Goal: Transaction & Acquisition: Purchase product/service

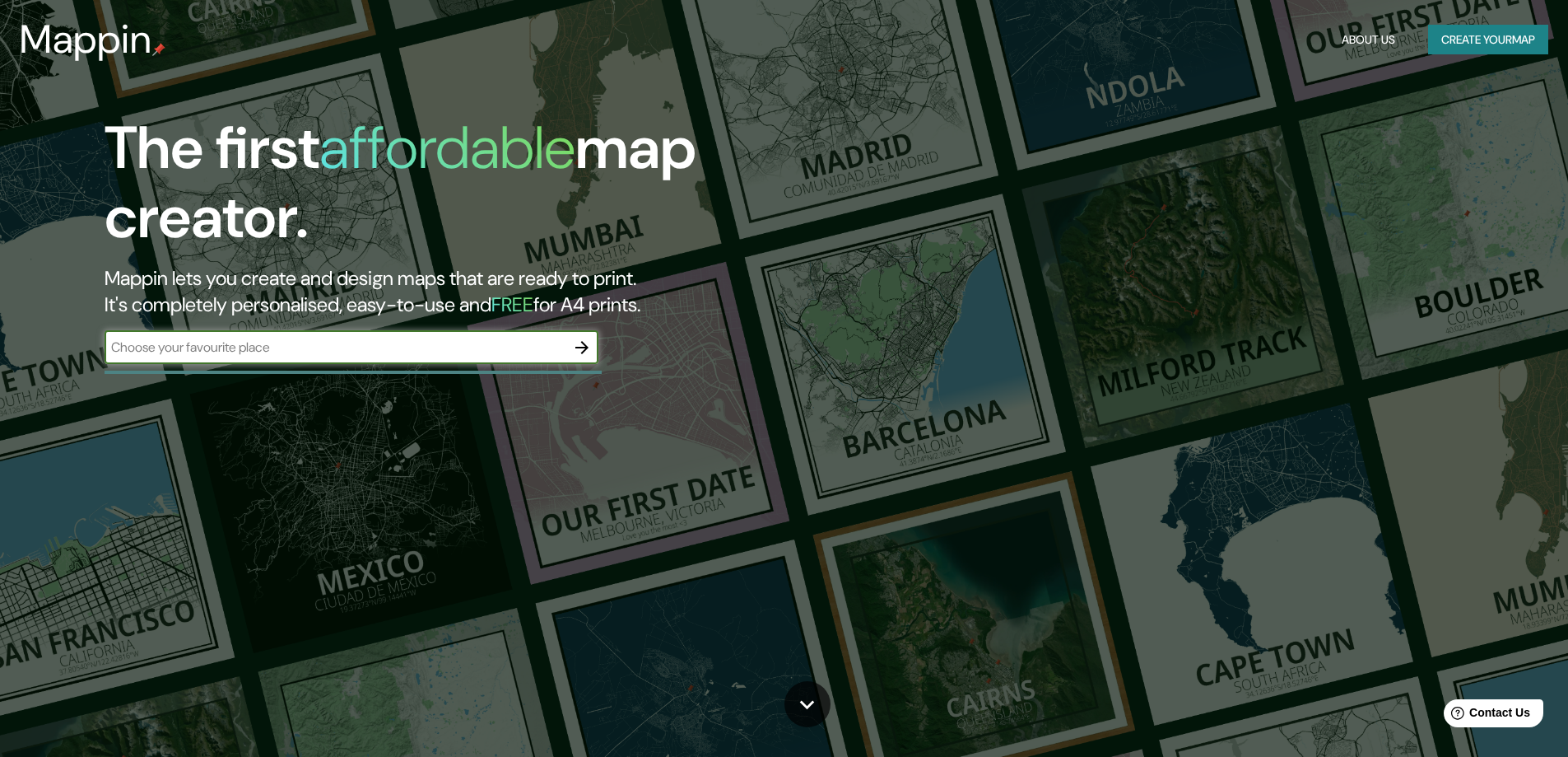
click at [325, 352] on input "text" at bounding box center [334, 346] width 461 height 19
type input "mar de ajo"
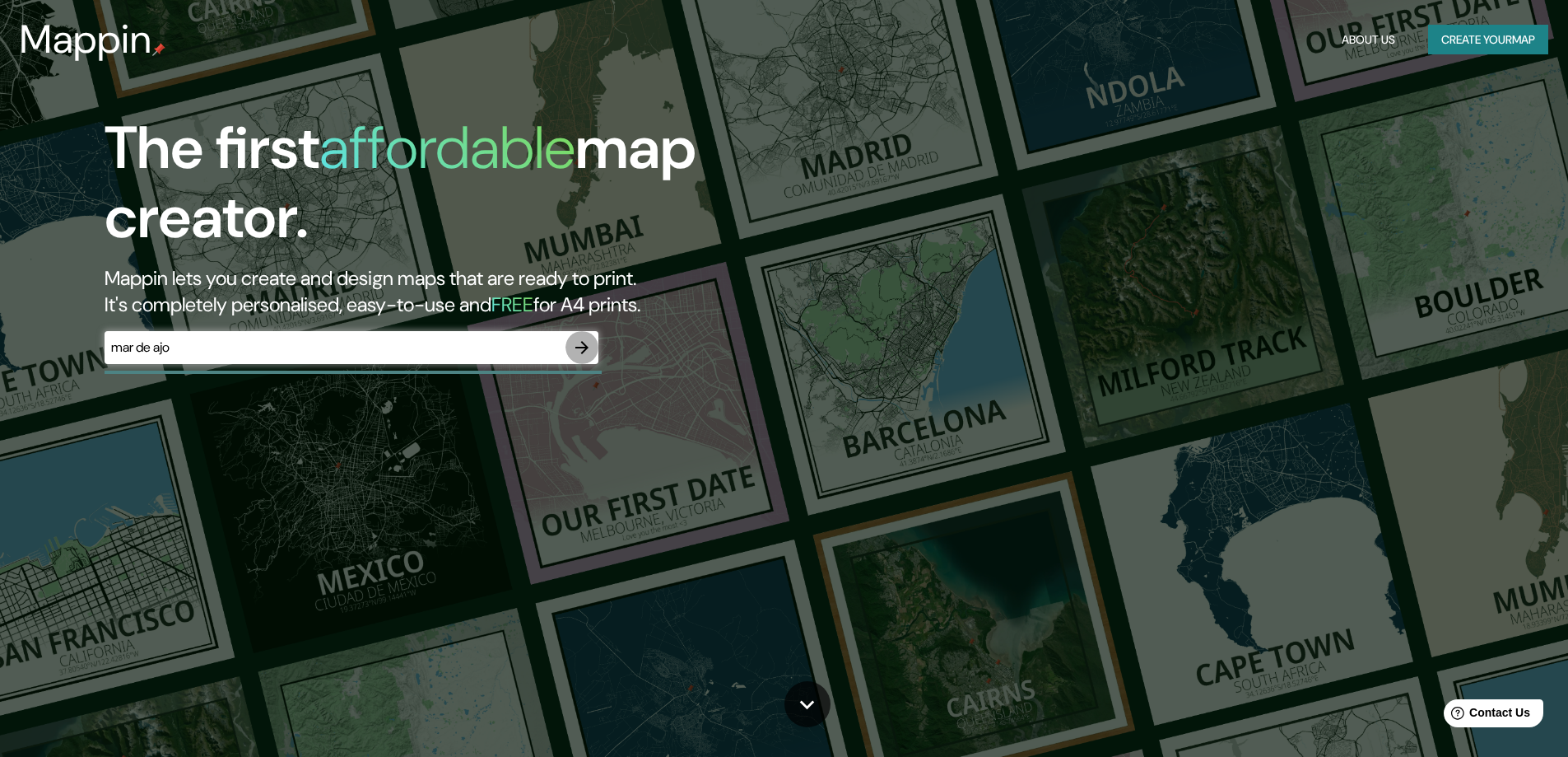
click at [586, 340] on icon "button" at bounding box center [582, 347] width 20 height 20
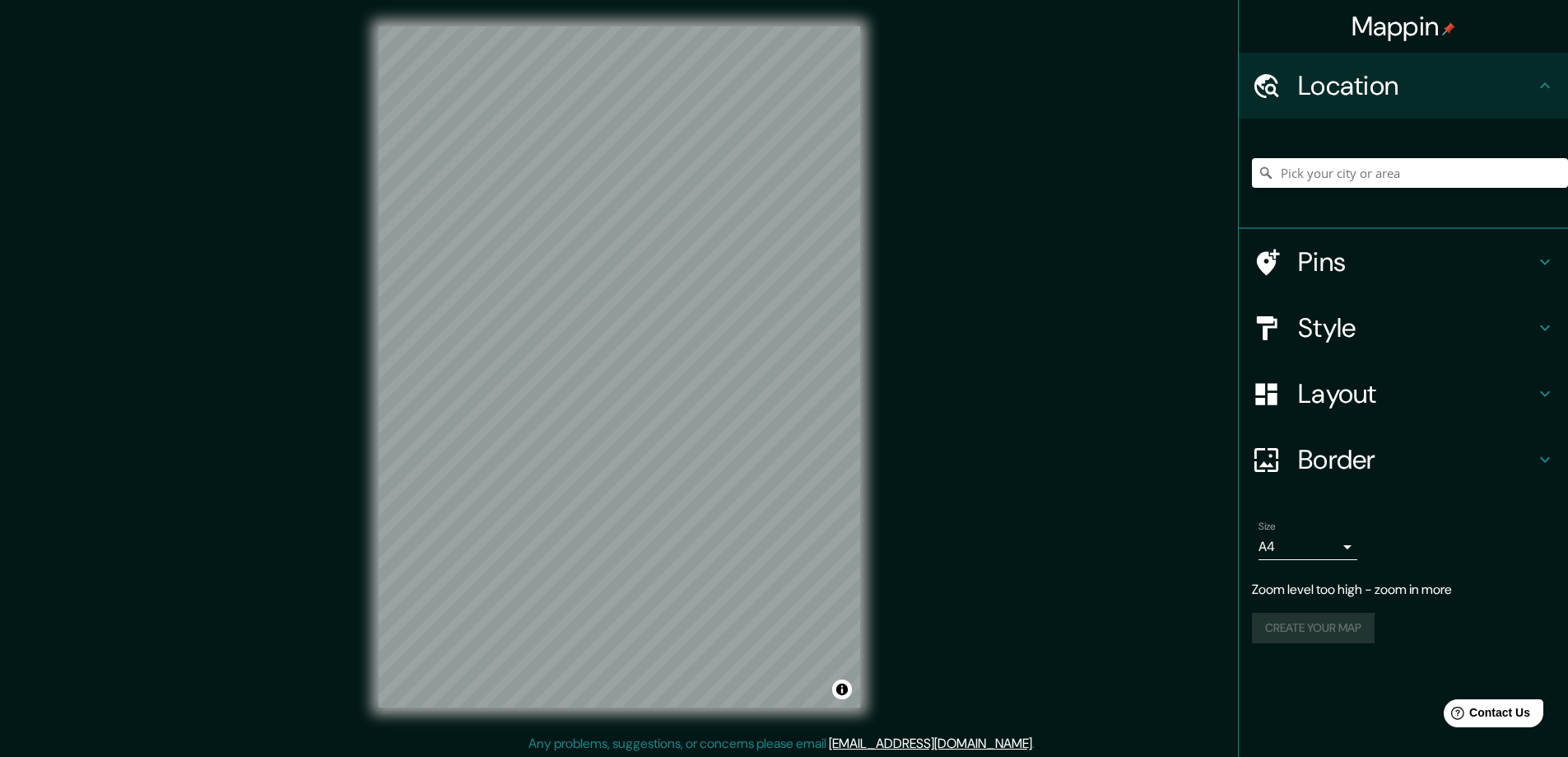
click at [1012, 228] on div "Mappin Location Pins Style Layout Border Choose a border. Hint : you can make l…" at bounding box center [784, 380] width 1568 height 760
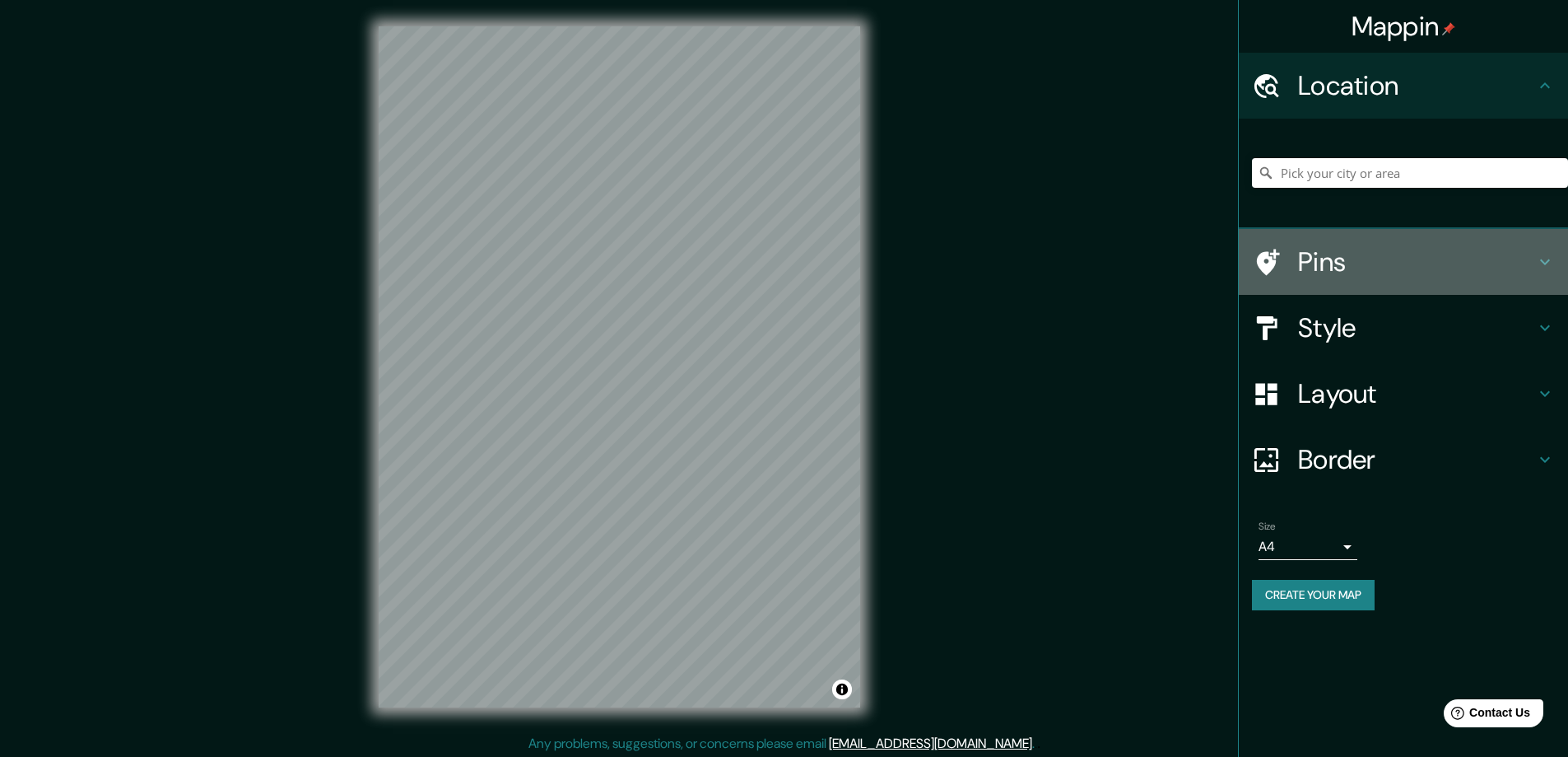
click at [1548, 264] on icon at bounding box center [1545, 262] width 20 height 20
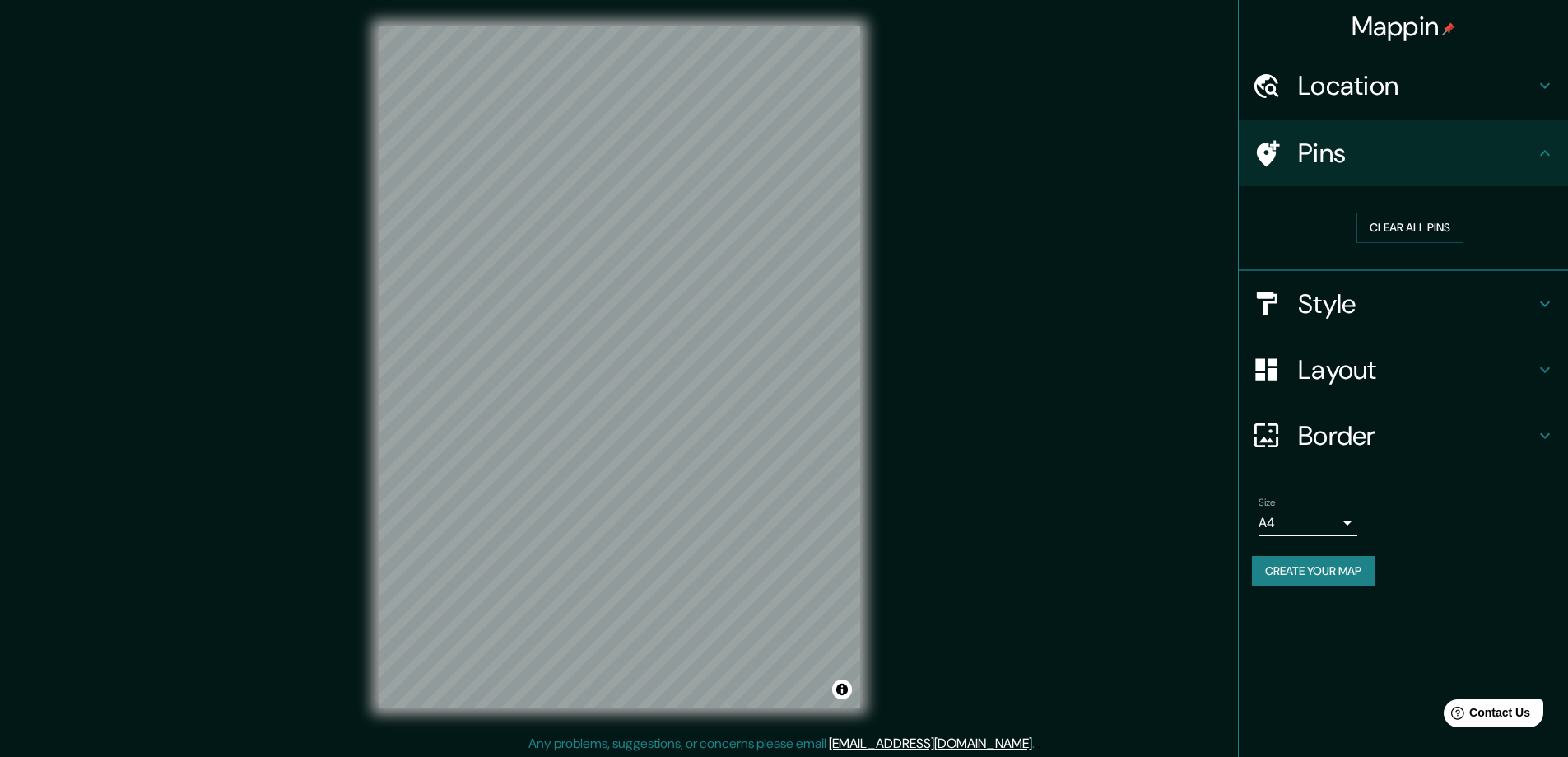
click at [1485, 80] on h4 "Location" at bounding box center [1417, 85] width 237 height 33
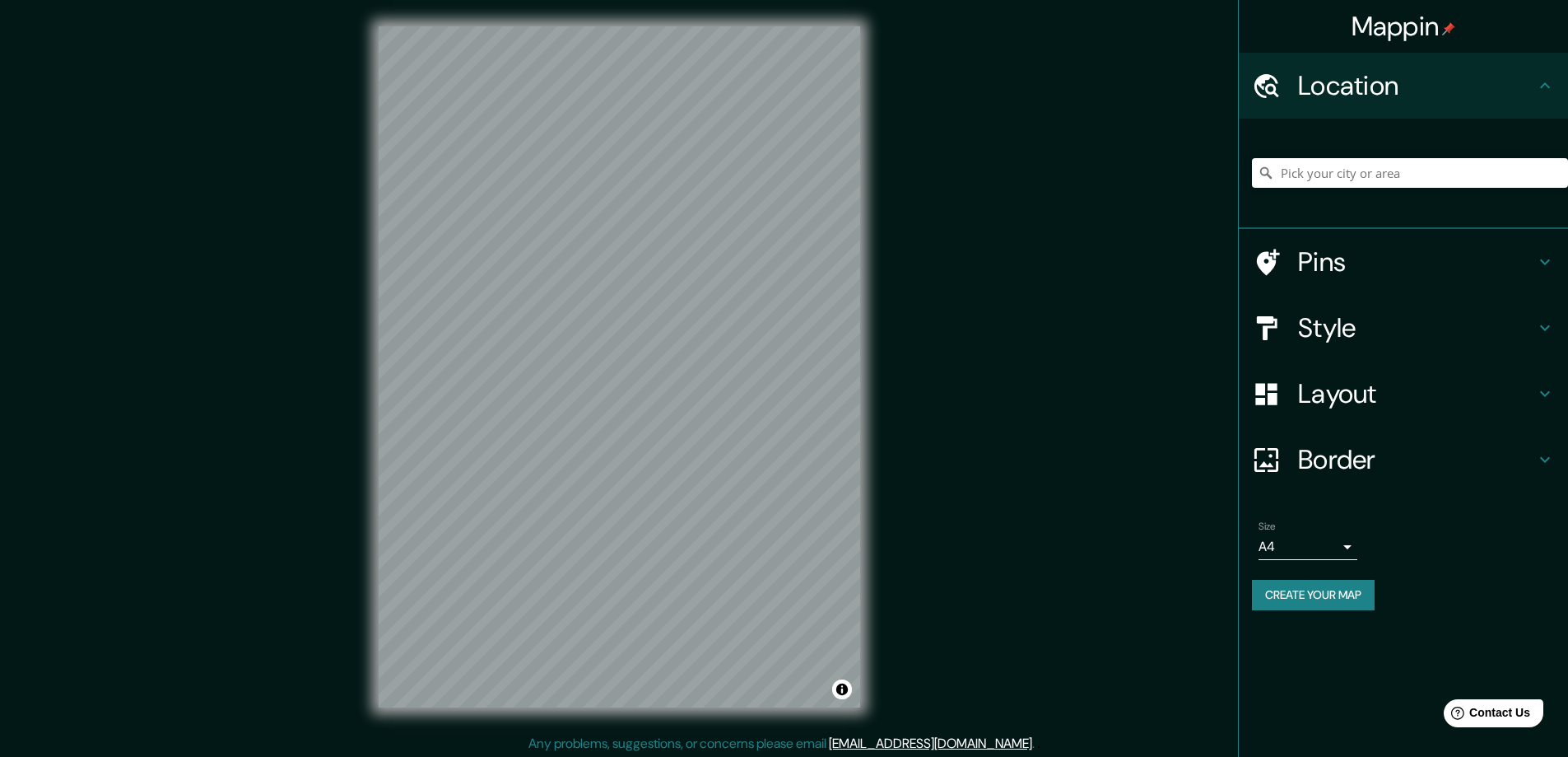
click at [1500, 329] on h4 "Style" at bounding box center [1417, 327] width 237 height 33
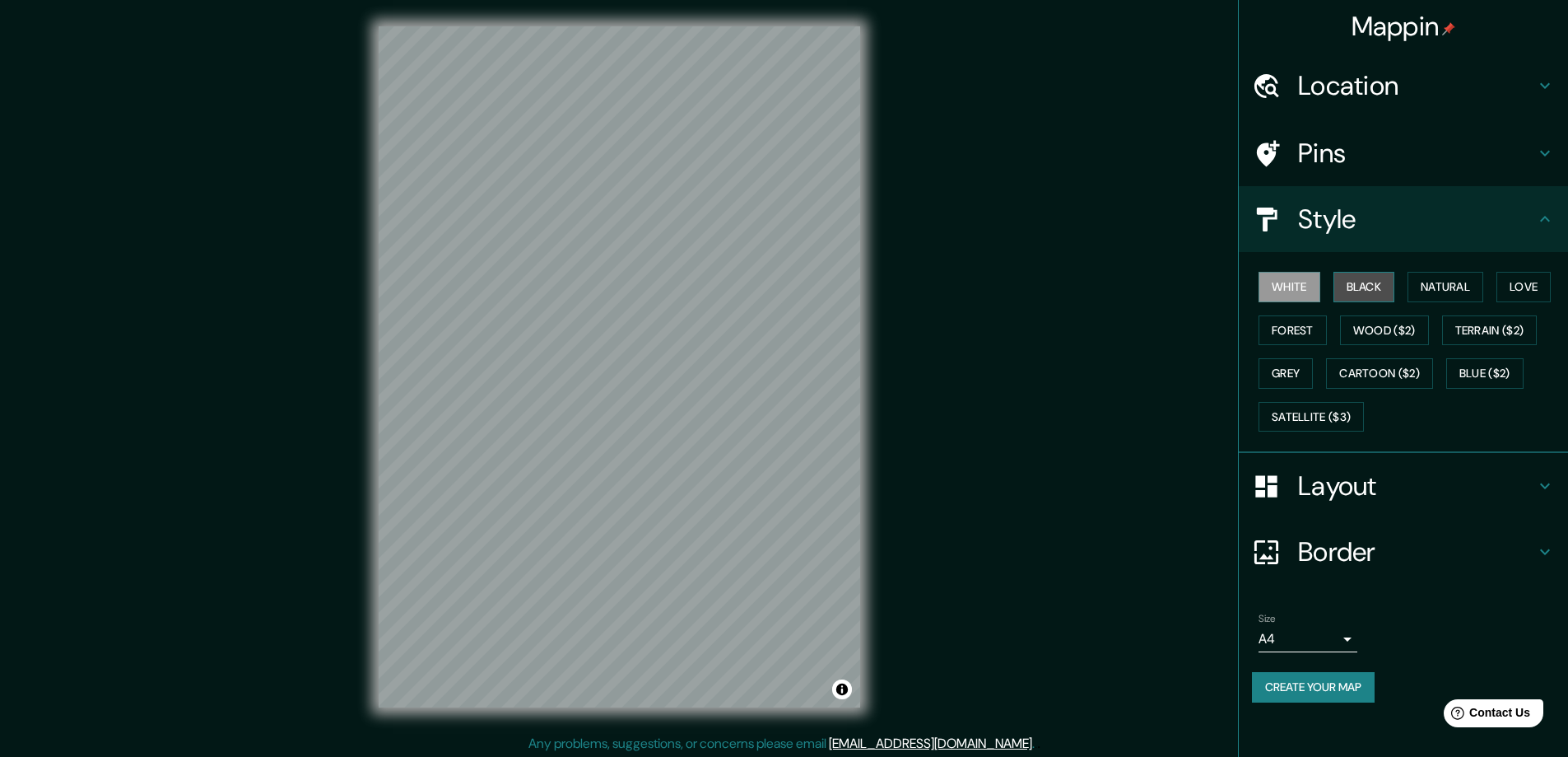
click at [1370, 286] on button "Black" at bounding box center [1364, 287] width 62 height 31
click at [1440, 280] on button "Natural" at bounding box center [1446, 287] width 76 height 31
click at [1538, 287] on button "Love" at bounding box center [1524, 287] width 54 height 31
click at [1294, 325] on button "Forest" at bounding box center [1292, 331] width 68 height 31
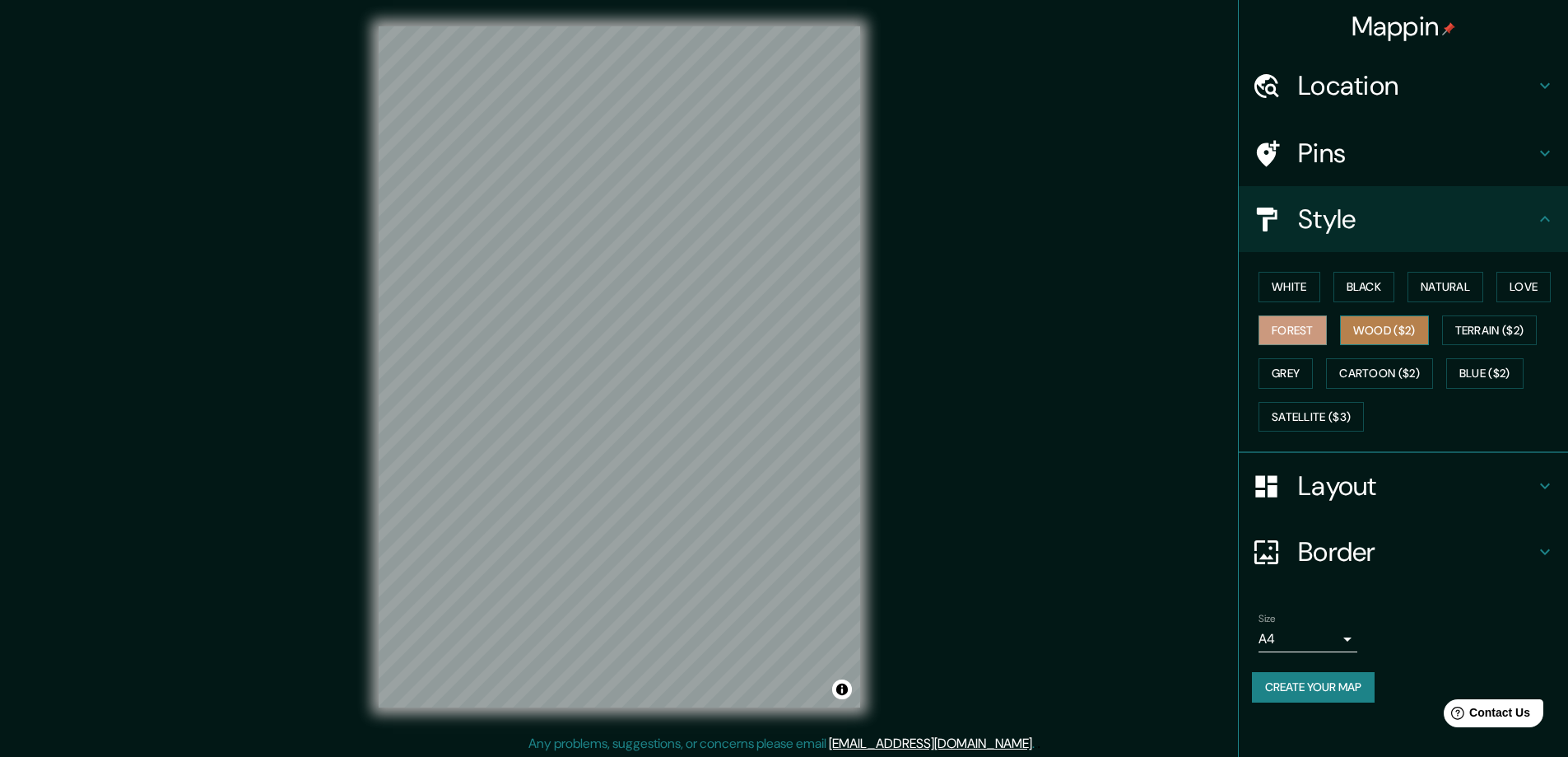
click at [1402, 334] on button "Wood ($2)" at bounding box center [1385, 331] width 89 height 31
click at [1525, 330] on button "Terrain ($2)" at bounding box center [1489, 331] width 95 height 31
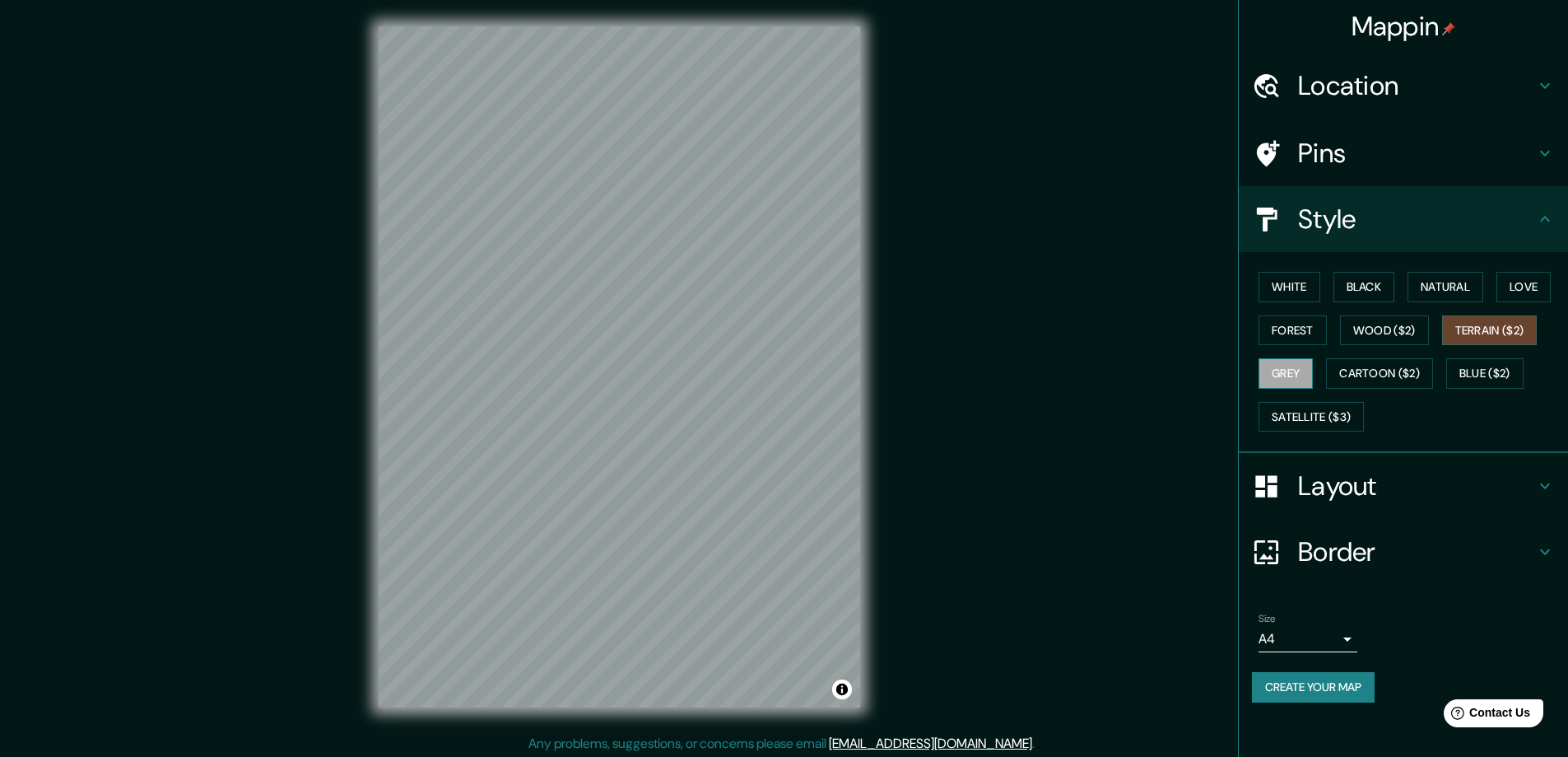
click at [1292, 375] on button "Grey" at bounding box center [1286, 374] width 54 height 31
click at [1295, 333] on button "Forest" at bounding box center [1292, 331] width 68 height 31
click at [1377, 333] on button "Wood ($2)" at bounding box center [1385, 331] width 89 height 31
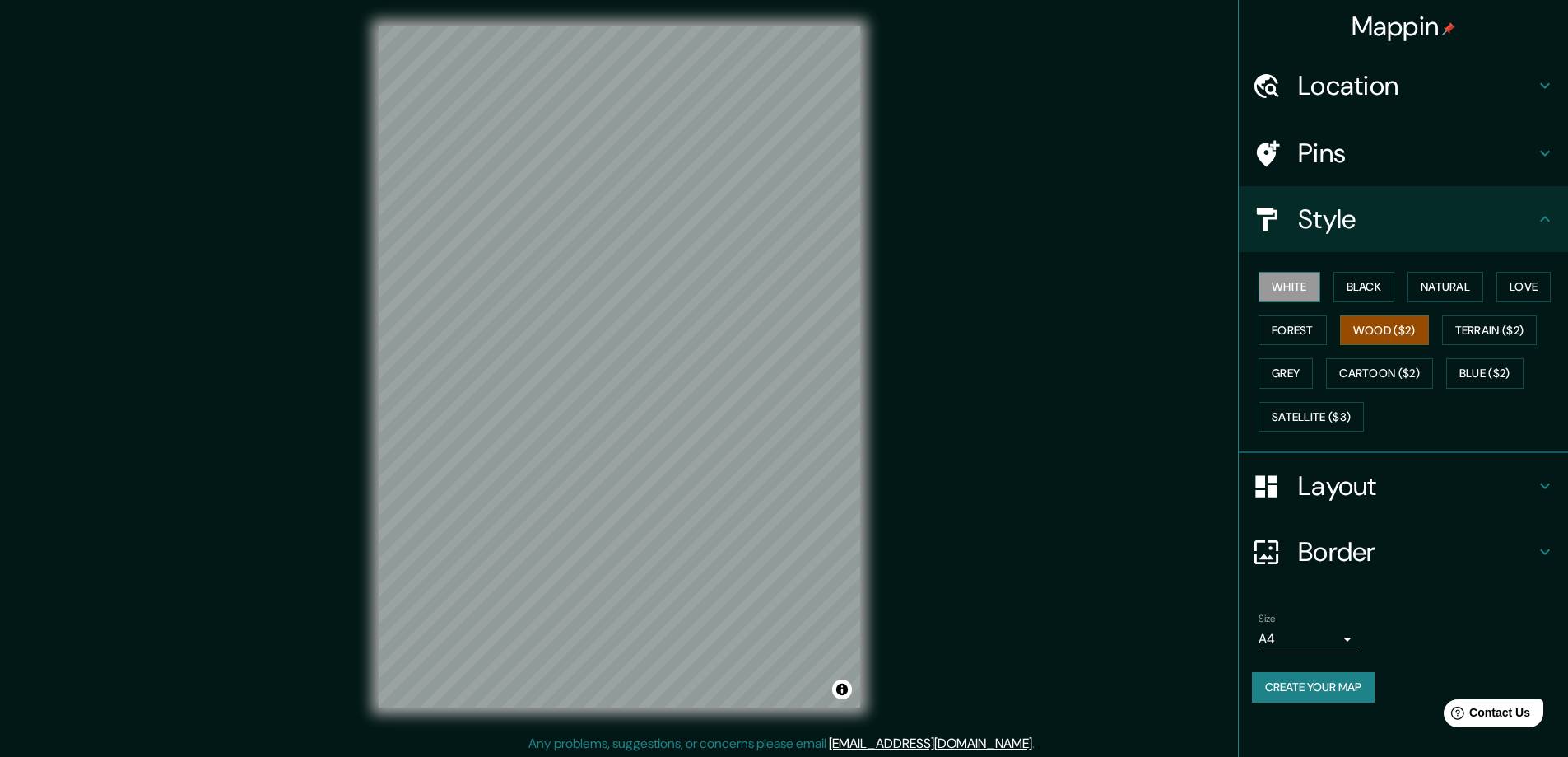
click at [1304, 288] on button "White" at bounding box center [1290, 287] width 62 height 31
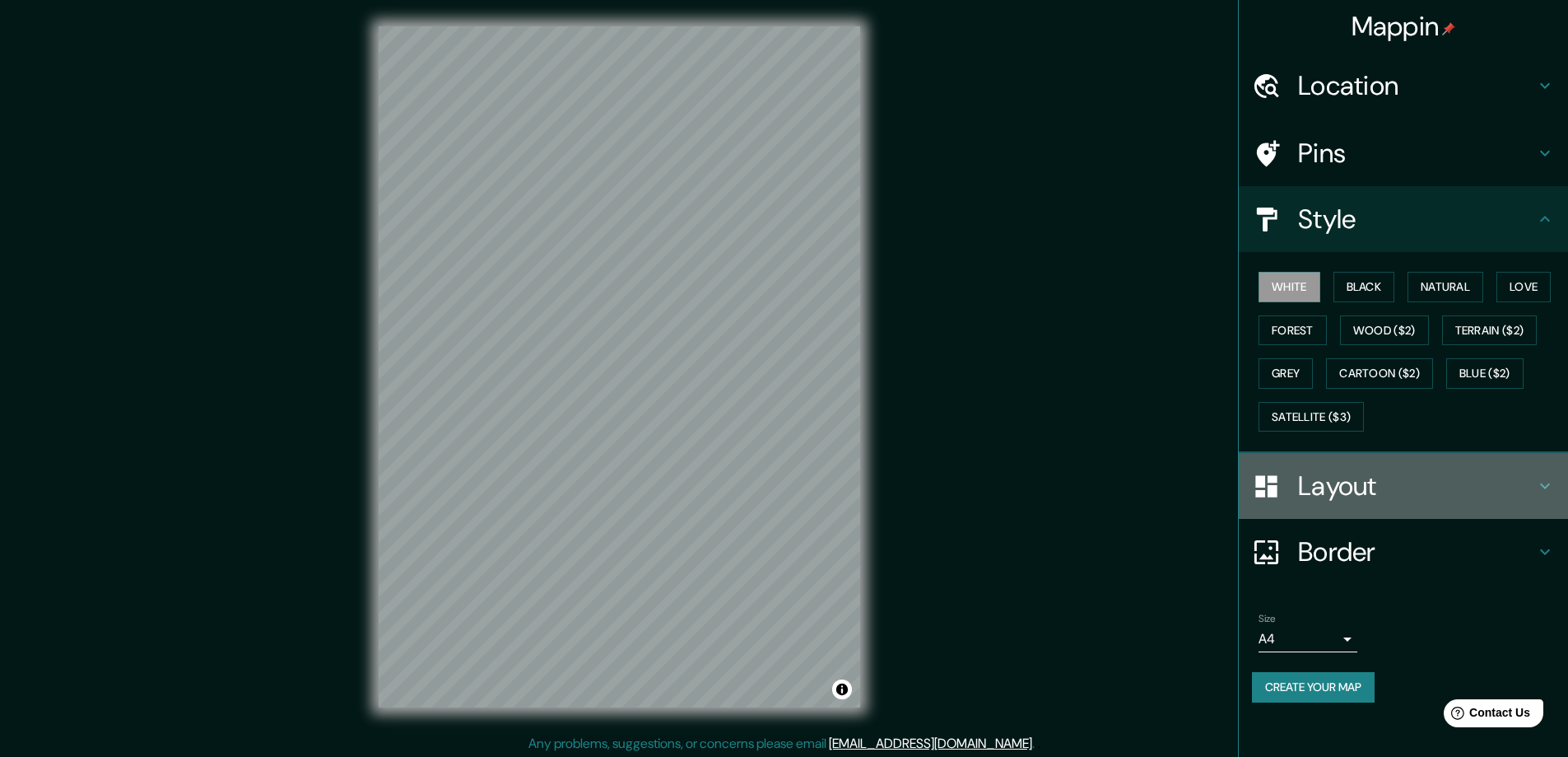
click at [1436, 491] on h4 "Layout" at bounding box center [1417, 486] width 237 height 33
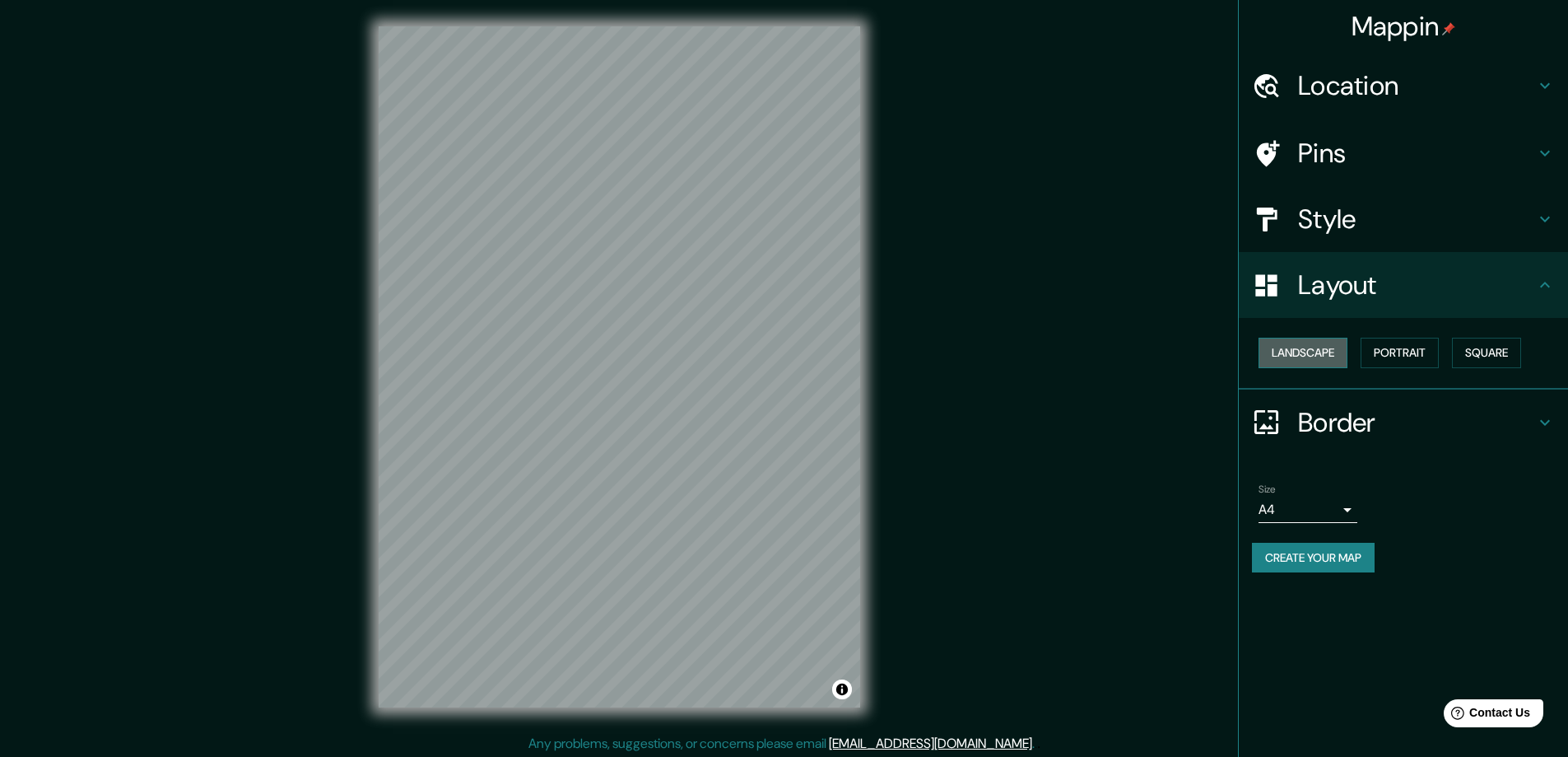
click at [1306, 355] on button "Landscape" at bounding box center [1303, 353] width 89 height 31
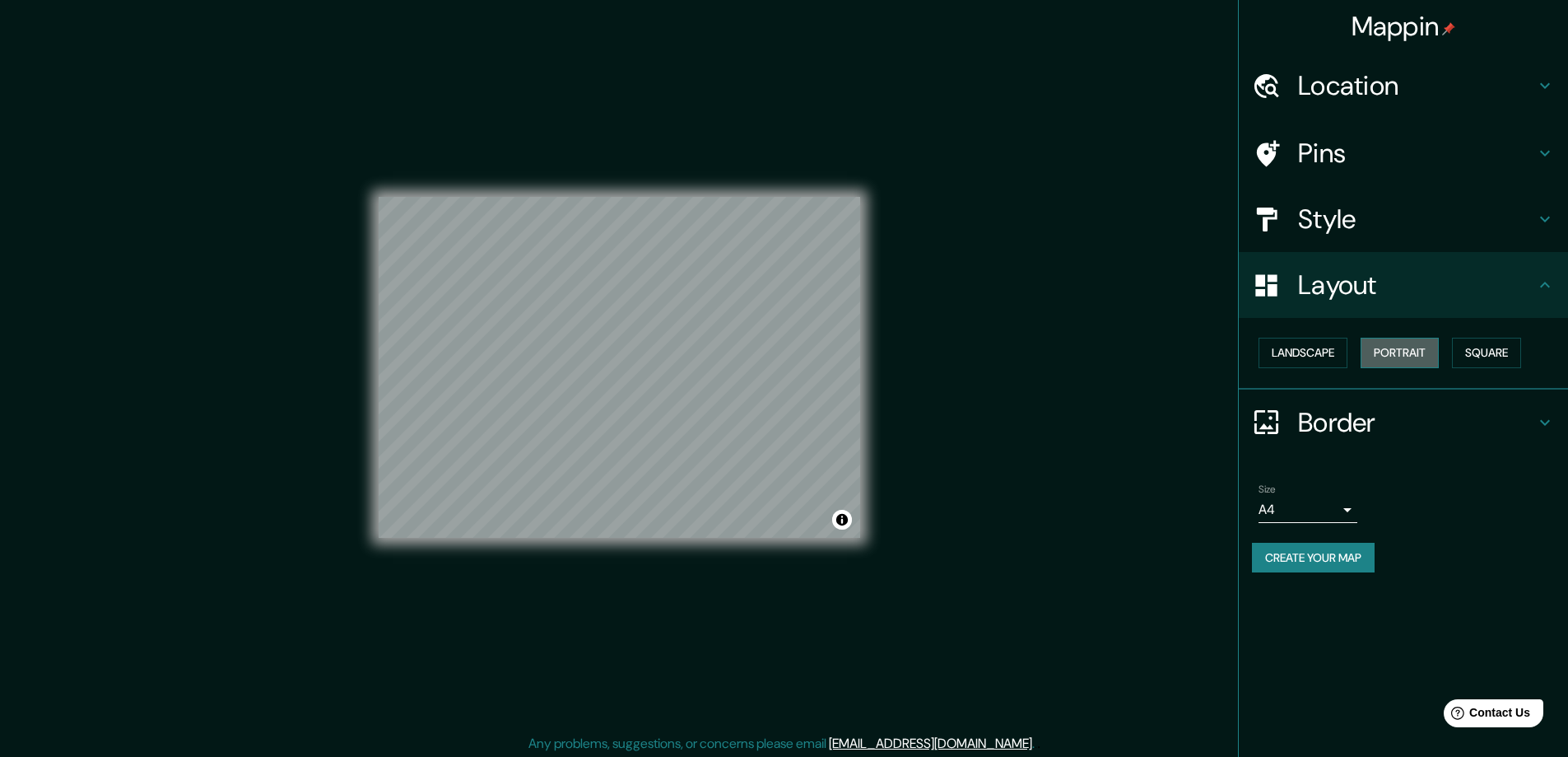
click at [1394, 346] on button "Portrait" at bounding box center [1399, 353] width 78 height 31
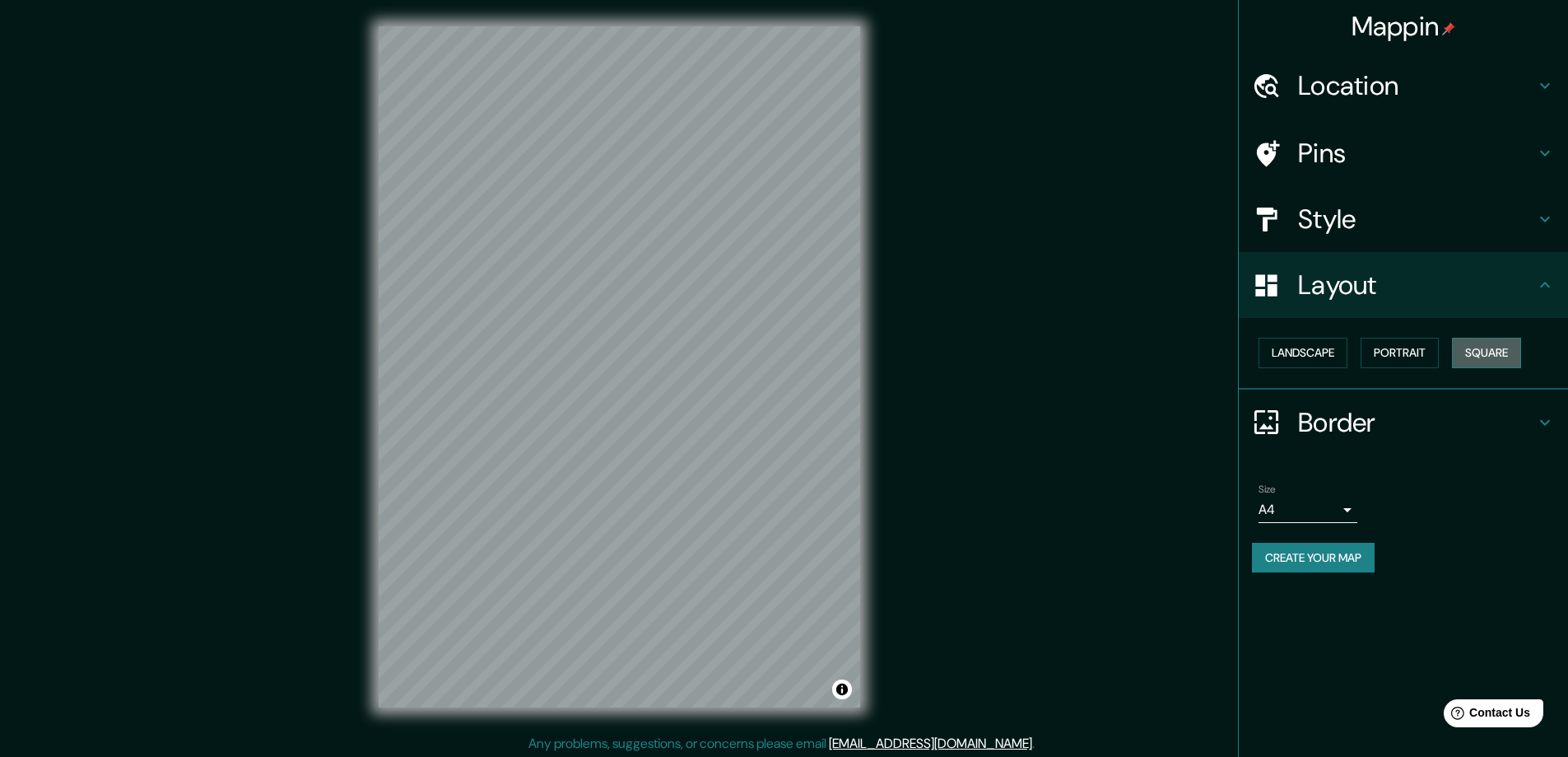
click at [1481, 351] on button "Square" at bounding box center [1486, 353] width 69 height 31
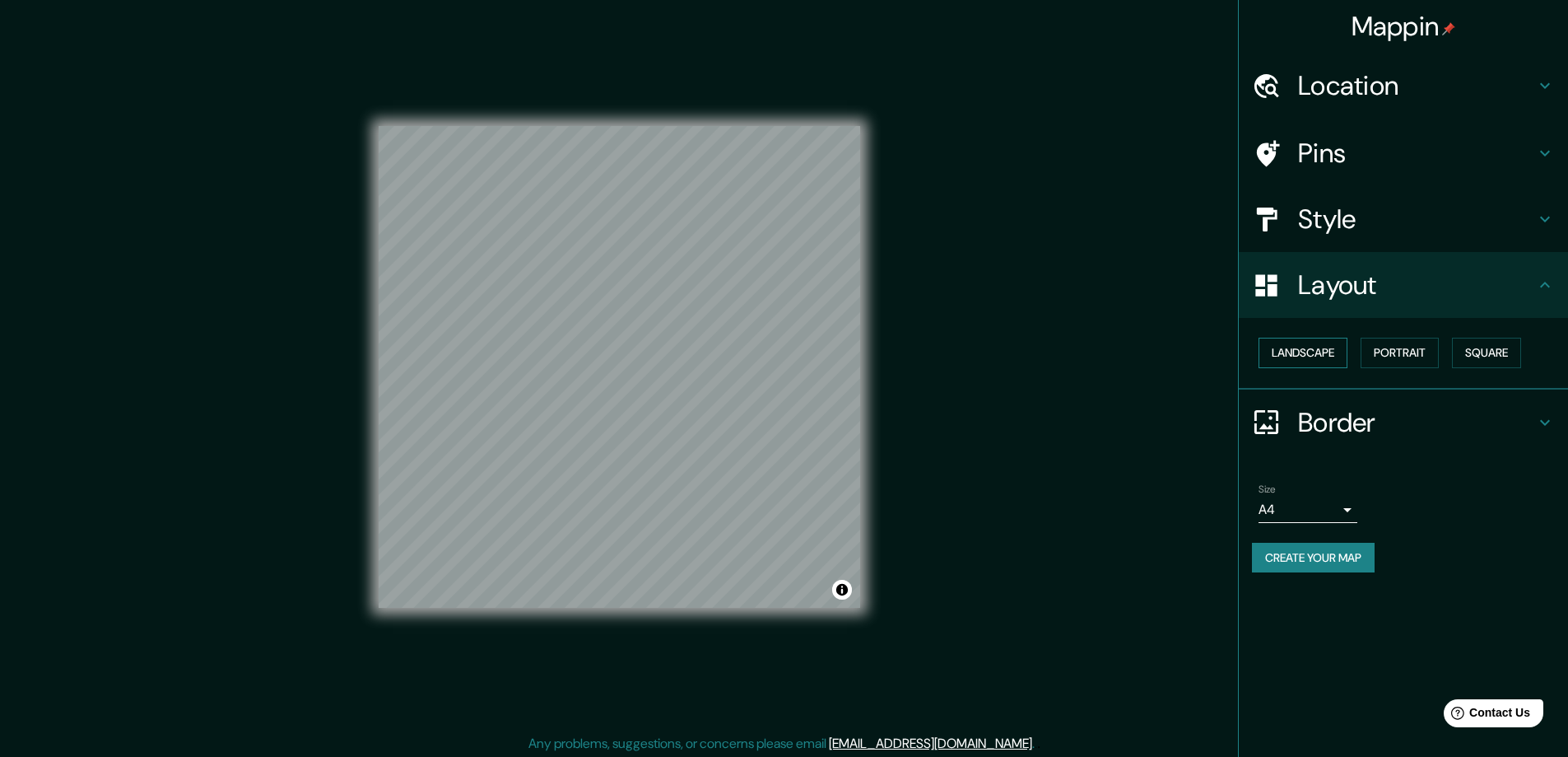
click at [1309, 360] on button "Landscape" at bounding box center [1303, 353] width 89 height 31
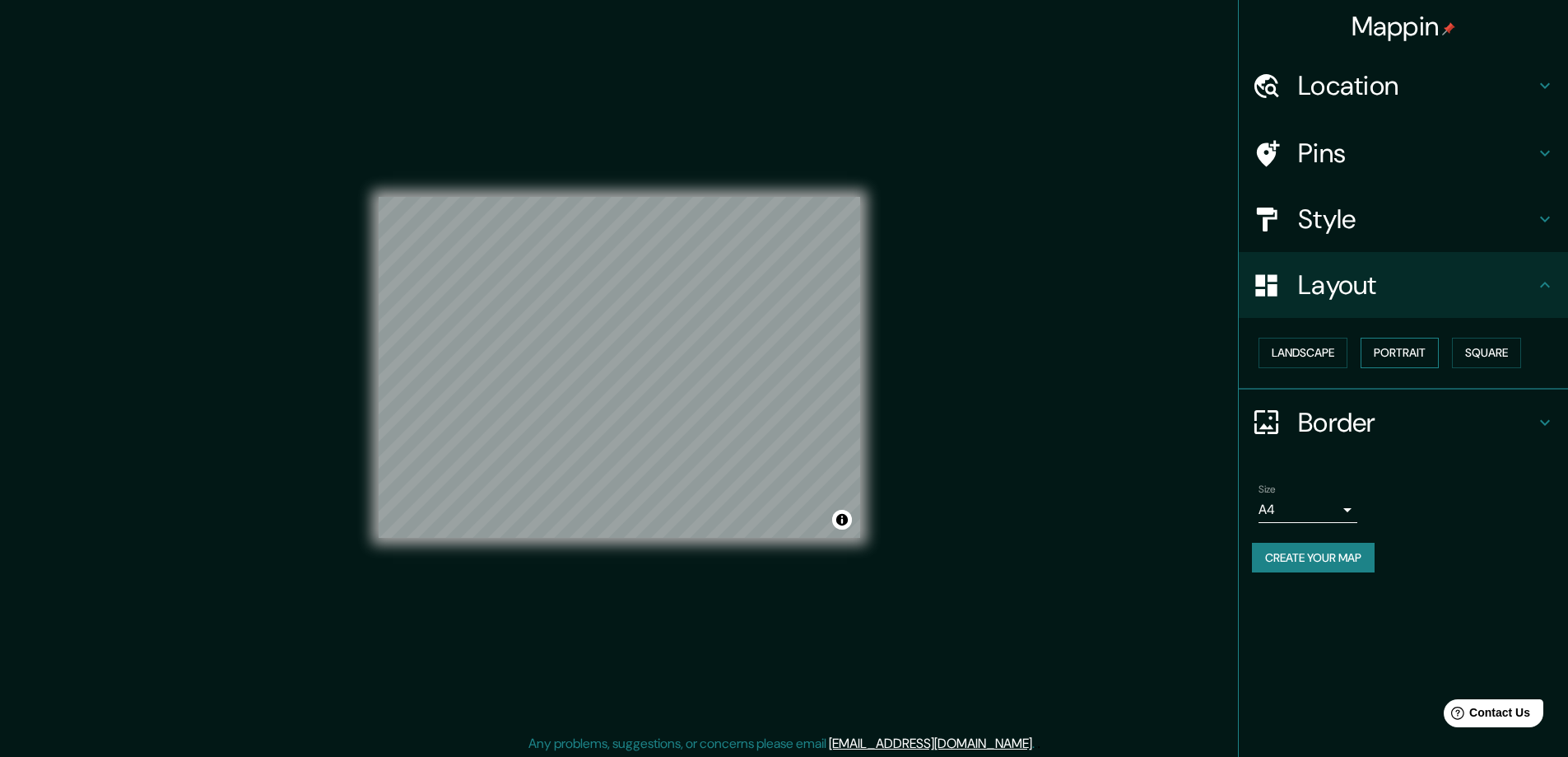
click at [1379, 345] on button "Portrait" at bounding box center [1399, 353] width 78 height 31
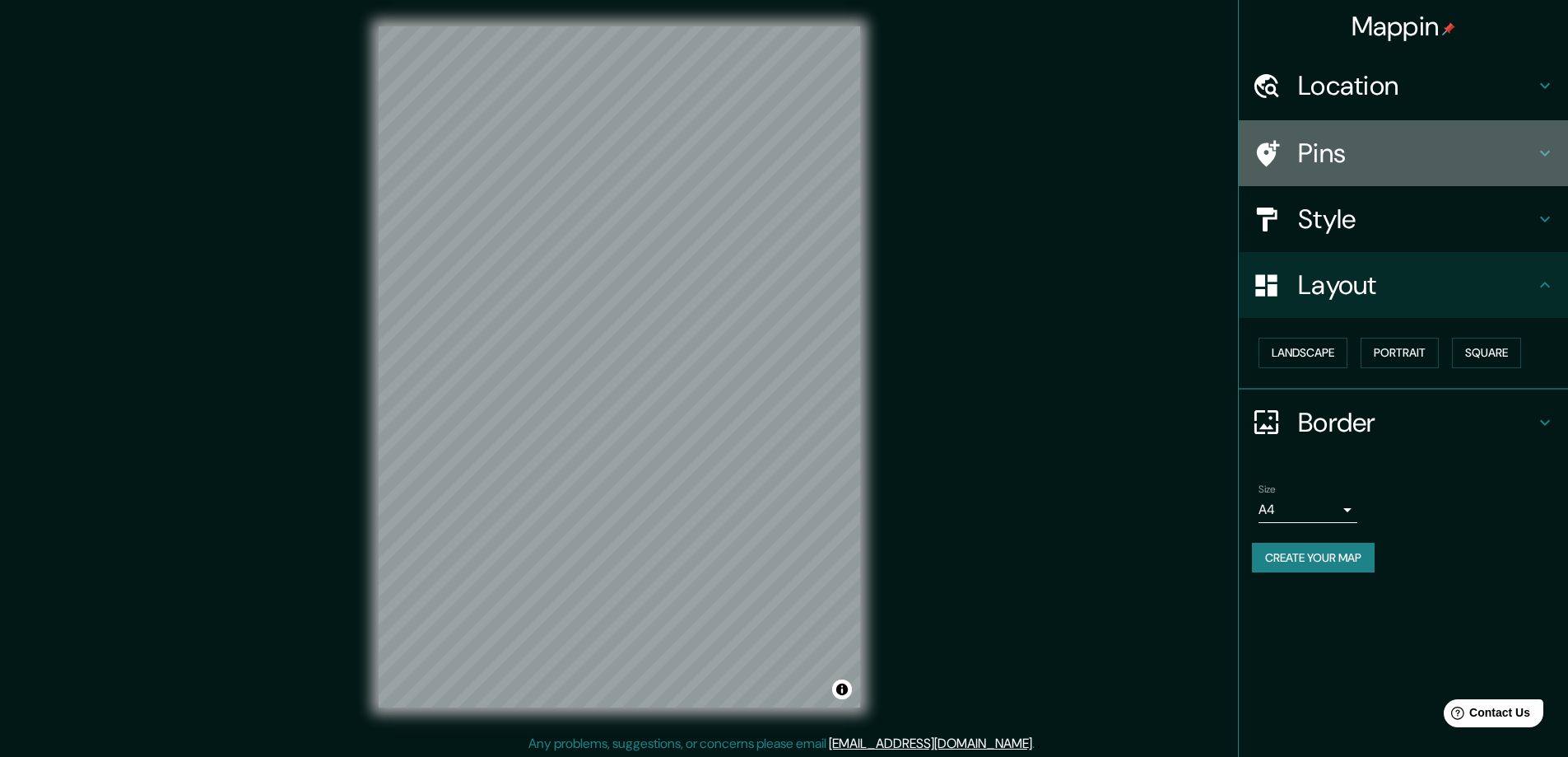
click at [1370, 159] on h4 "Pins" at bounding box center [1417, 153] width 237 height 33
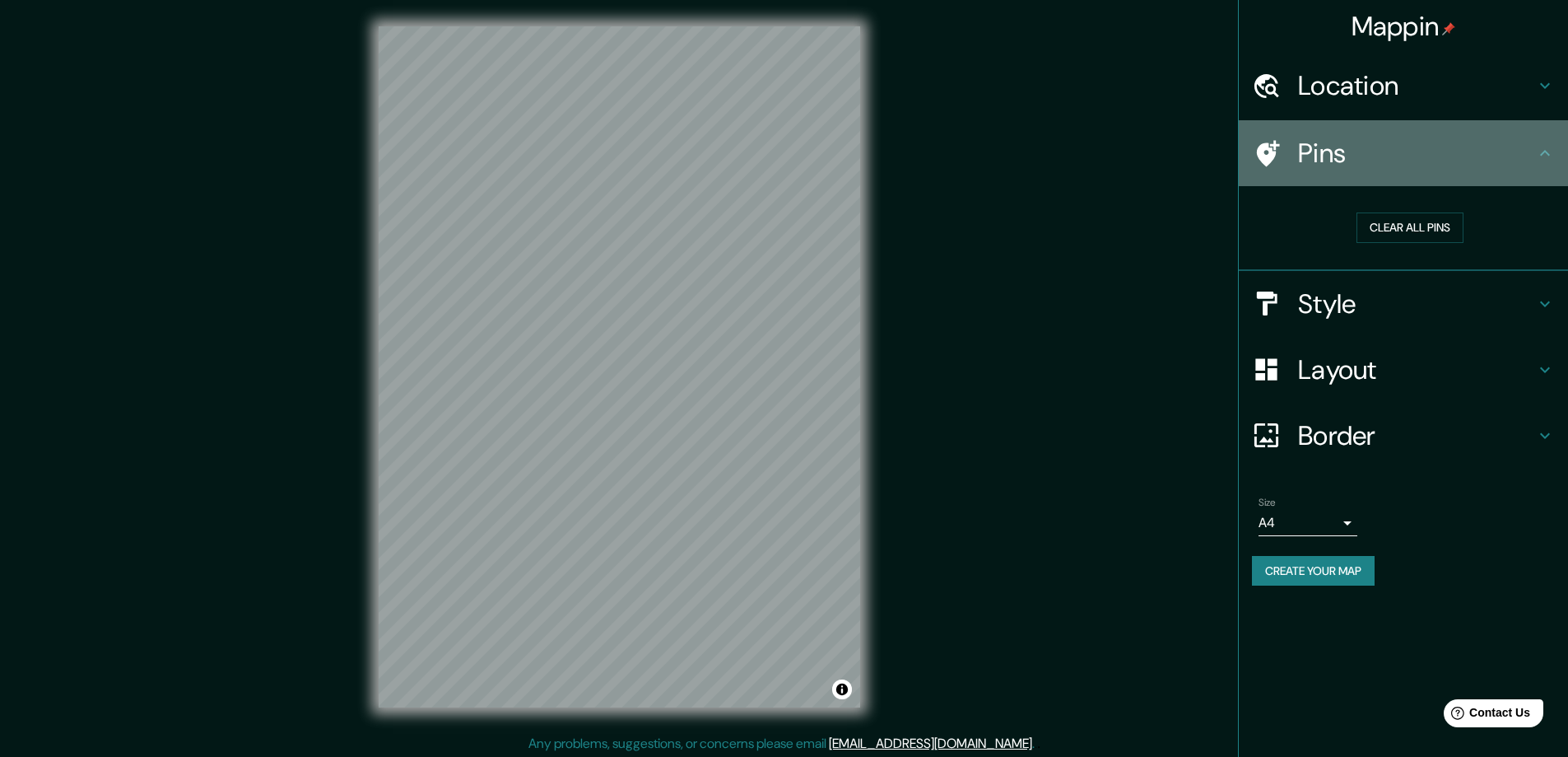
click at [1370, 159] on h4 "Pins" at bounding box center [1417, 153] width 237 height 33
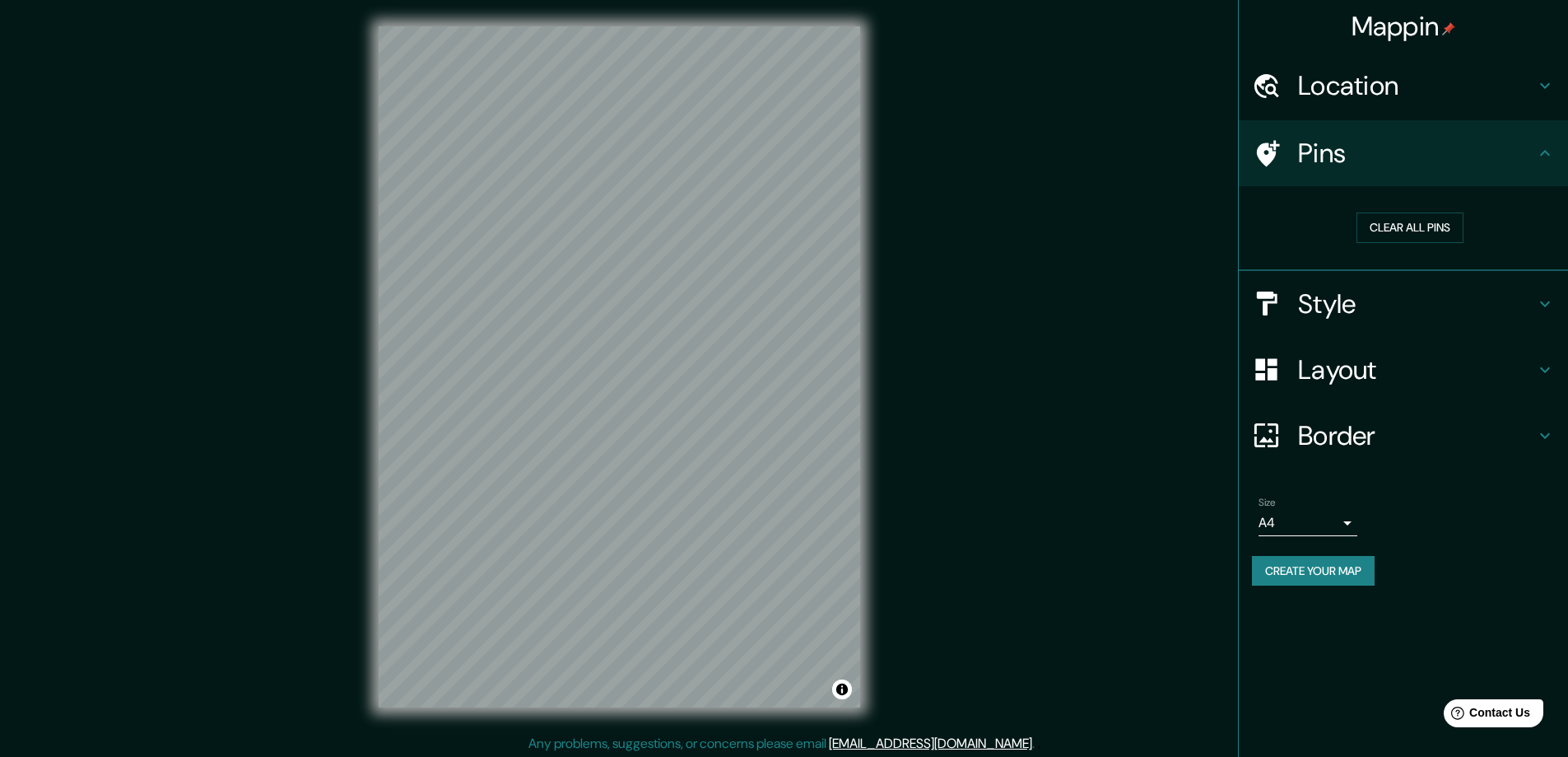
click at [1545, 154] on icon at bounding box center [1545, 153] width 20 height 20
click at [1290, 435] on div at bounding box center [1274, 435] width 46 height 29
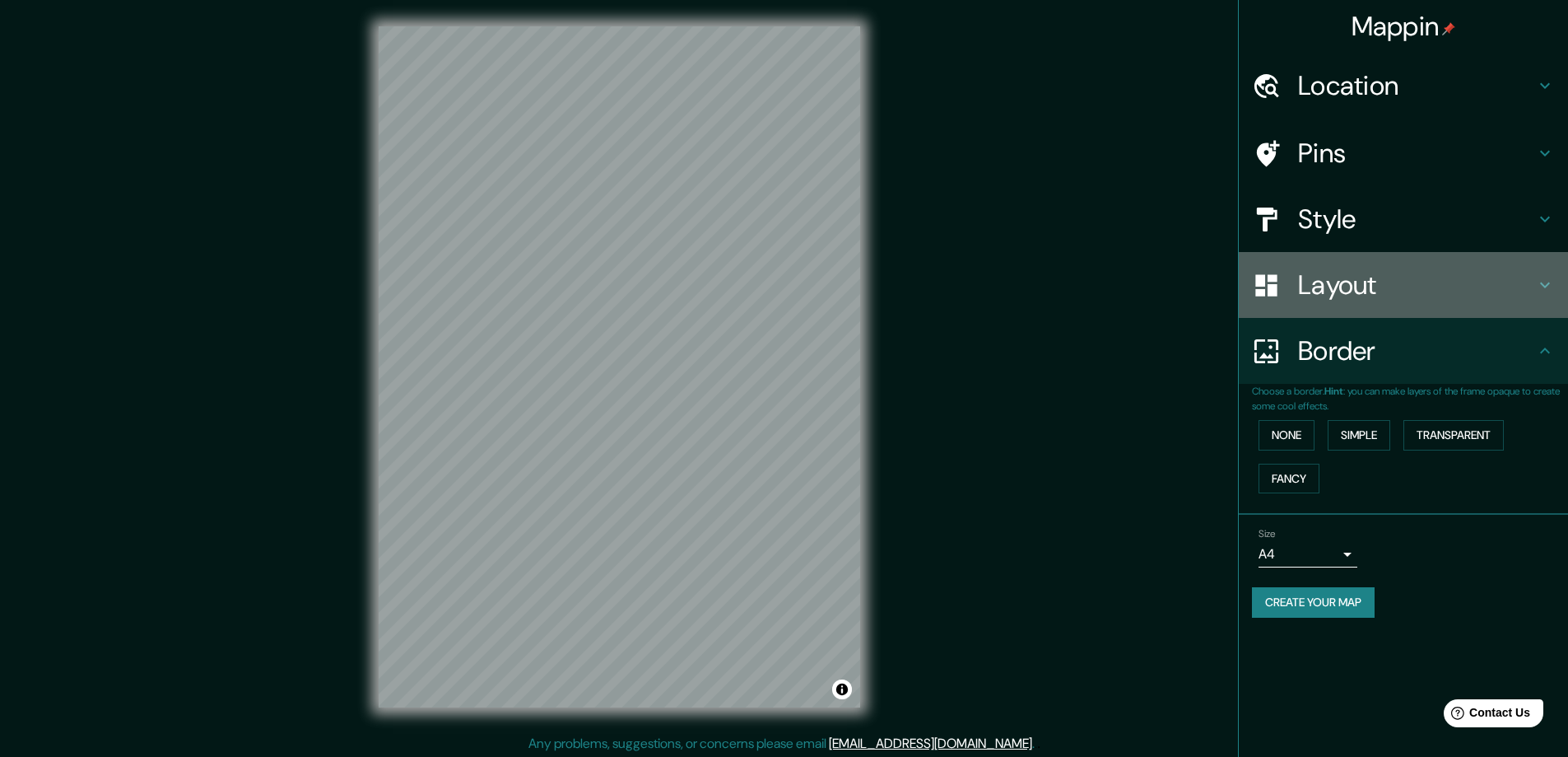
click at [1348, 296] on h4 "Layout" at bounding box center [1417, 285] width 237 height 33
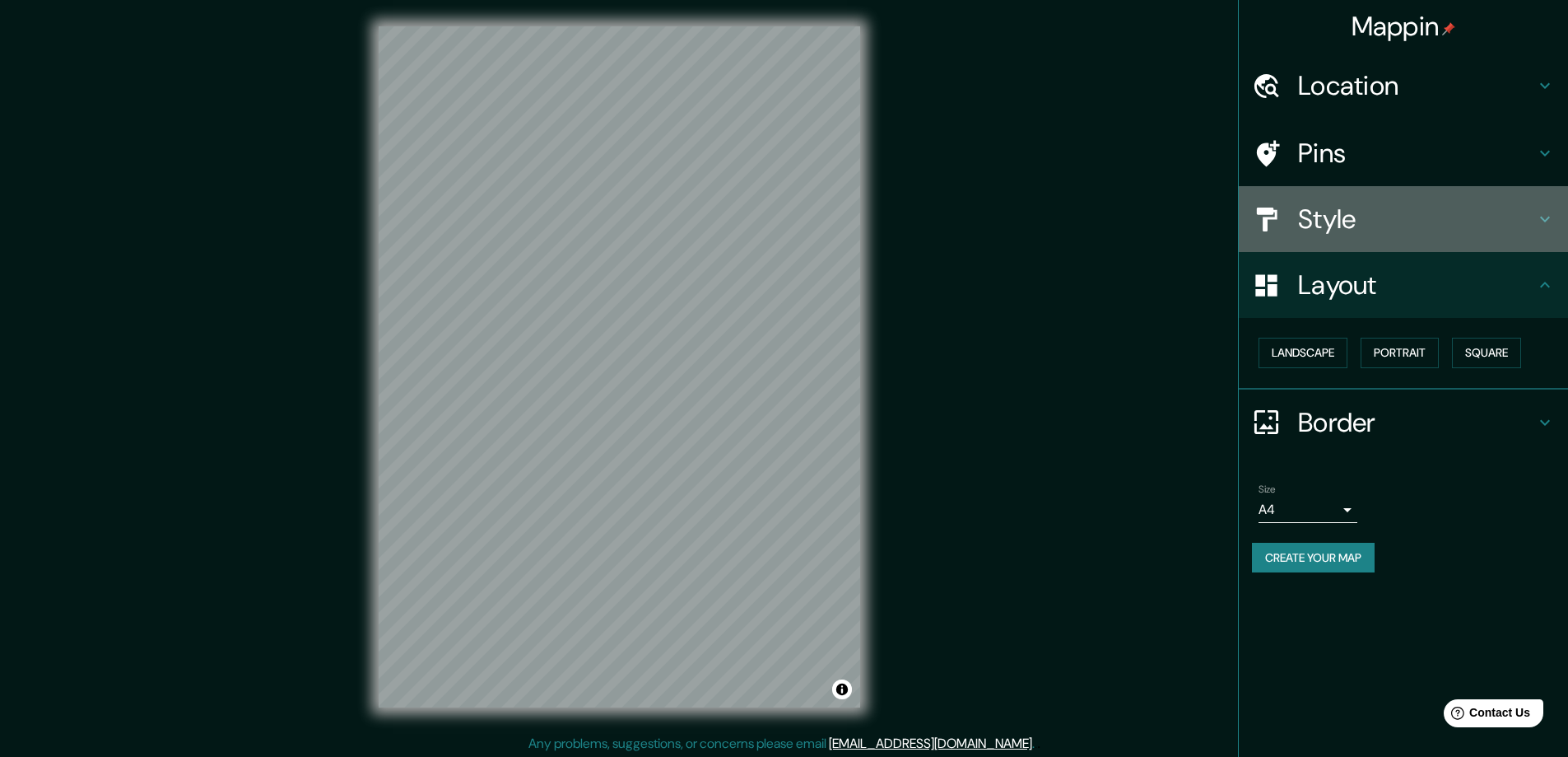
click at [1333, 230] on h4 "Style" at bounding box center [1417, 218] width 237 height 33
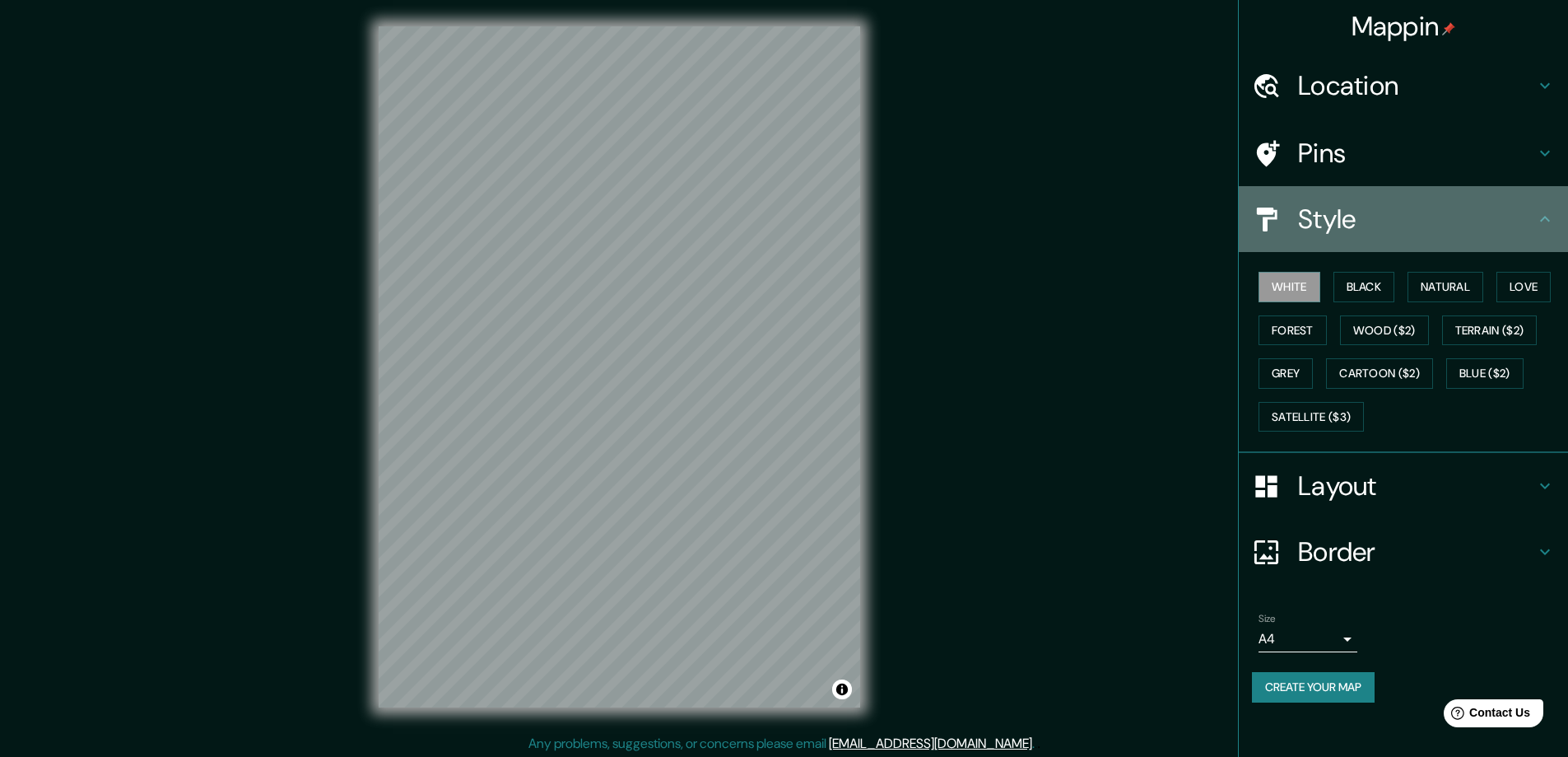
click at [1333, 230] on h4 "Style" at bounding box center [1417, 218] width 237 height 33
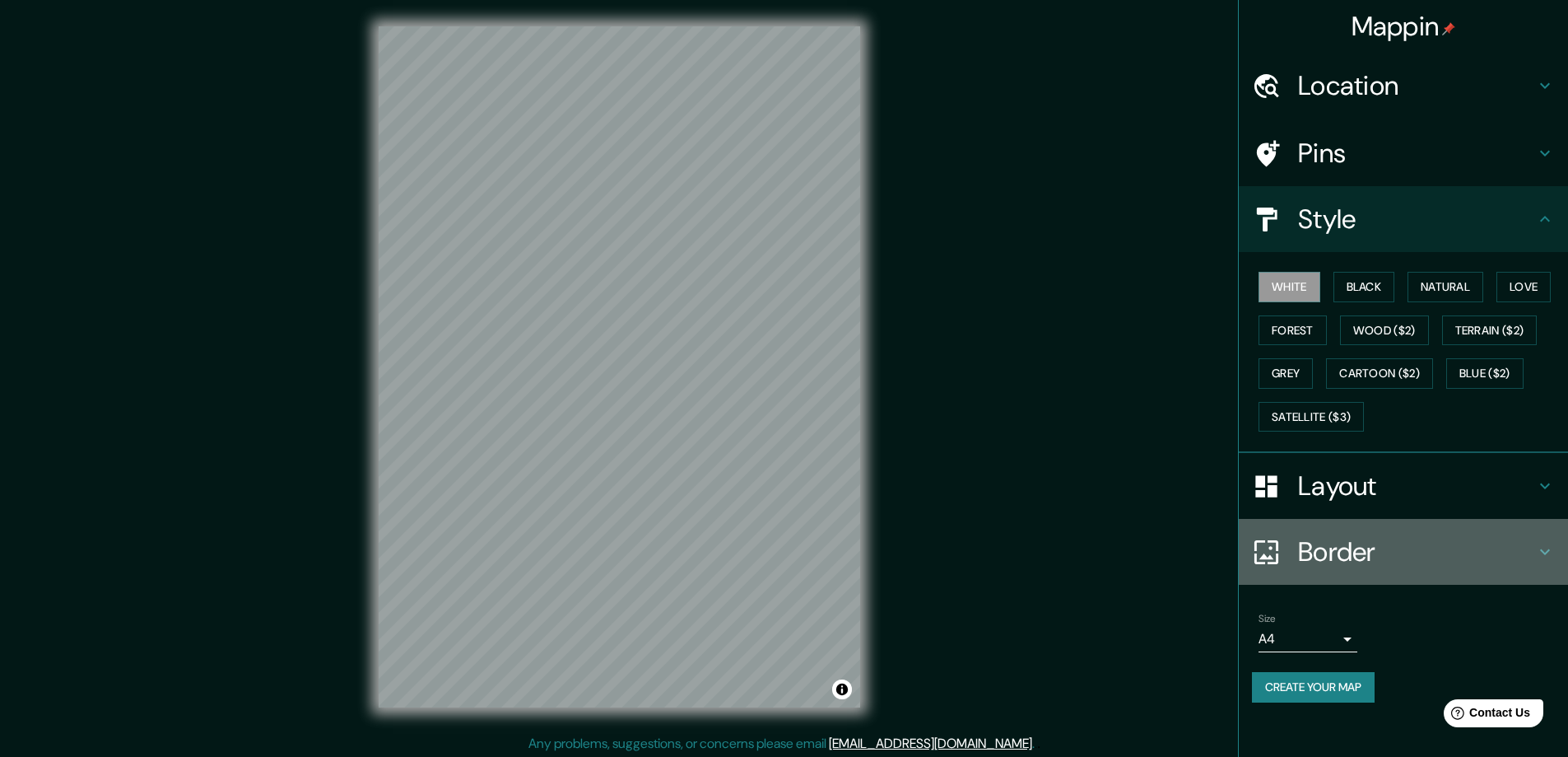
click at [1312, 551] on h4 "Border" at bounding box center [1417, 551] width 237 height 33
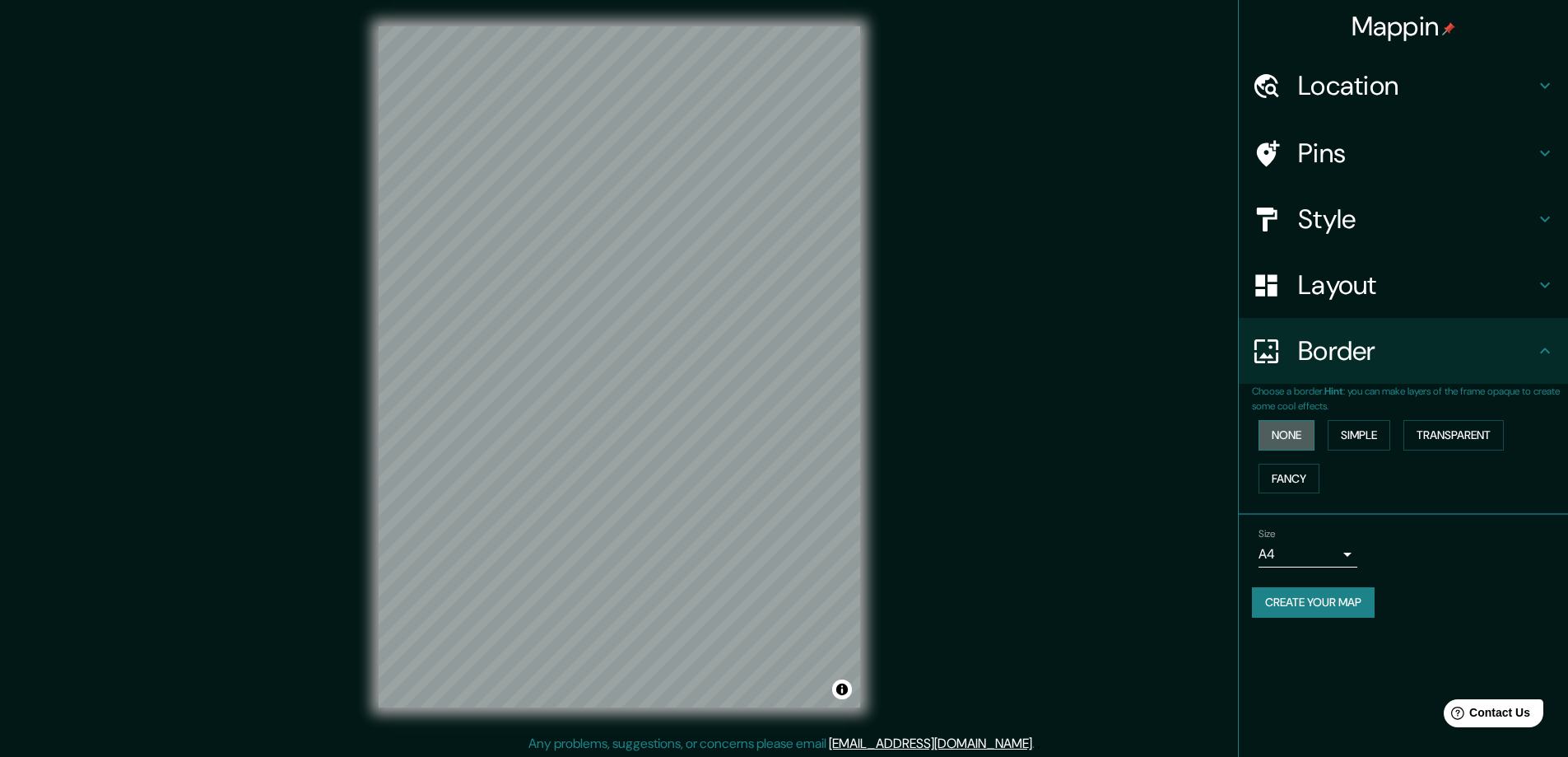
click at [1302, 434] on button "None" at bounding box center [1287, 435] width 56 height 31
click at [1352, 435] on button "Simple" at bounding box center [1359, 435] width 63 height 31
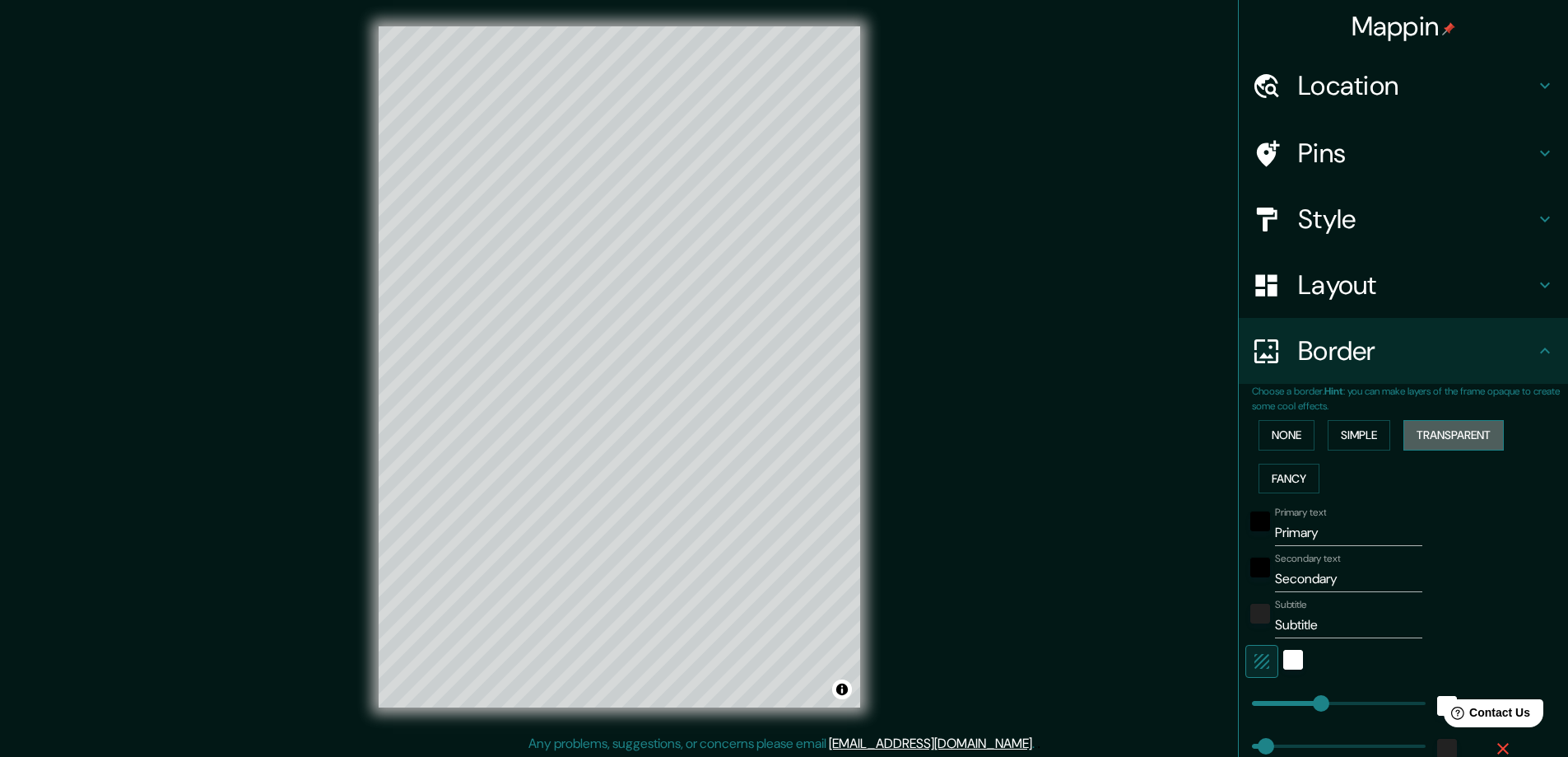
click at [1441, 434] on button "Transparent" at bounding box center [1453, 435] width 101 height 31
click at [1278, 479] on button "Fancy" at bounding box center [1289, 479] width 61 height 31
click at [1337, 531] on input "Primary" at bounding box center [1349, 532] width 148 height 26
drag, startPoint x: 1337, startPoint y: 531, endPoint x: 1257, endPoint y: 541, distance: 80.6
click at [1257, 541] on div "Primary text Primary" at bounding box center [1380, 527] width 270 height 40
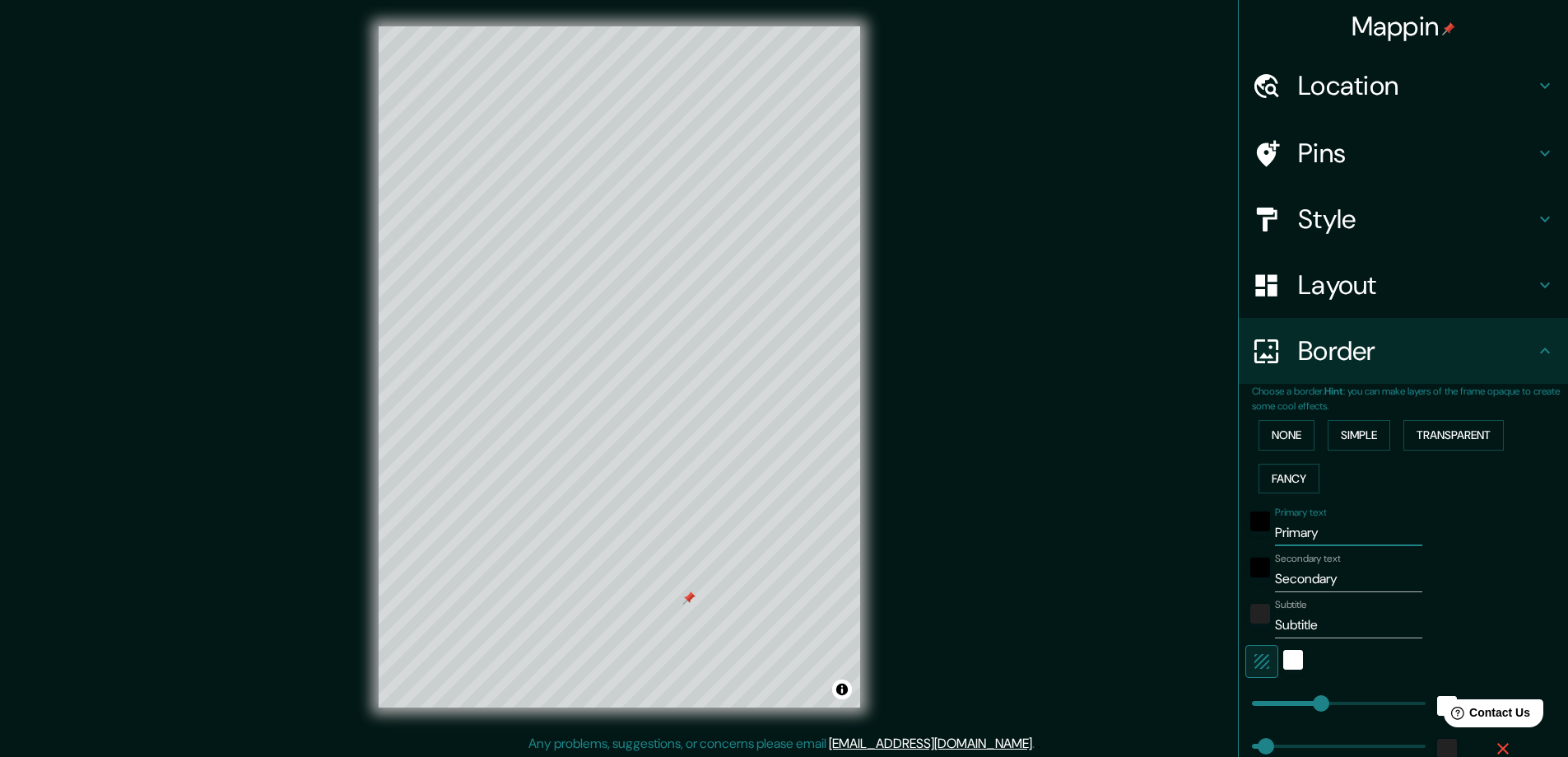
type input "s"
type input "47"
type input "23"
type input "sa"
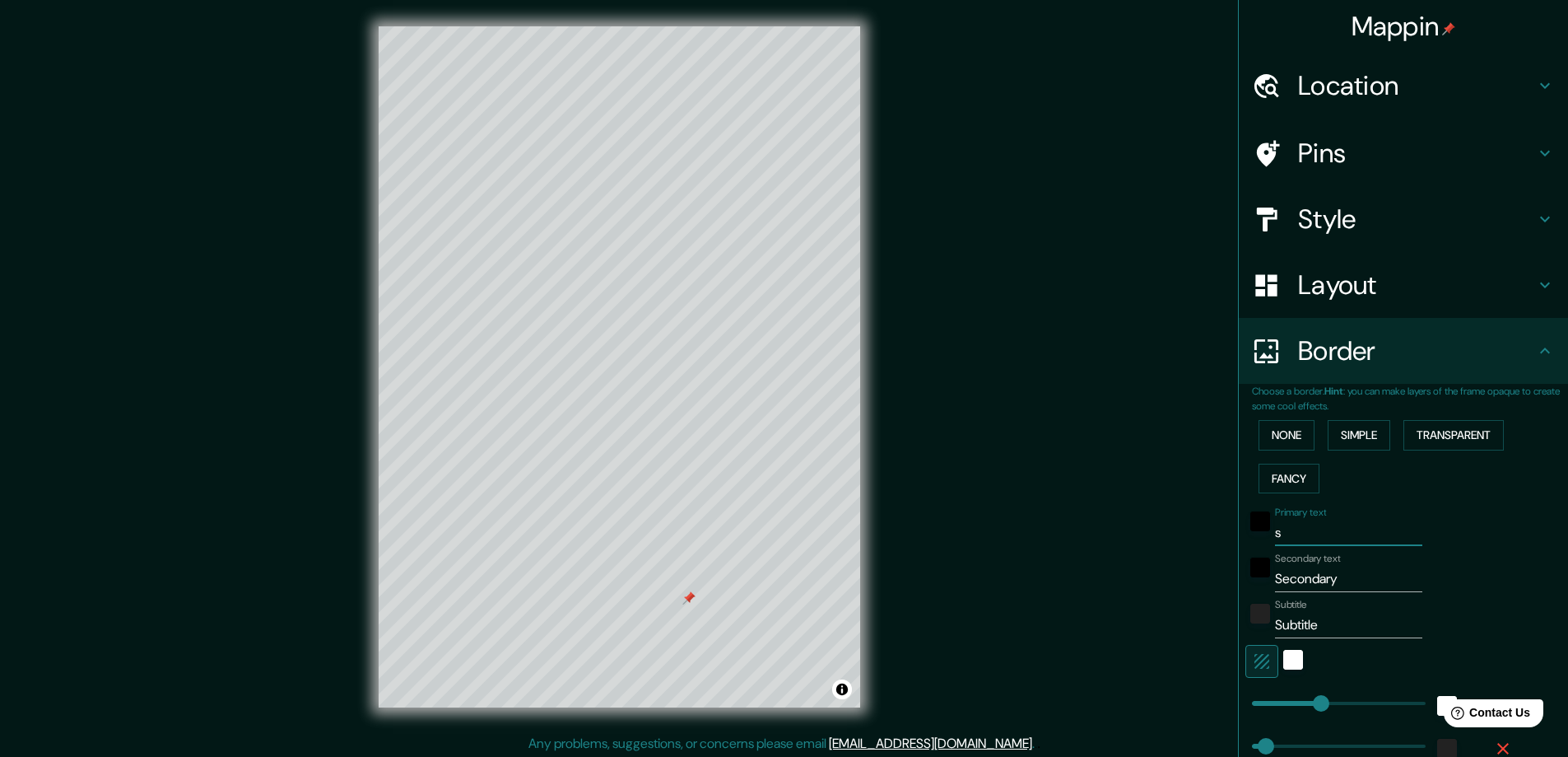
type input "47"
type input "23"
type input "sab"
type input "47"
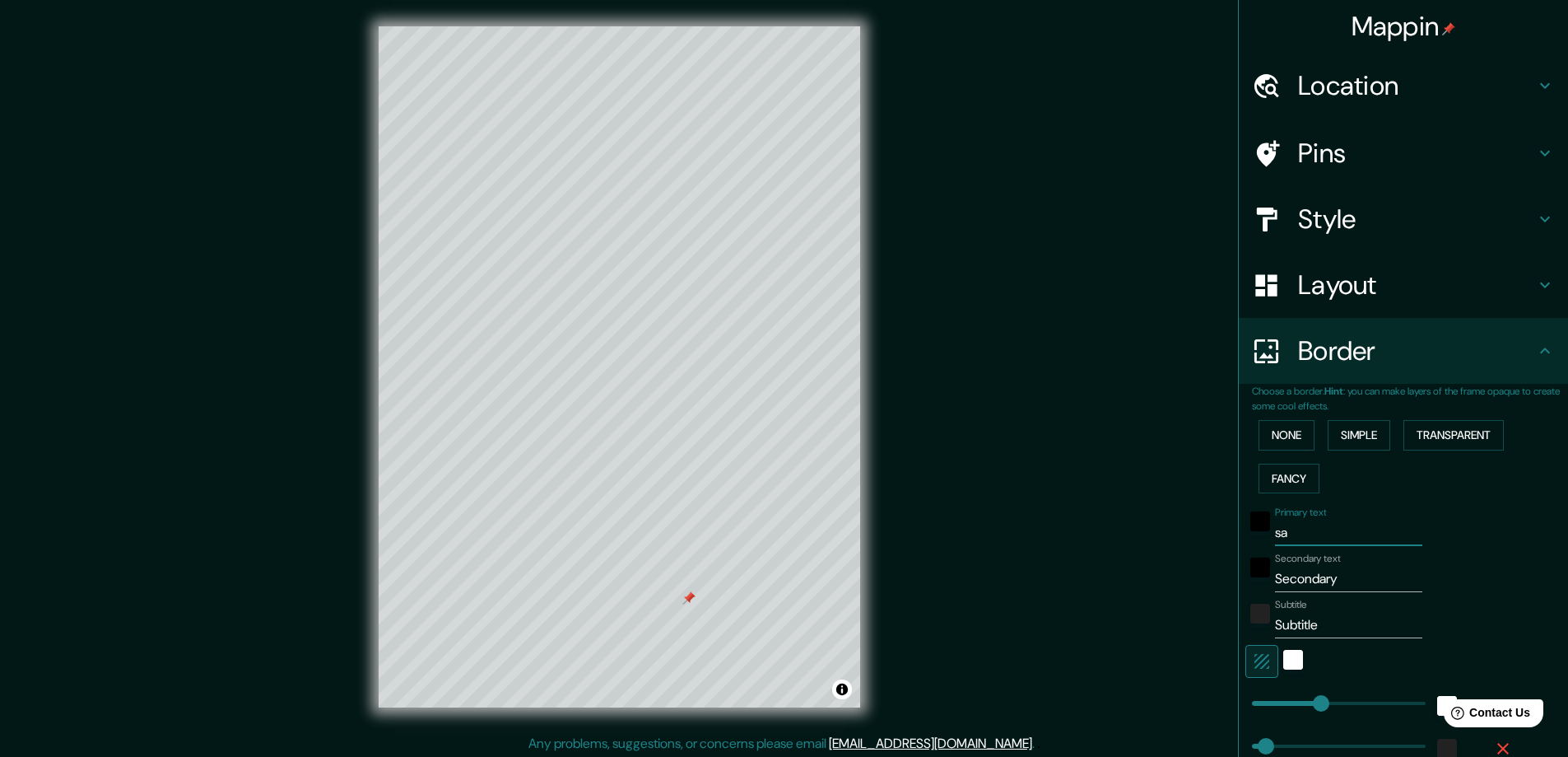
type input "47"
type input "23"
type input "sa"
type input "47"
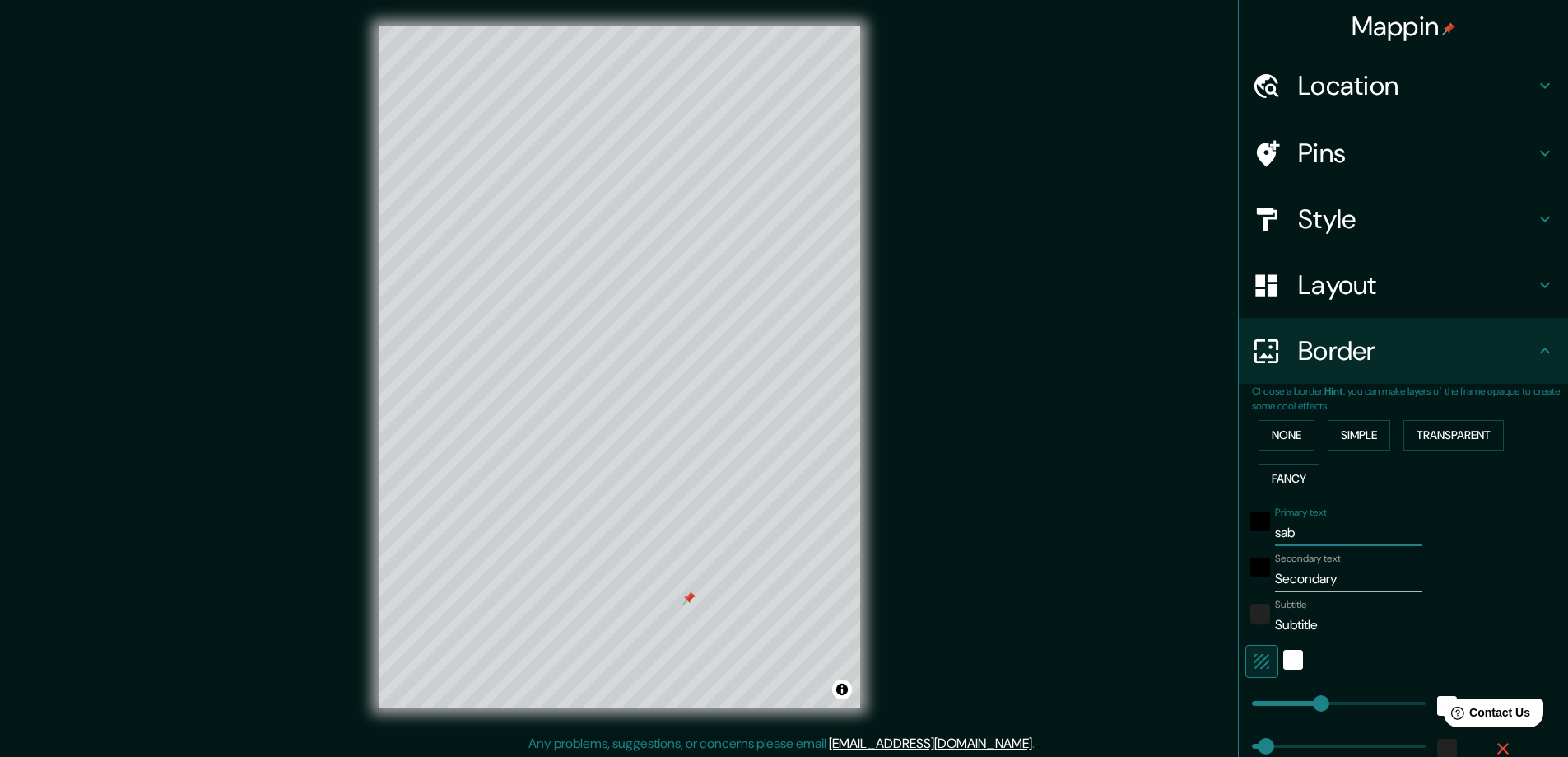
type input "23"
type input "san"
type input "47"
type input "23"
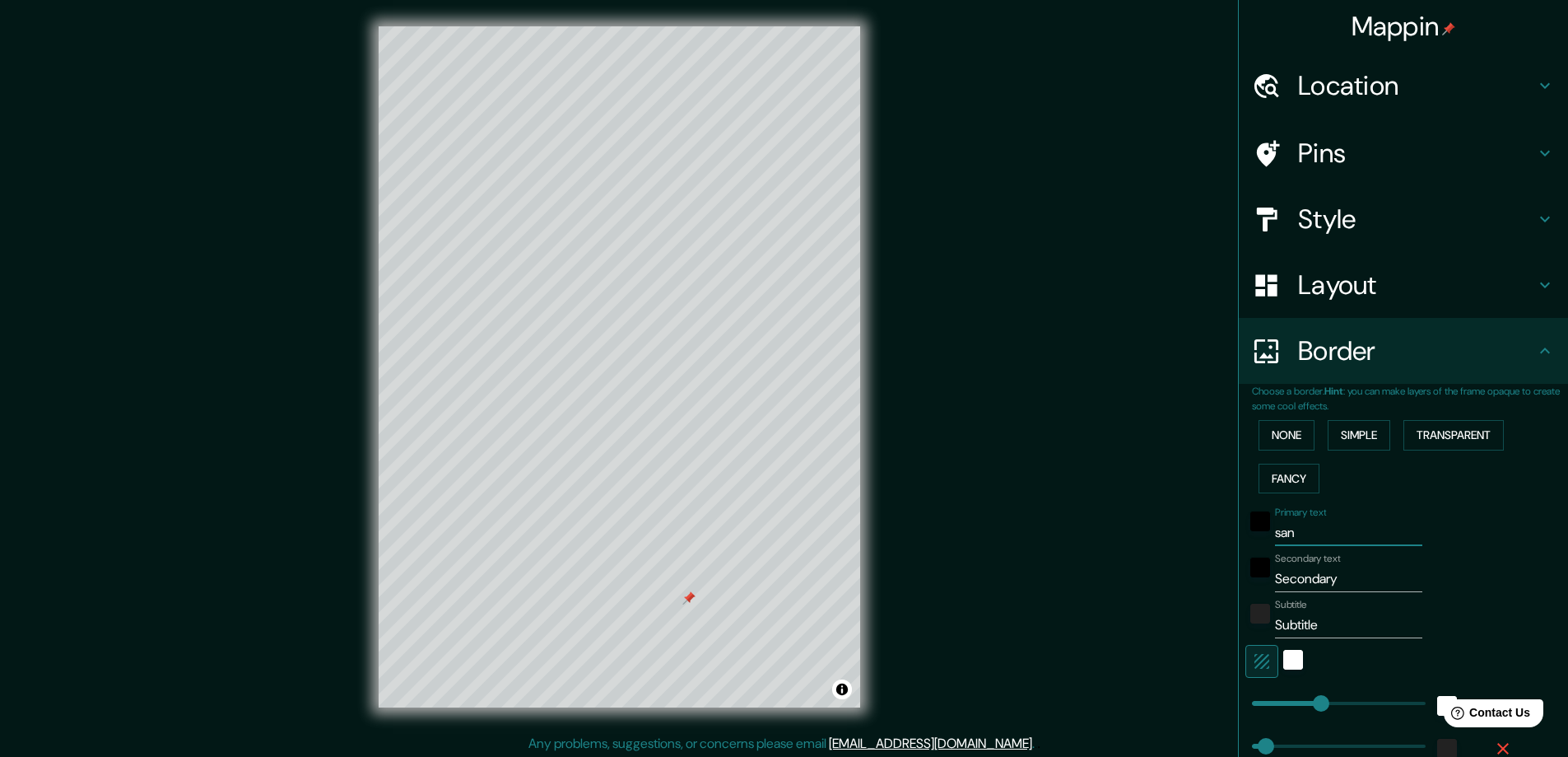
type input "san"
type input "47"
type input "23"
type input "san b"
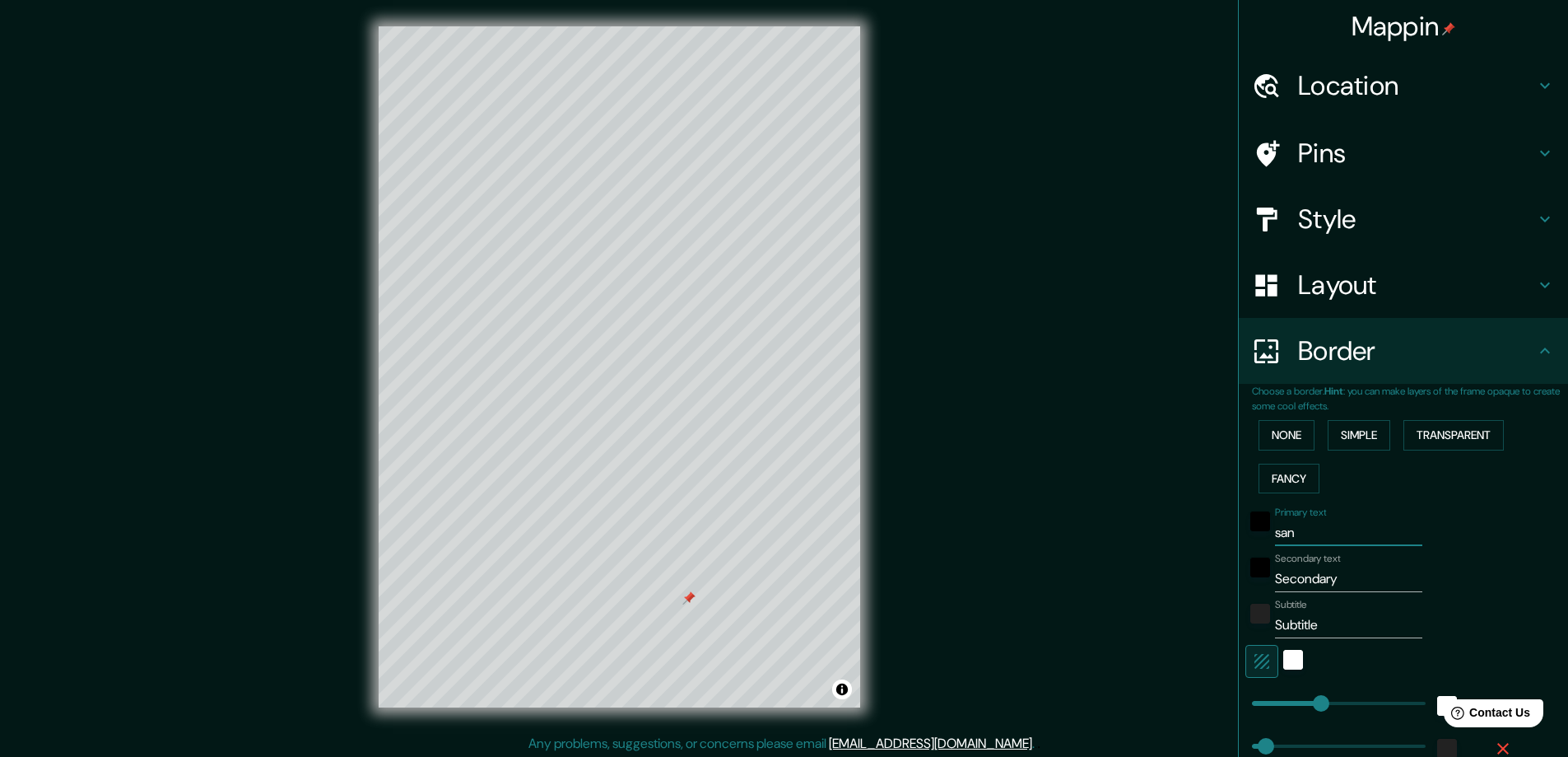
type input "47"
type input "23"
type input "san be"
type input "47"
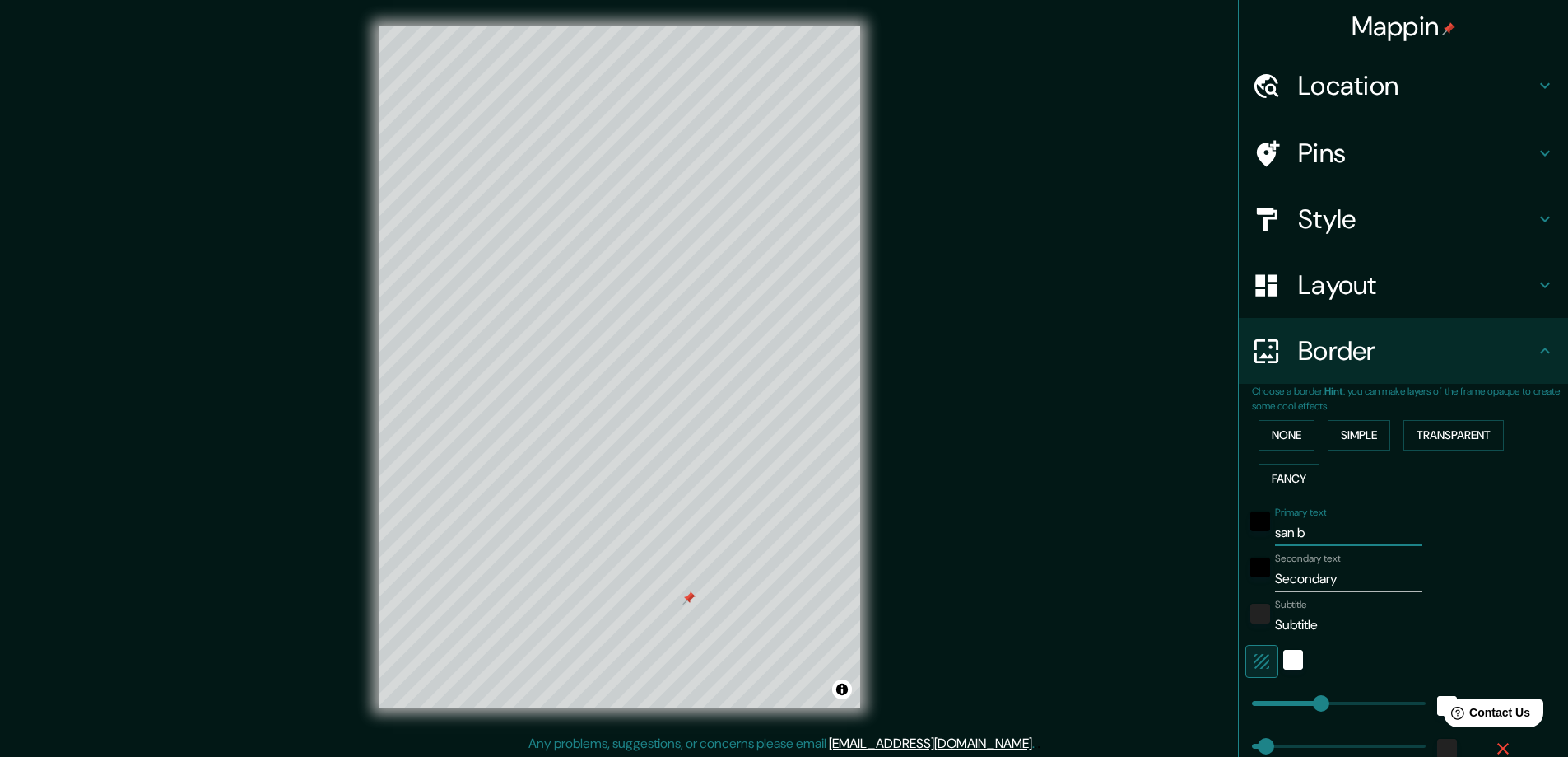
type input "47"
type input "23"
type input "san ber"
type input "47"
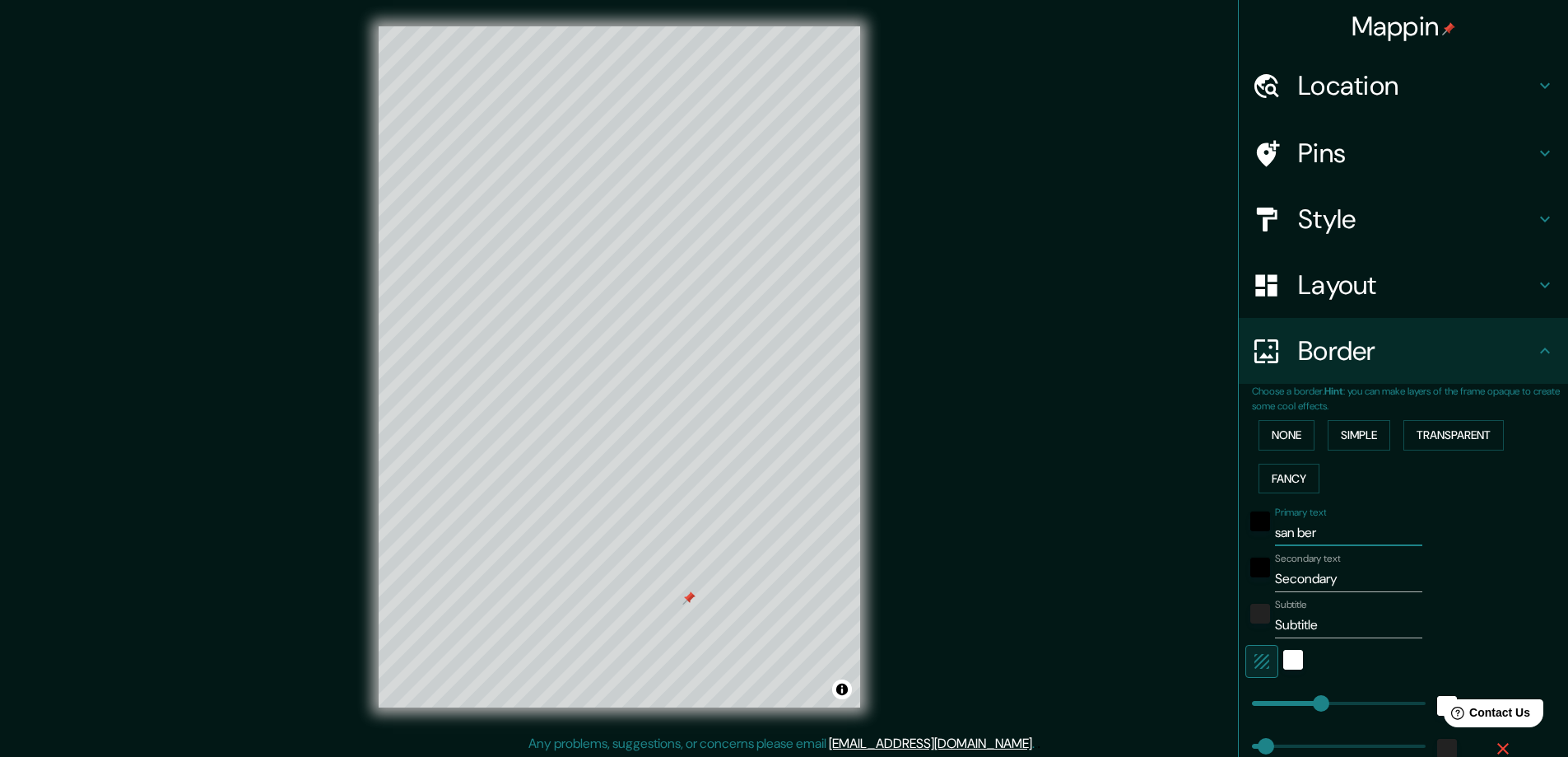
type input "23"
type input "[GEOGRAPHIC_DATA]"
type input "47"
type input "23"
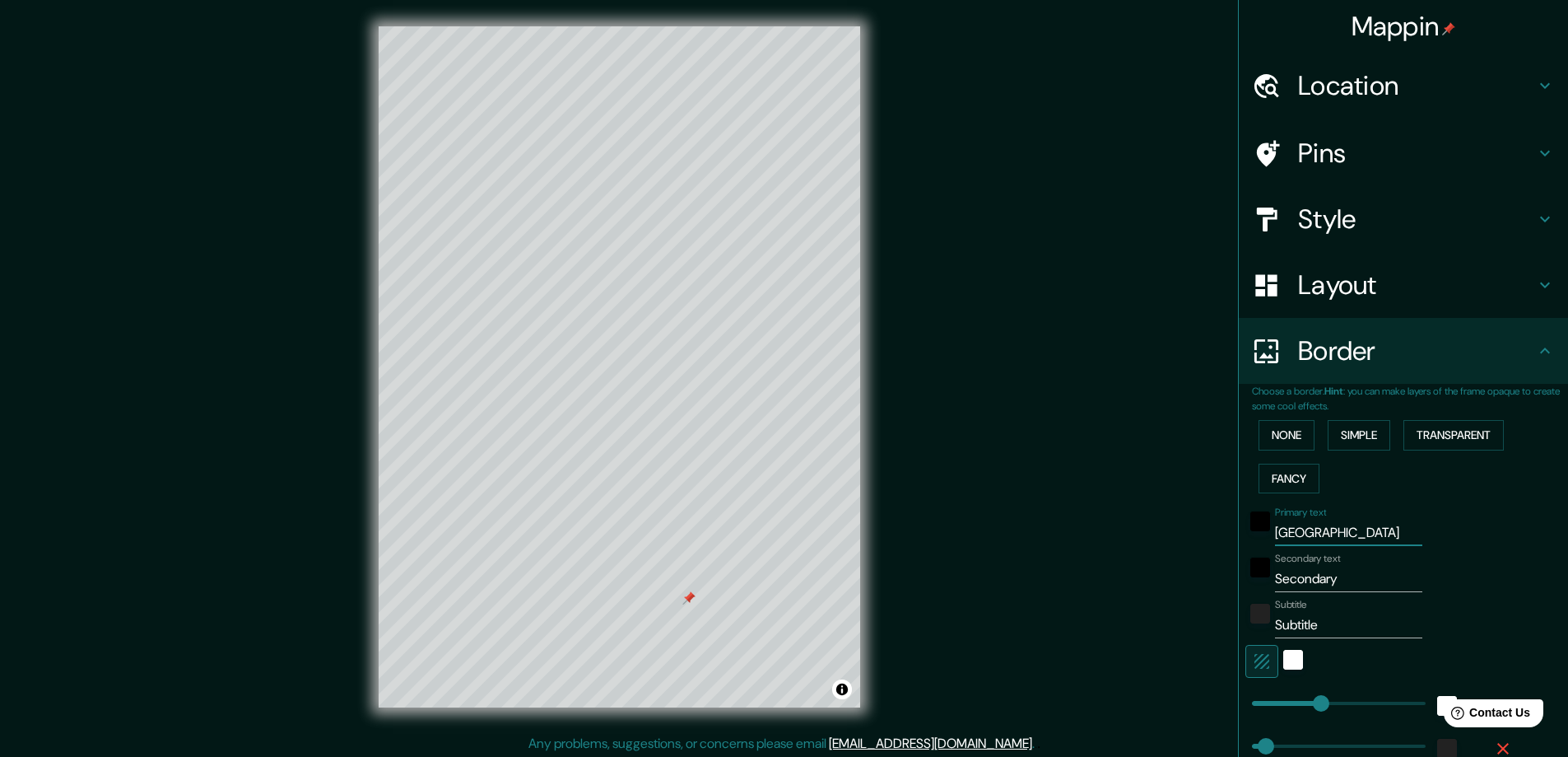
type input "[GEOGRAPHIC_DATA][PERSON_NAME]"
type input "47"
type input "23"
type input "san bernar"
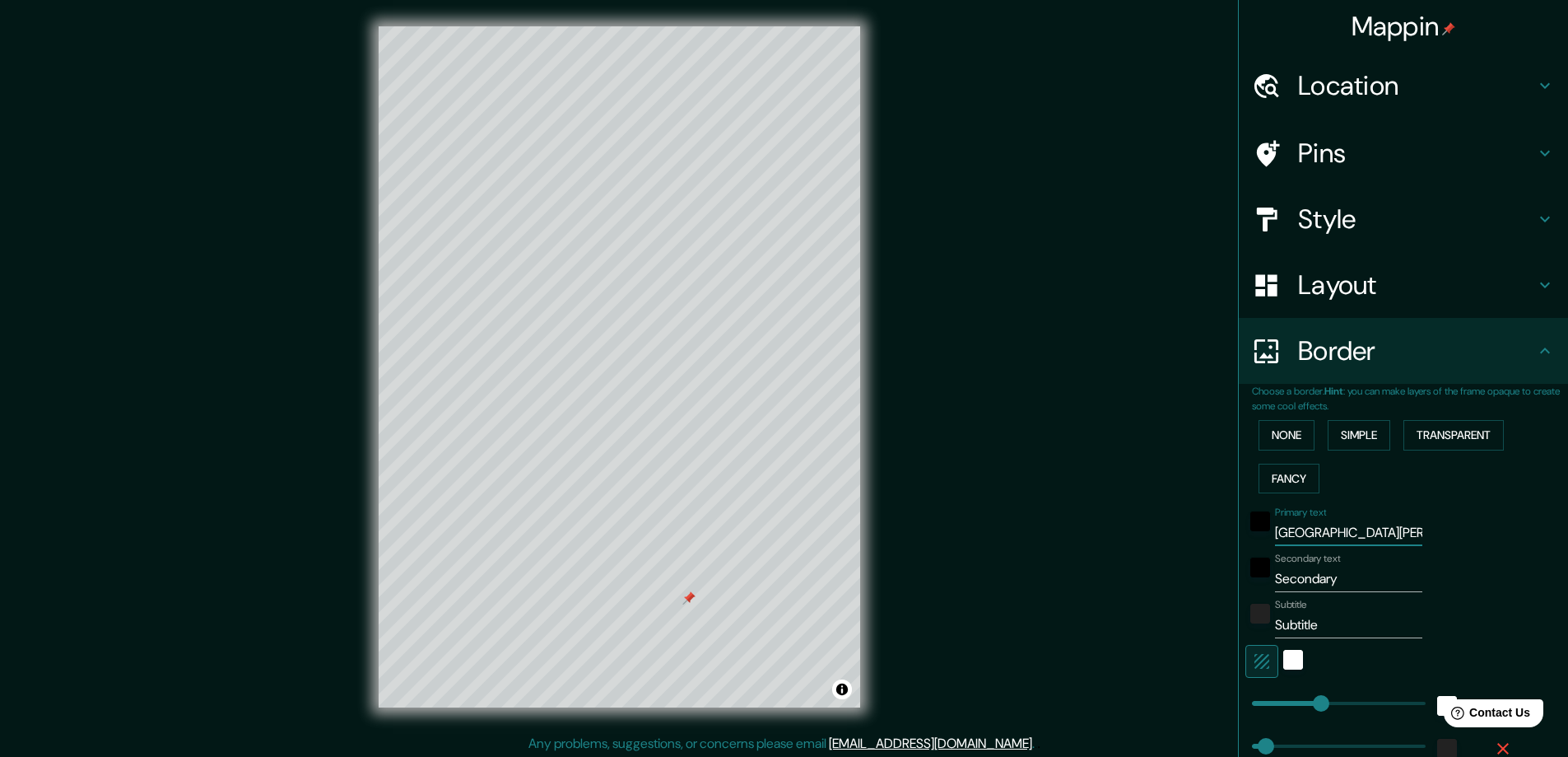
type input "47"
type input "23"
type input "san [PERSON_NAME]"
type input "47"
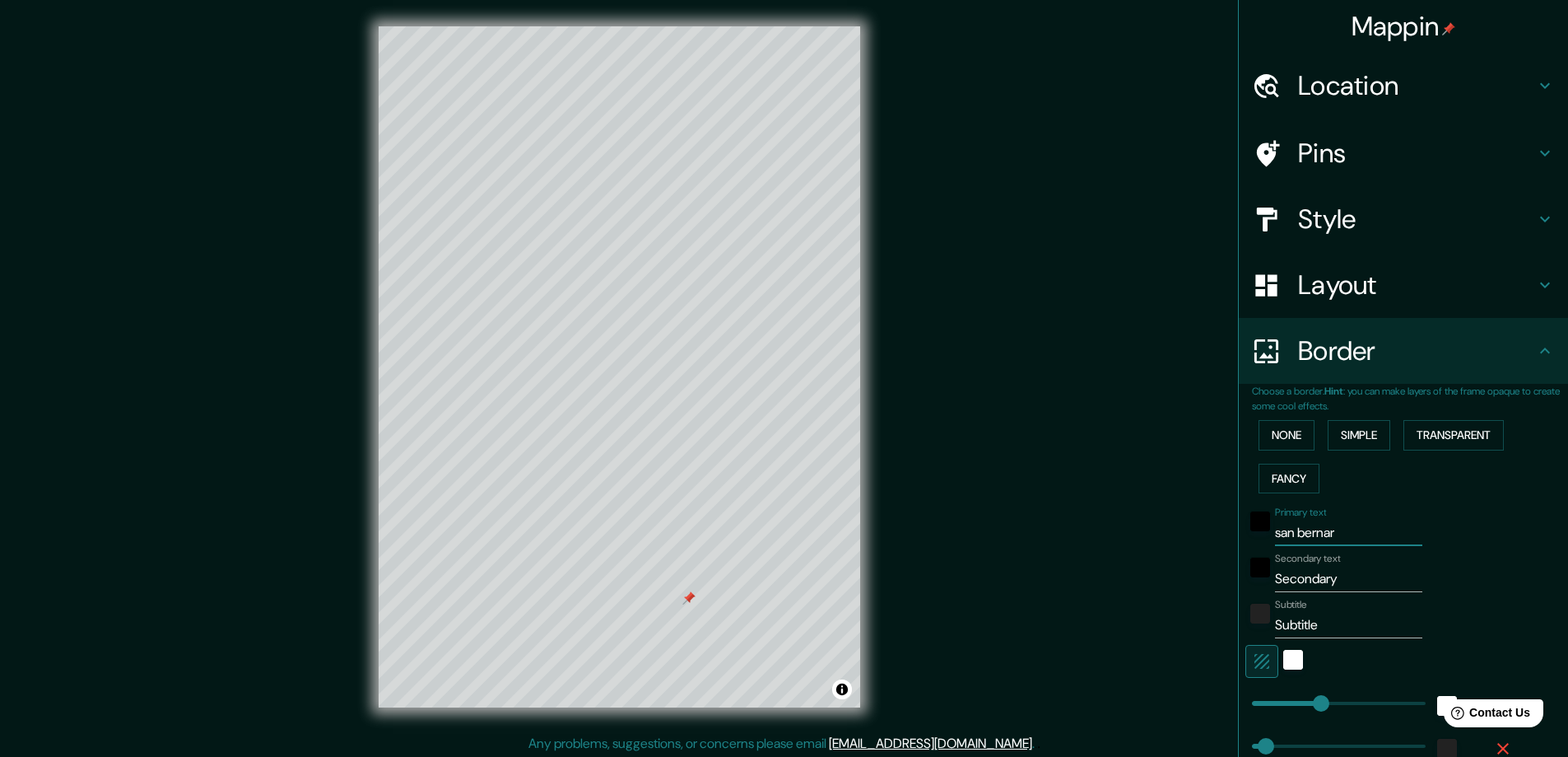
type input "47"
type input "23"
type input "san [PERSON_NAME]"
type input "47"
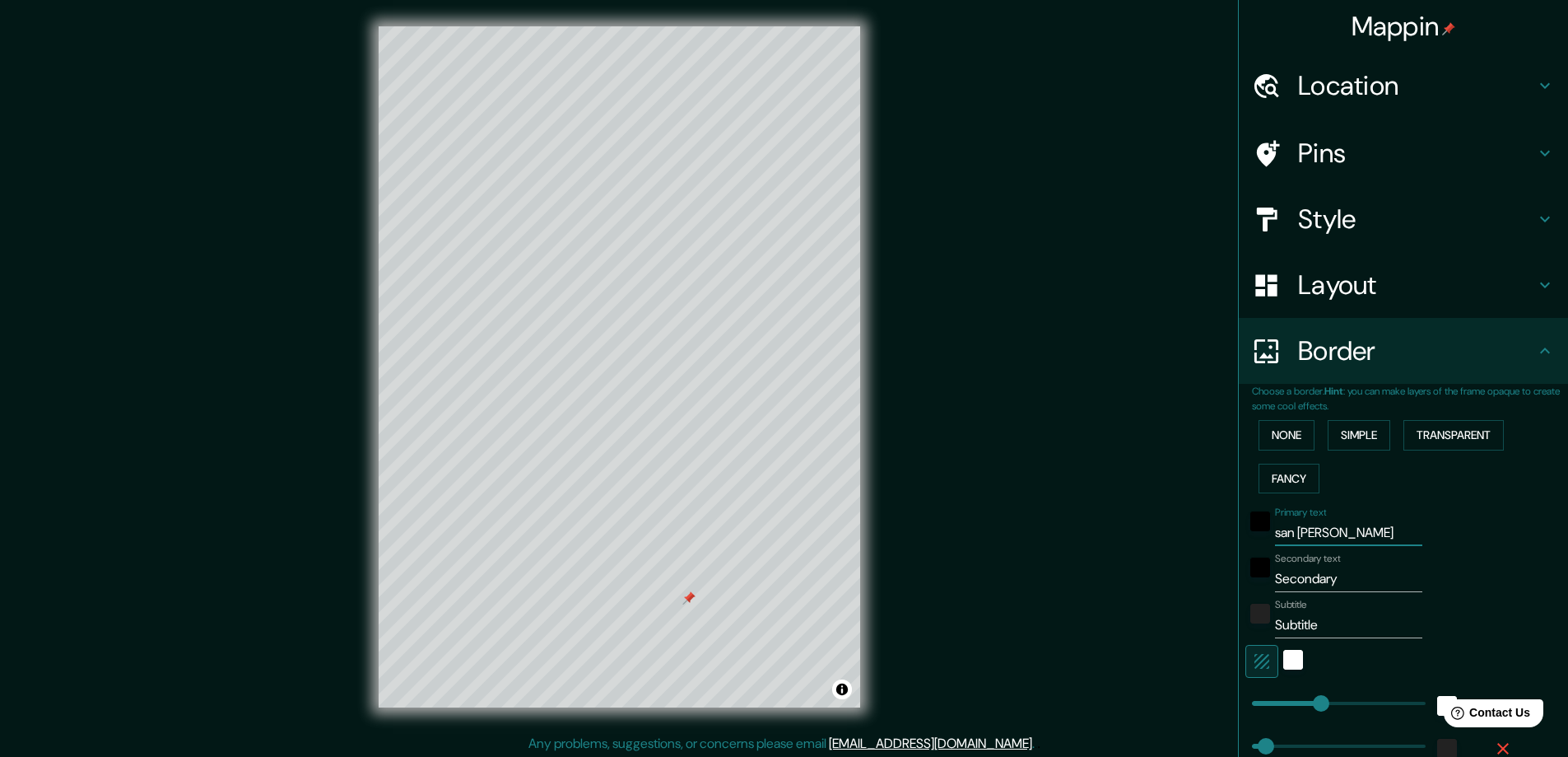
type input "23"
click at [1333, 577] on input "Secondary" at bounding box center [1349, 578] width 148 height 26
drag, startPoint x: 1341, startPoint y: 576, endPoint x: 1256, endPoint y: 589, distance: 86.0
click at [1256, 589] on div "Secondary text Secondary" at bounding box center [1380, 572] width 270 height 40
click at [942, 516] on div "Mappin Location Pins Style Layout Border Choose a border. Hint : you can make l…" at bounding box center [784, 380] width 1568 height 760
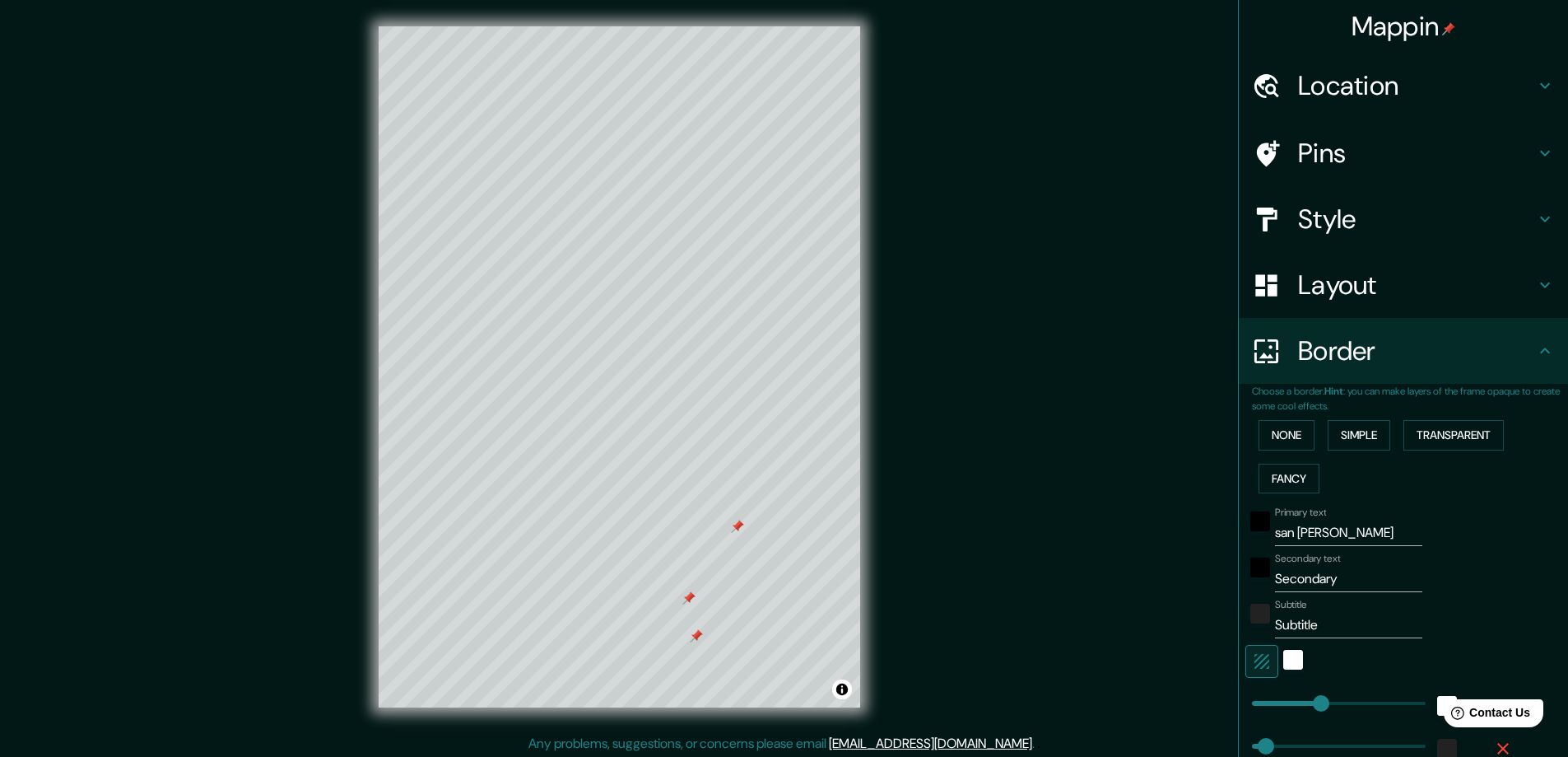
type input "san [PERSON_NAME]"
type input "47"
type input "23"
type input "san [PERSON_NAME]"
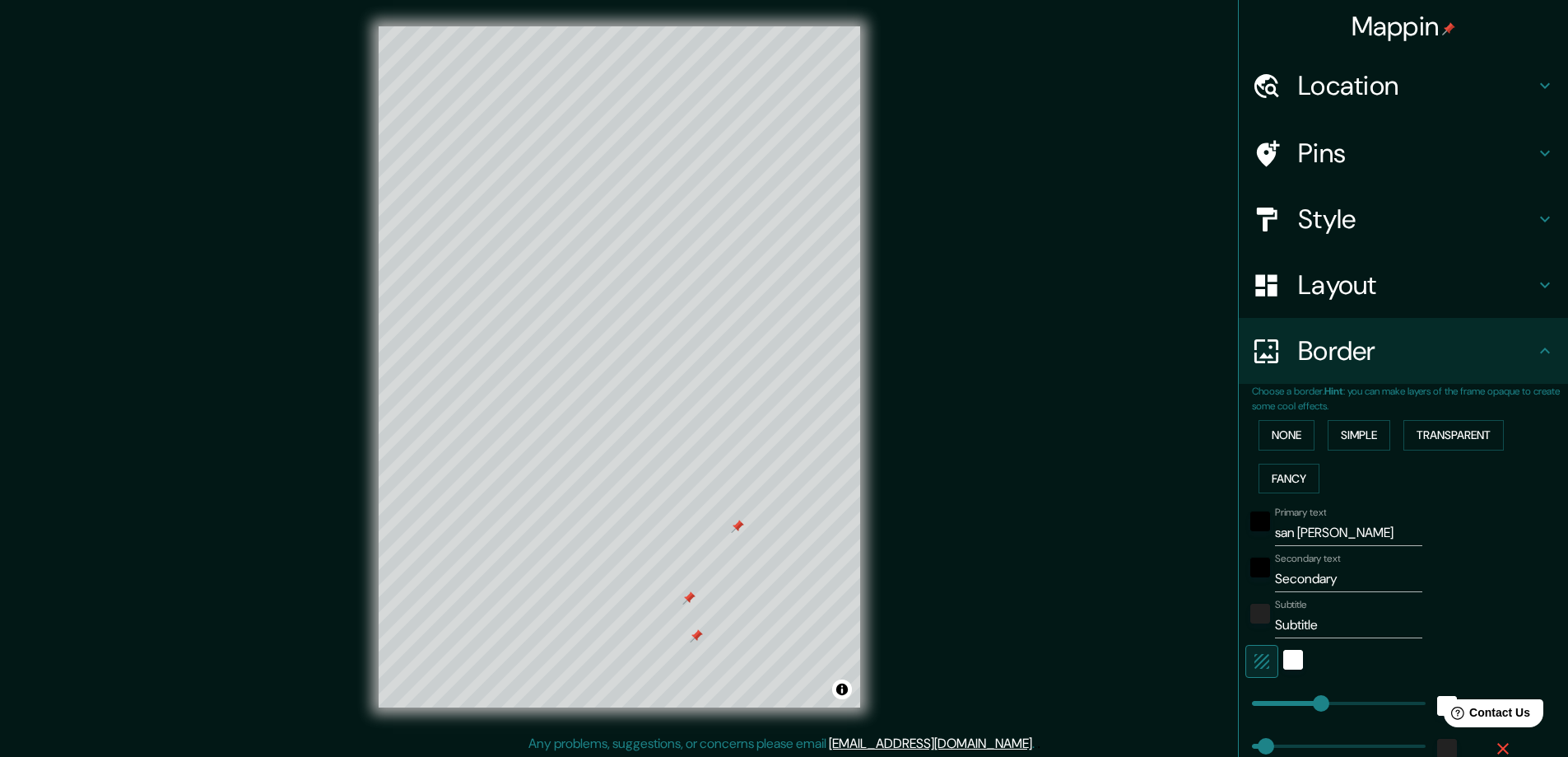
drag, startPoint x: 905, startPoint y: 516, endPoint x: 739, endPoint y: 527, distance: 166.4
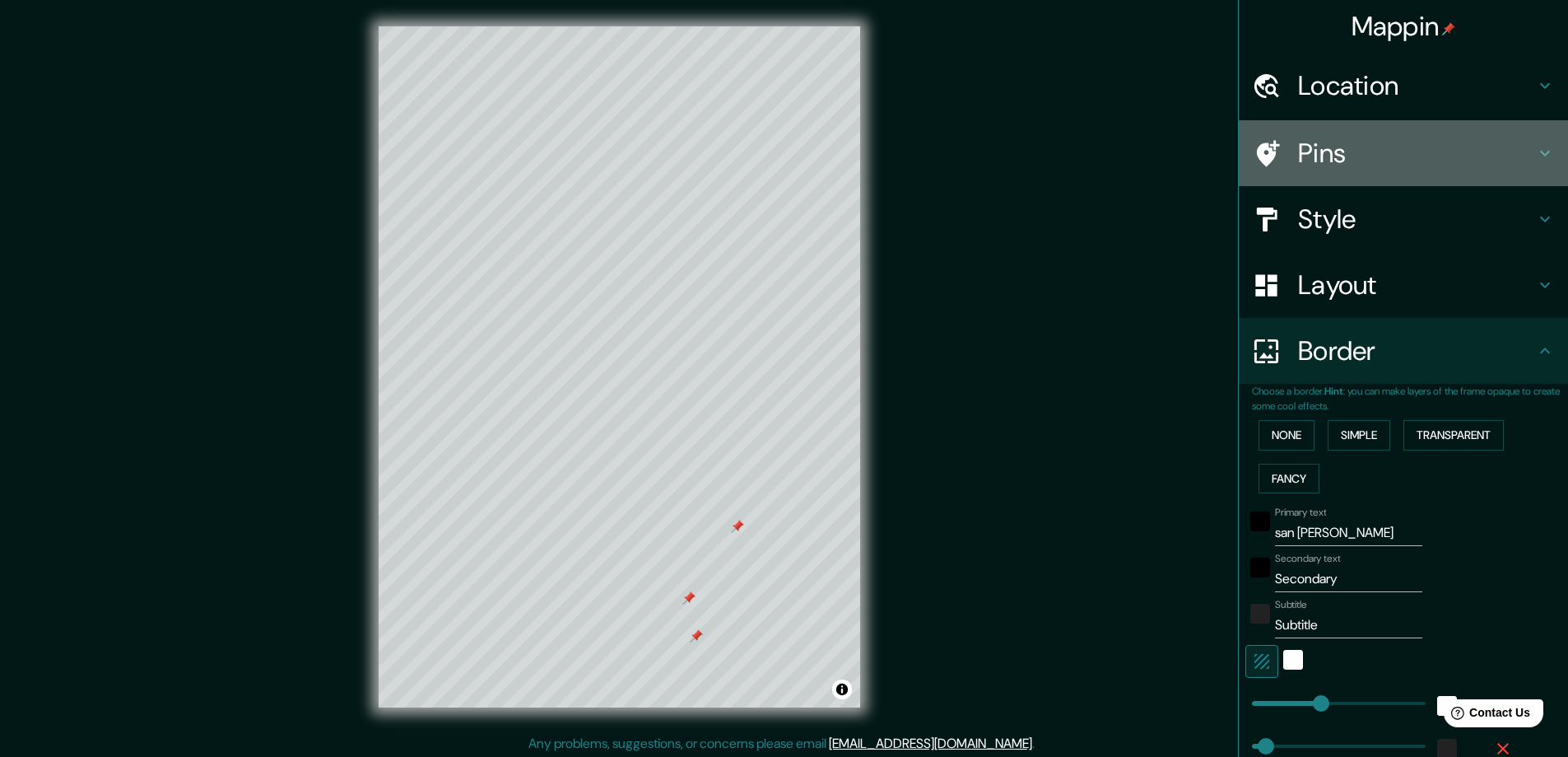
drag, startPoint x: 738, startPoint y: 525, endPoint x: 1411, endPoint y: 160, distance: 765.6
click at [1411, 160] on h4 "Pins" at bounding box center [1417, 153] width 237 height 33
type input "47"
type input "23"
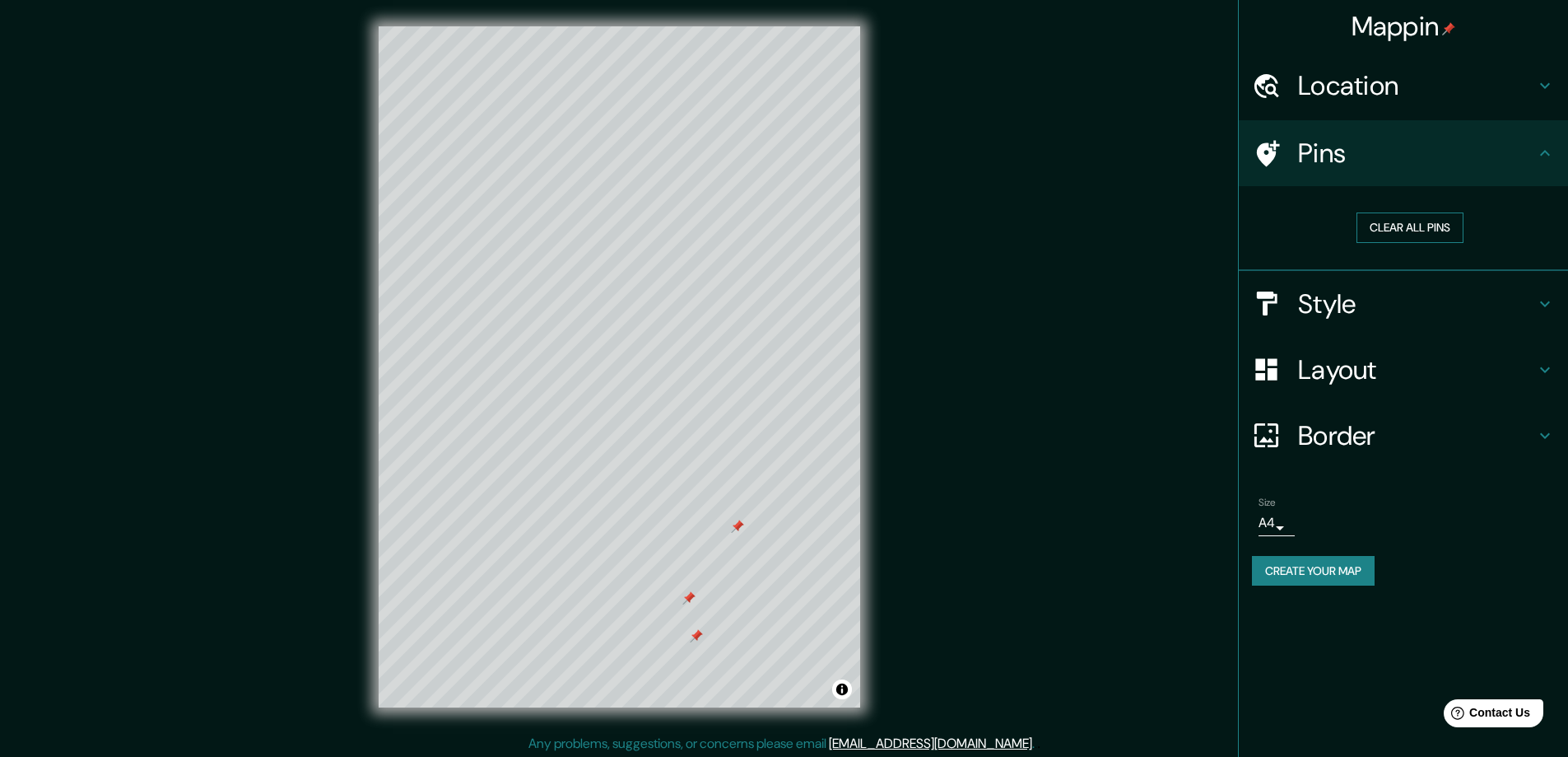
click at [1400, 228] on button "Clear all pins" at bounding box center [1410, 228] width 107 height 31
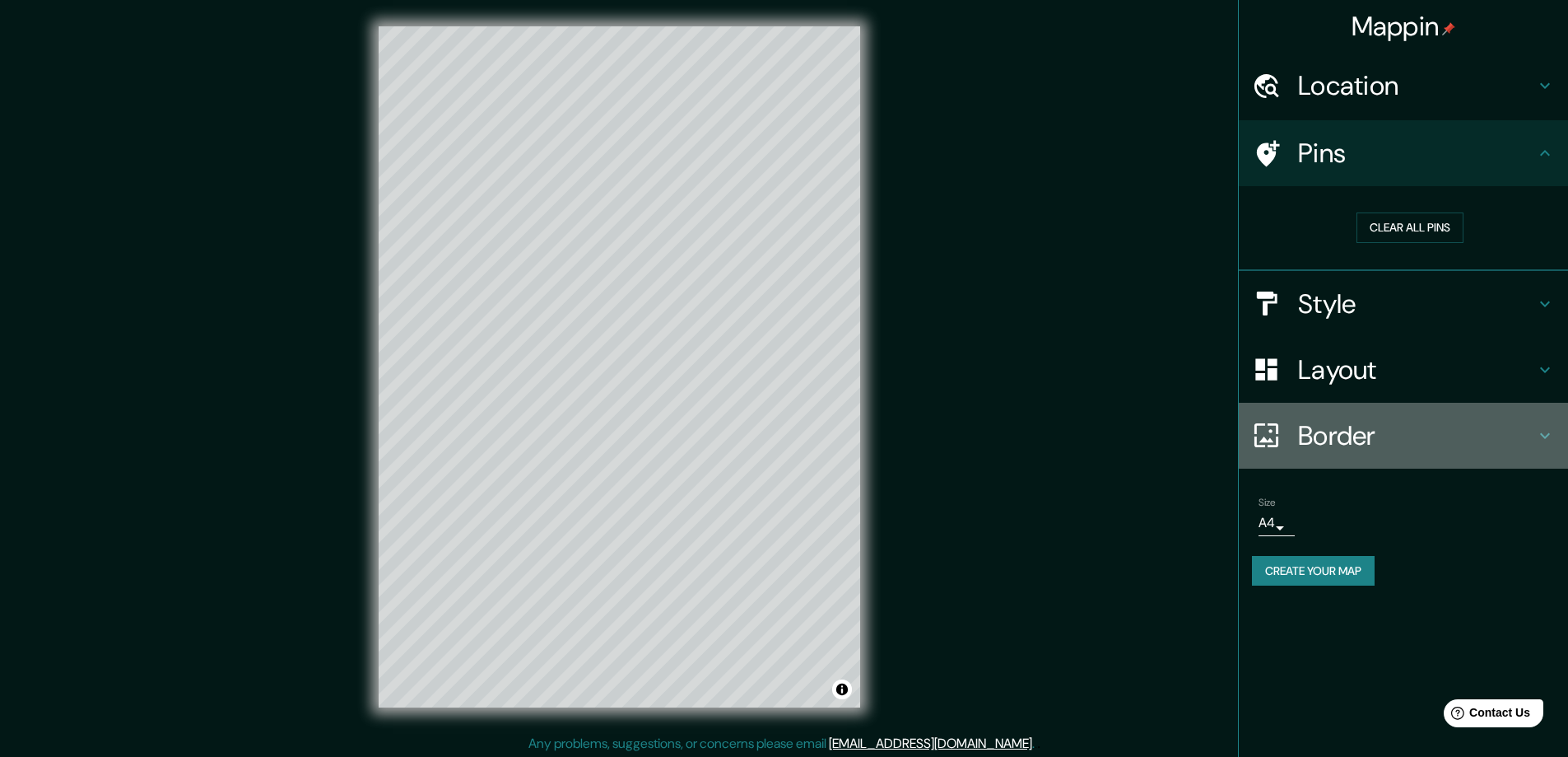
click at [1326, 422] on h4 "Border" at bounding box center [1417, 435] width 237 height 33
type input "47"
type input "23"
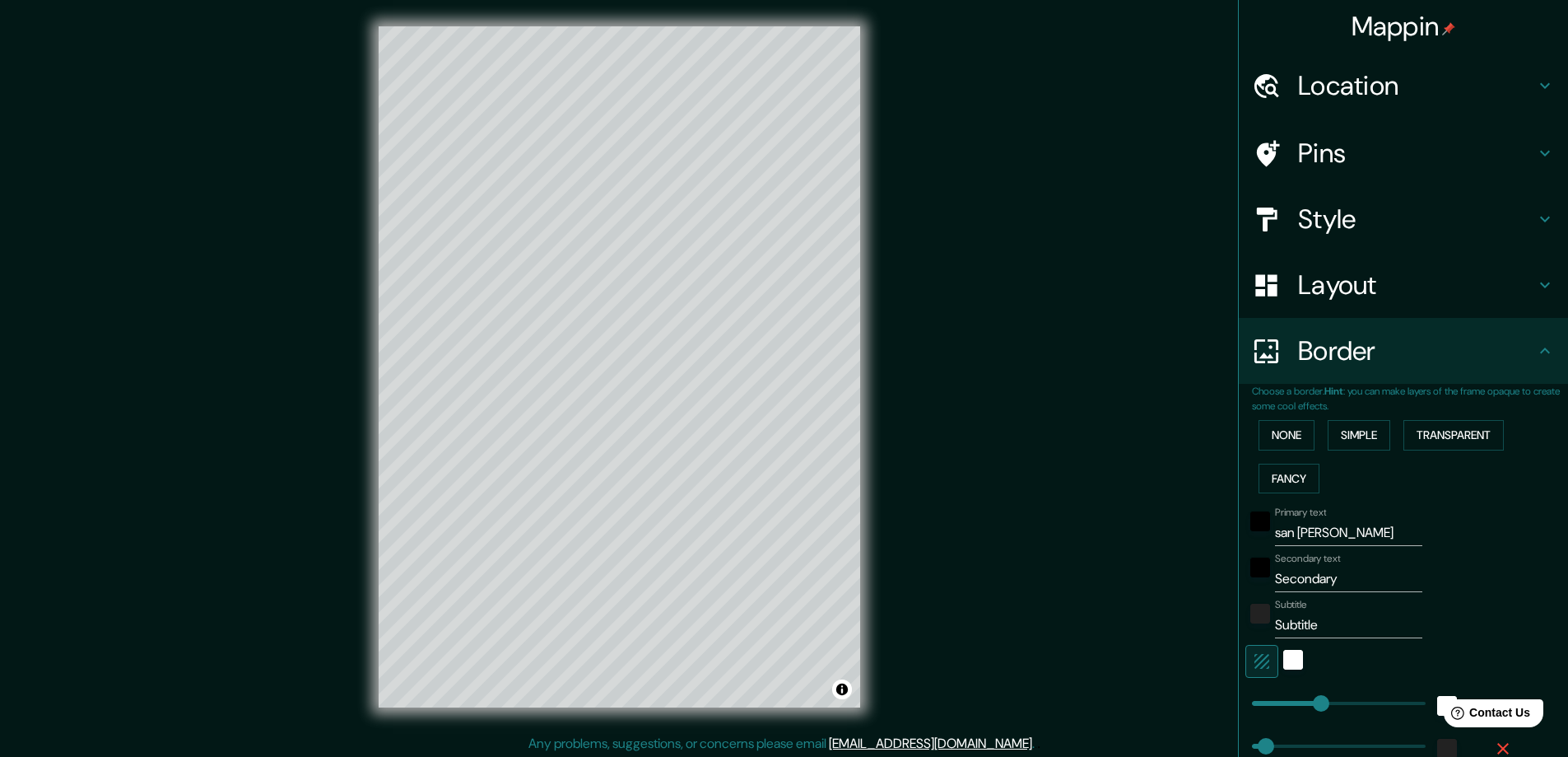
click at [1341, 583] on input "Secondary" at bounding box center [1349, 578] width 148 height 26
drag, startPoint x: 1341, startPoint y: 578, endPoint x: 1262, endPoint y: 585, distance: 79.3
click at [1262, 585] on div "Secondary text Secondary" at bounding box center [1380, 572] width 270 height 40
type input "l"
type input "47"
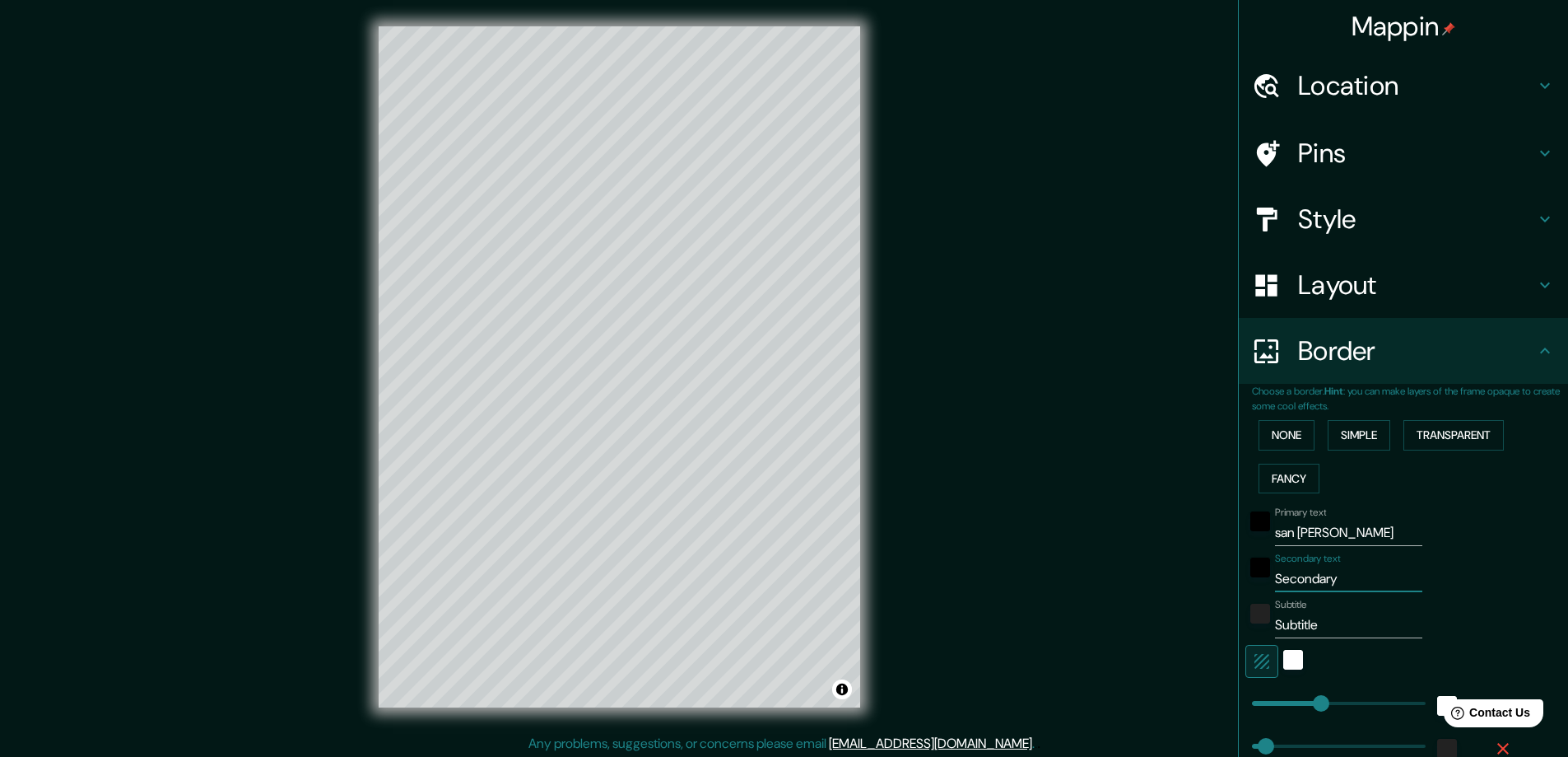
type input "47"
type input "23"
type input "la"
type input "47"
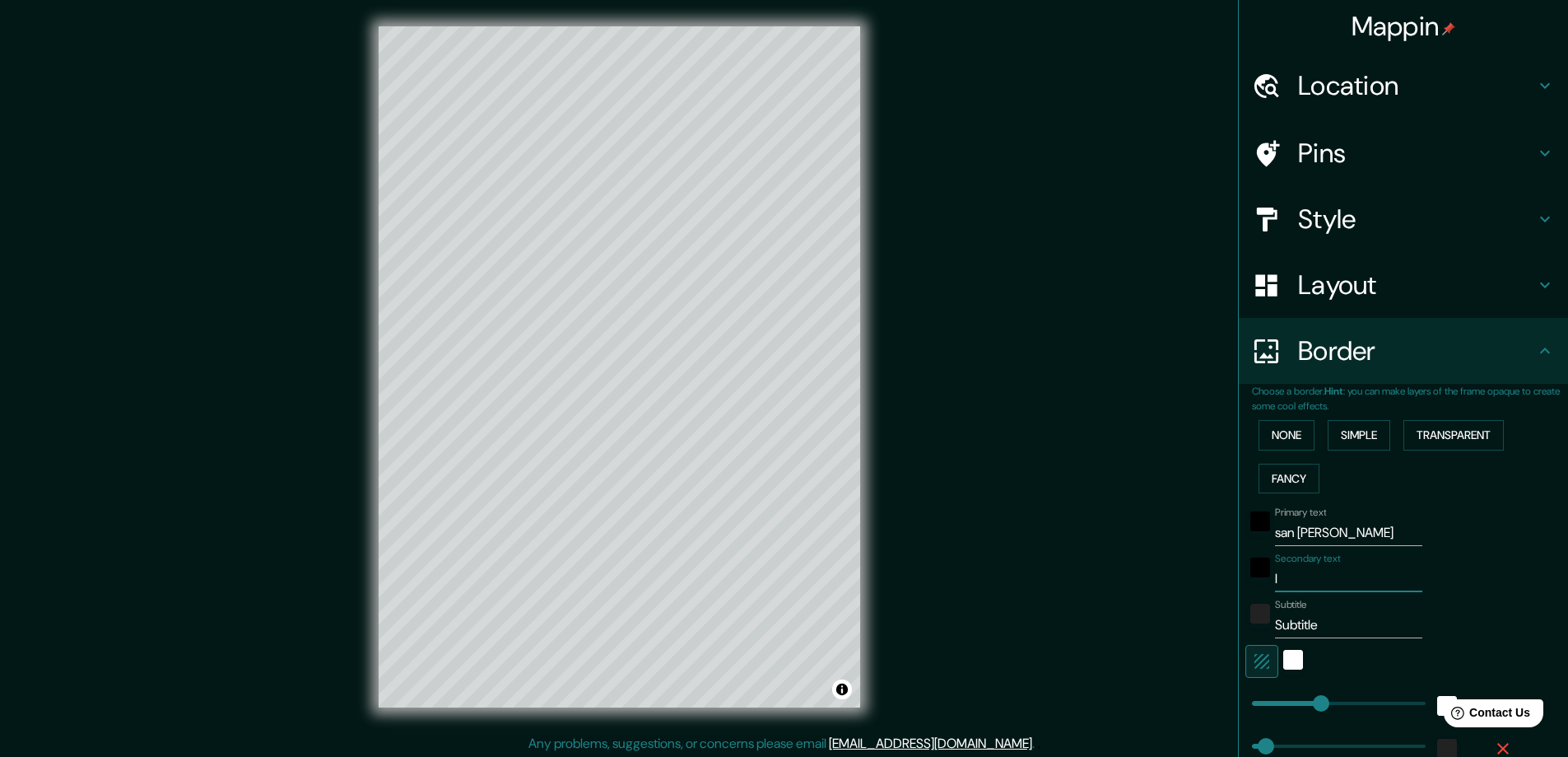
type input "23"
type input "la"
type input "47"
type input "23"
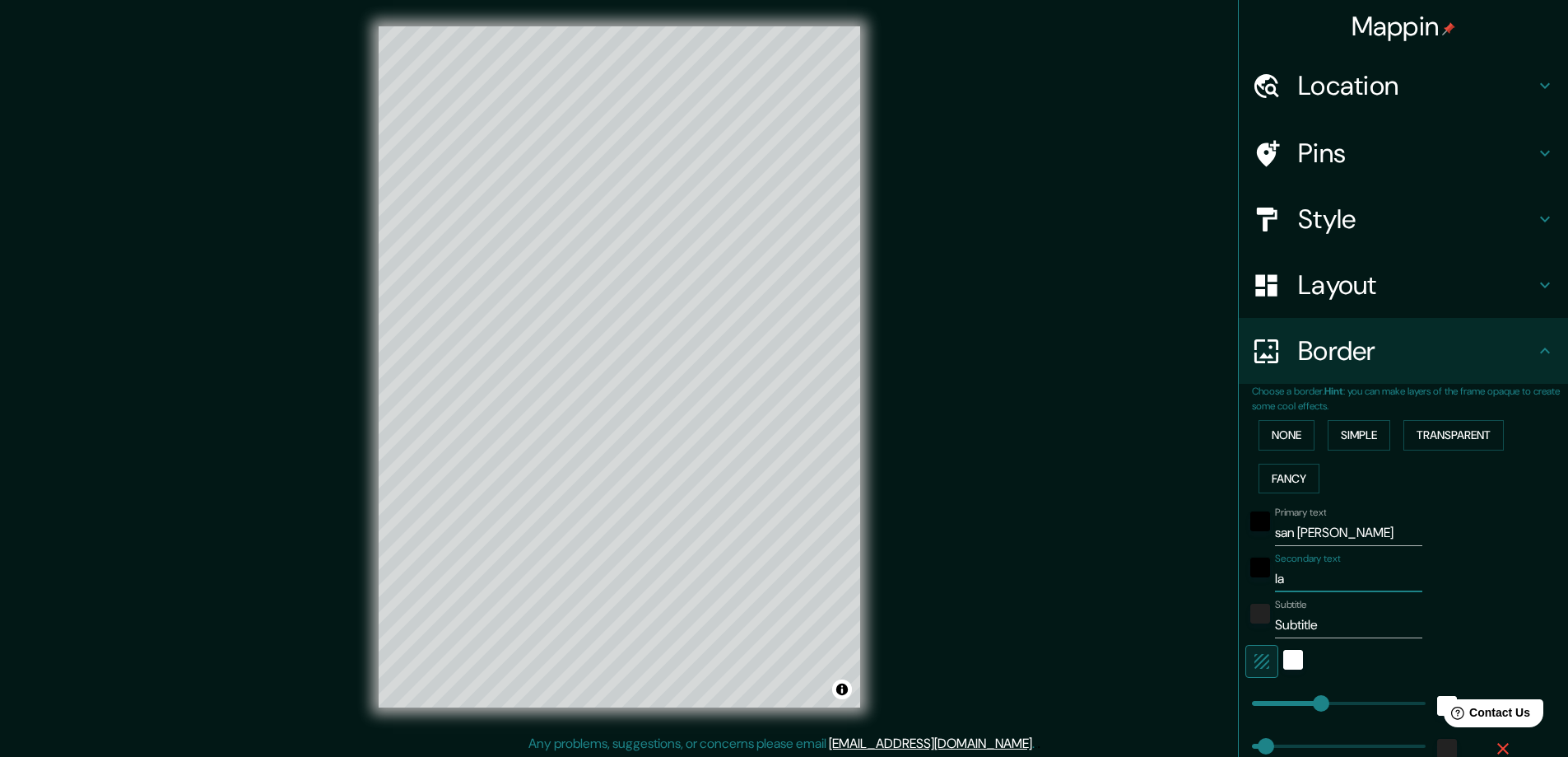
type input "la c"
type input "47"
type input "23"
type input "la co"
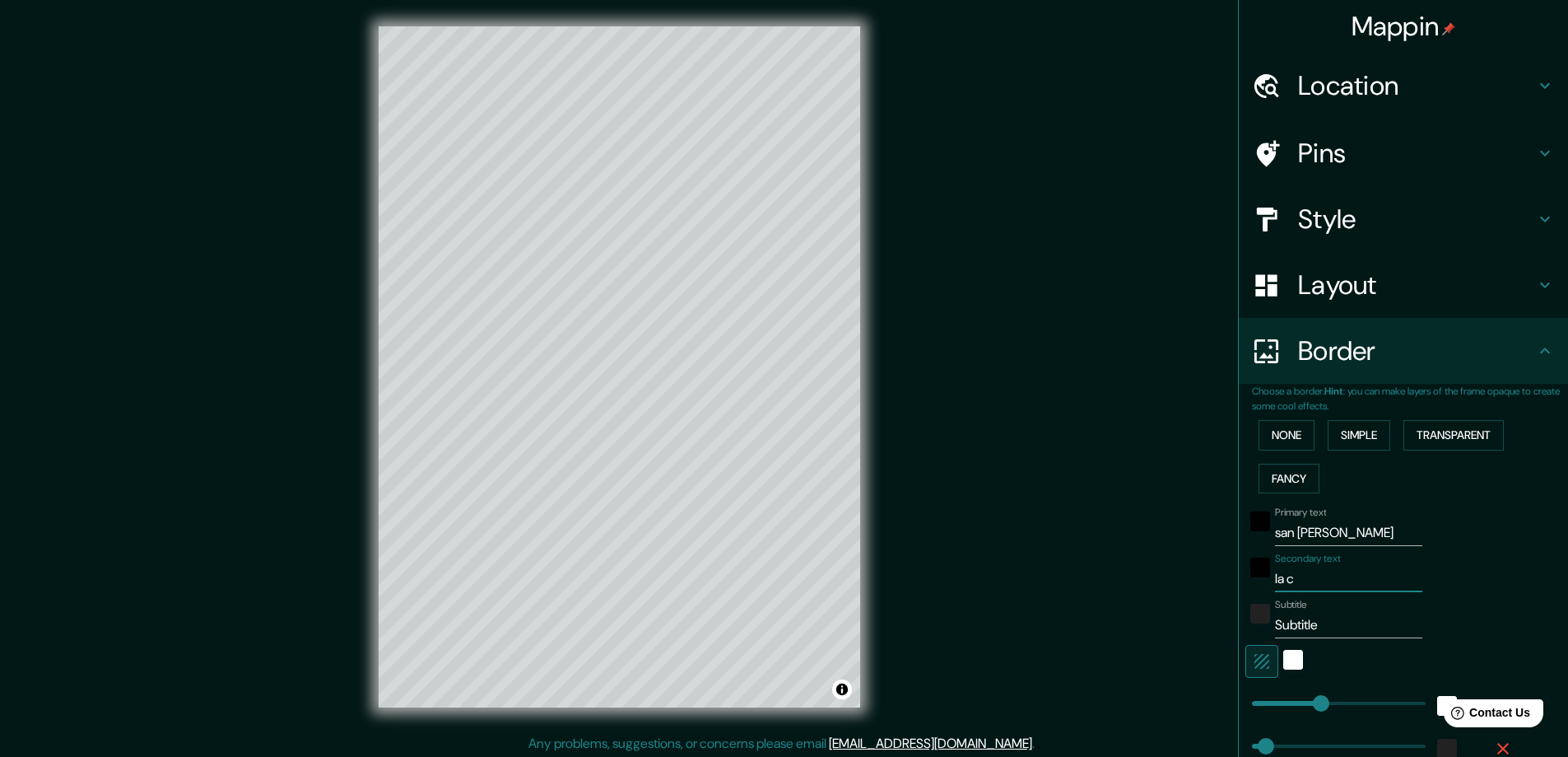
type input "47"
type input "23"
type input "la cos"
type input "47"
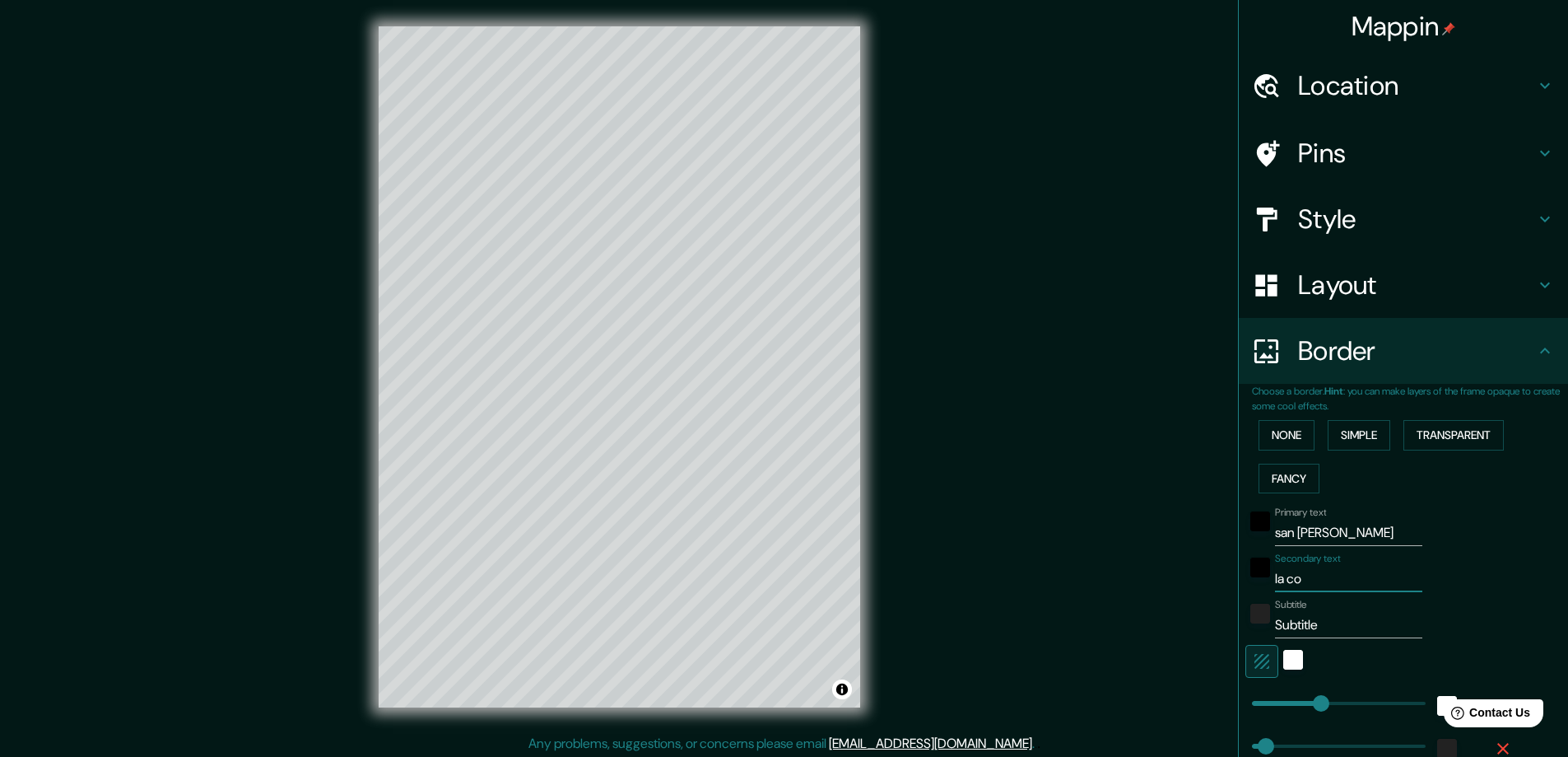
type input "47"
type input "23"
type input "la cost"
type input "47"
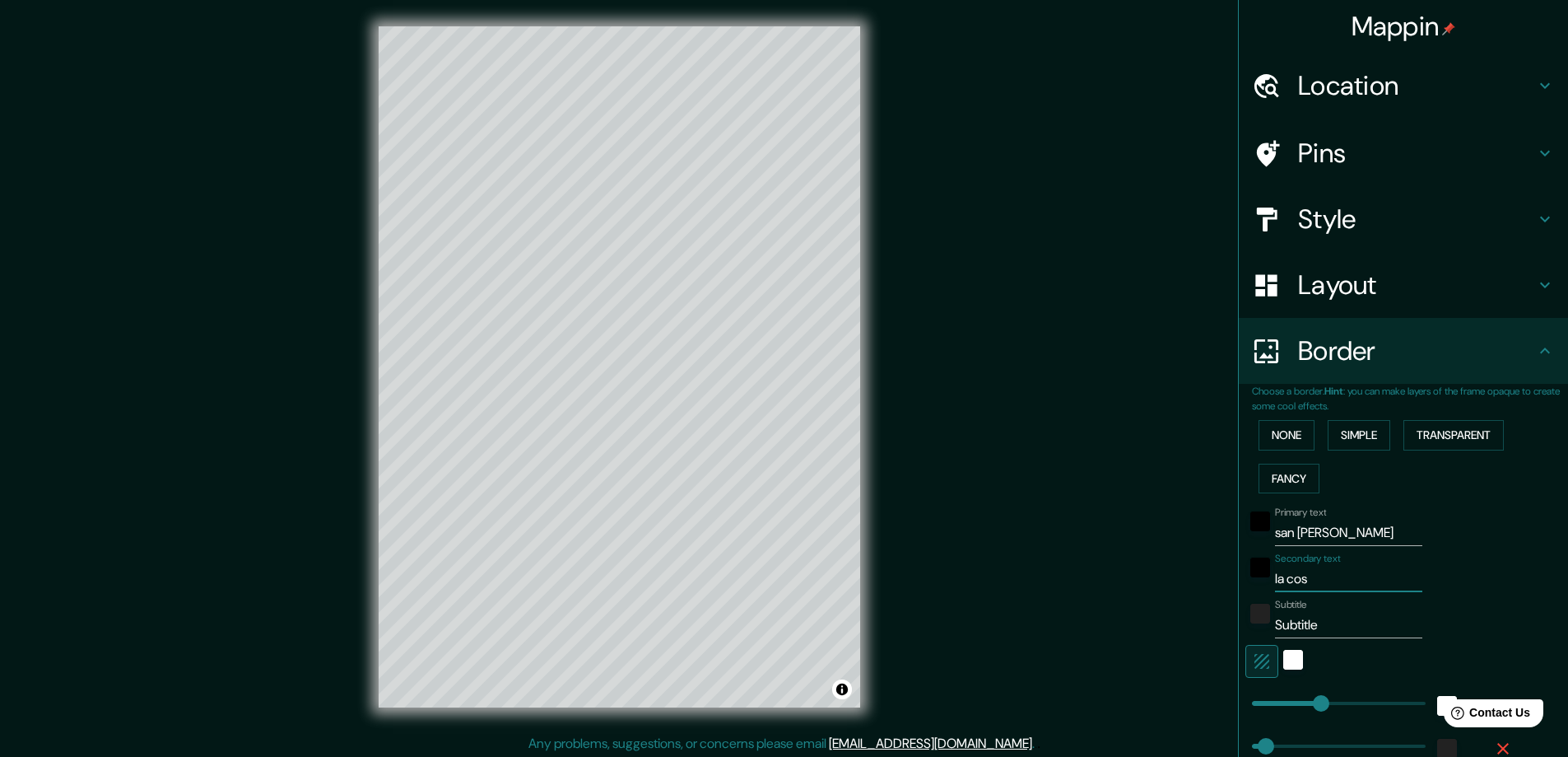
type input "23"
type input "la costa"
type input "47"
type input "23"
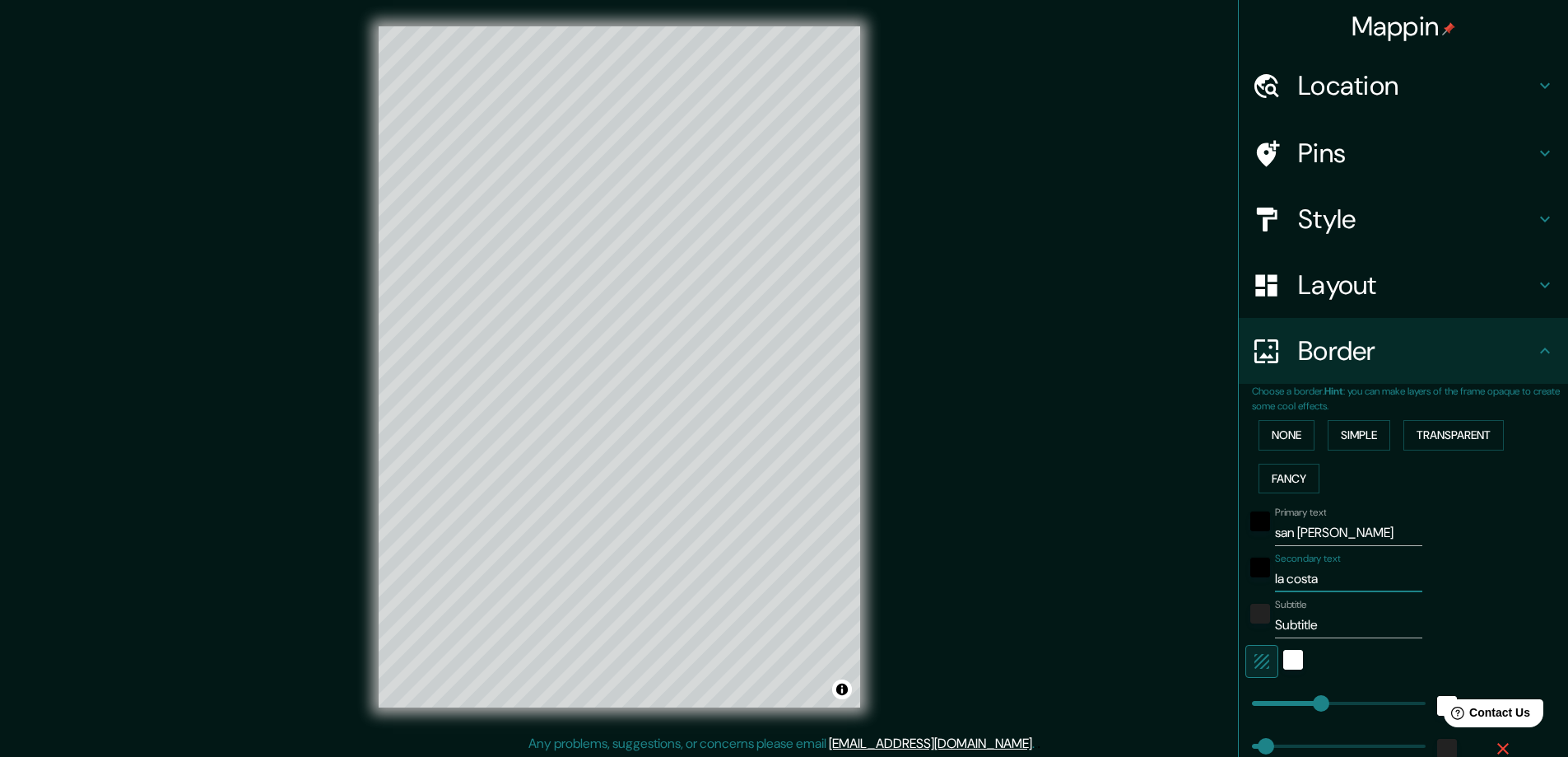
type input "la costa"
click at [1349, 532] on input "san [PERSON_NAME]" at bounding box center [1349, 532] width 148 height 26
type input "san [PERSON_NAME]"
type input "47"
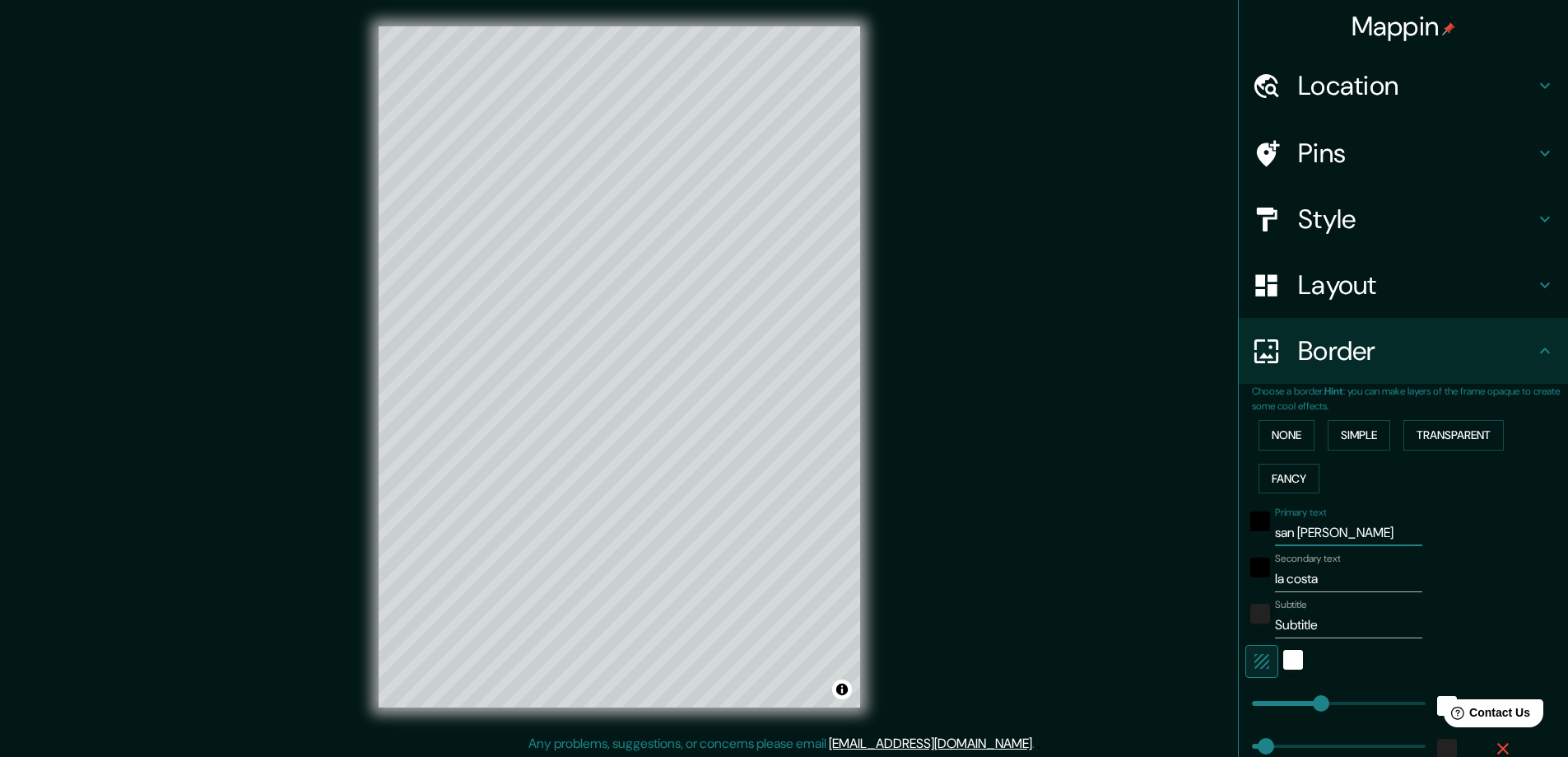
type input "23"
type input "san [PERSON_NAME]"
click at [1366, 219] on h4 "Style" at bounding box center [1417, 218] width 237 height 33
type input "47"
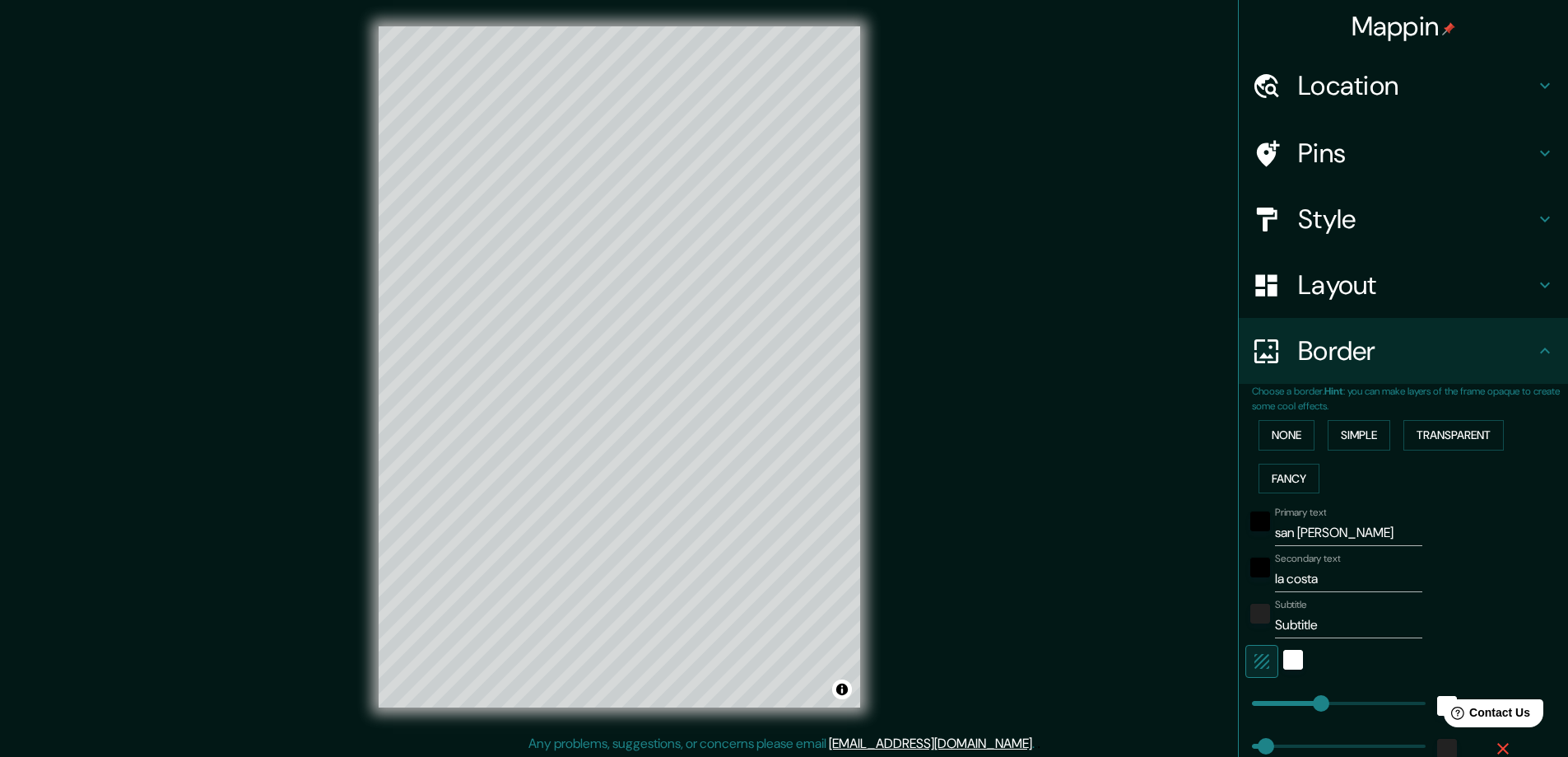
type input "23"
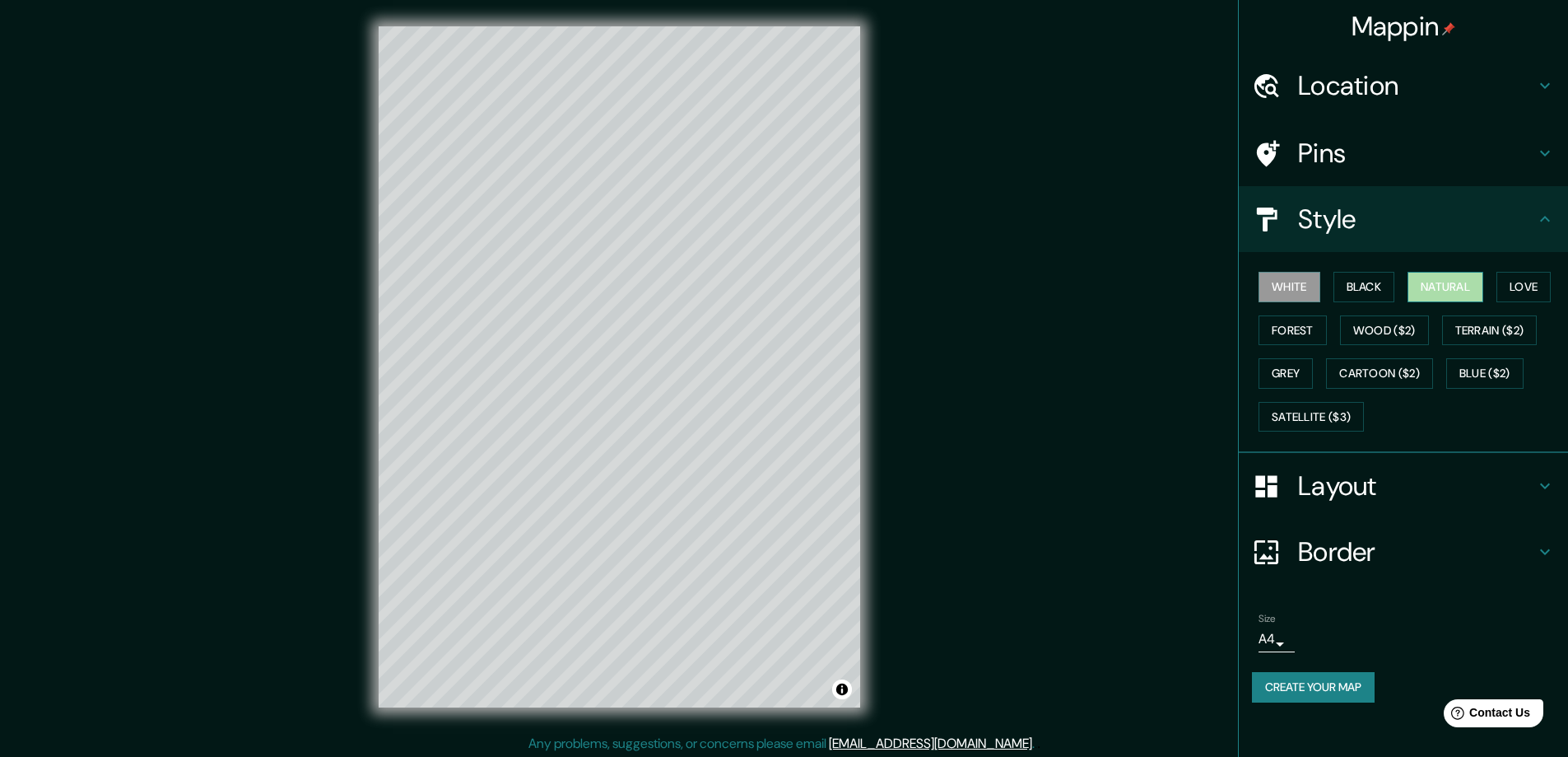
click at [1444, 290] on button "Natural" at bounding box center [1446, 287] width 76 height 31
click at [1534, 285] on button "Love" at bounding box center [1524, 287] width 54 height 31
click at [1301, 334] on button "Forest" at bounding box center [1292, 331] width 68 height 31
click at [1360, 325] on button "Wood ($2)" at bounding box center [1385, 331] width 89 height 31
click at [1309, 290] on button "White" at bounding box center [1290, 287] width 62 height 31
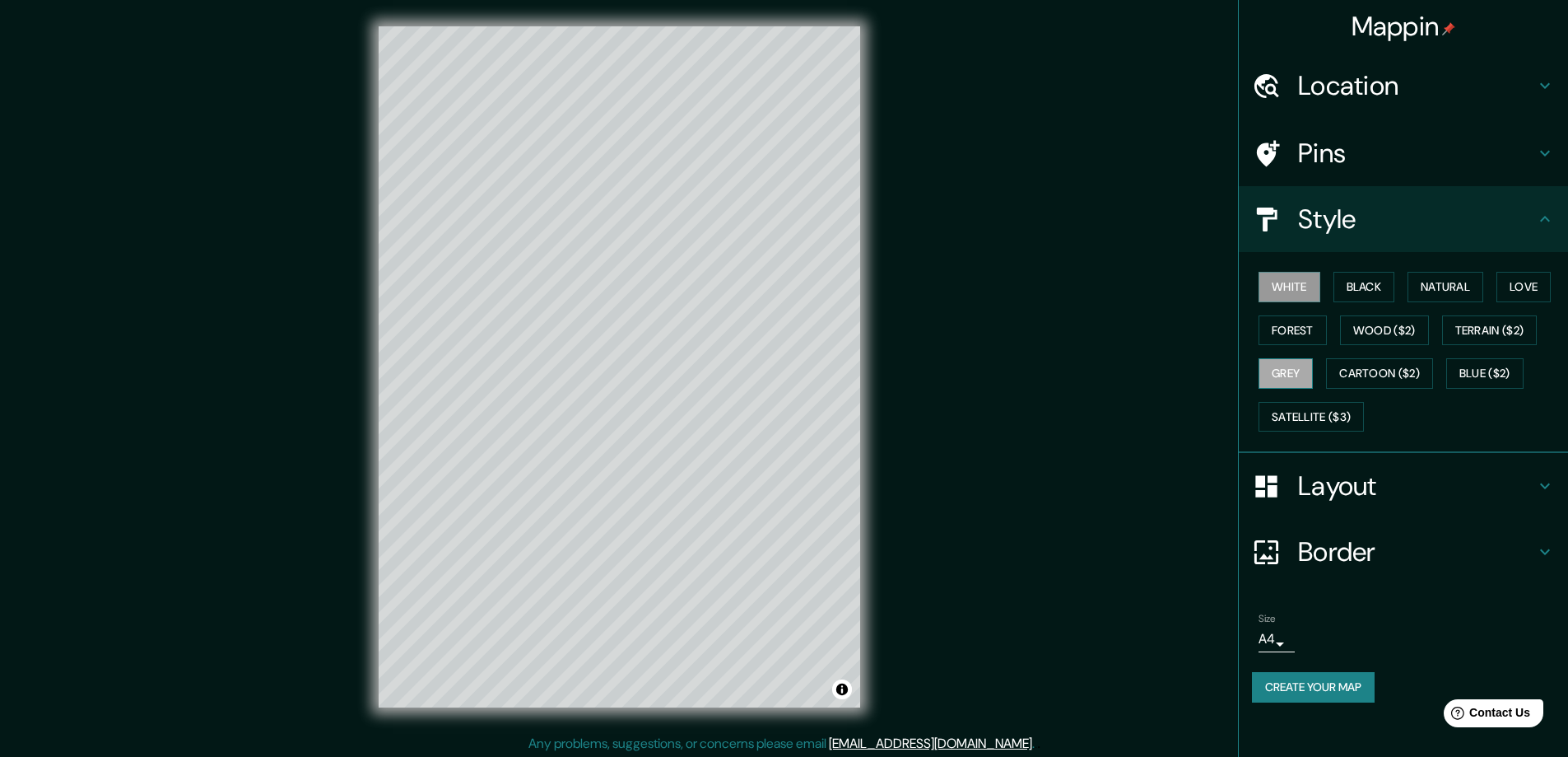
click at [1294, 371] on button "Grey" at bounding box center [1286, 374] width 54 height 31
click at [1283, 286] on button "White" at bounding box center [1290, 287] width 62 height 31
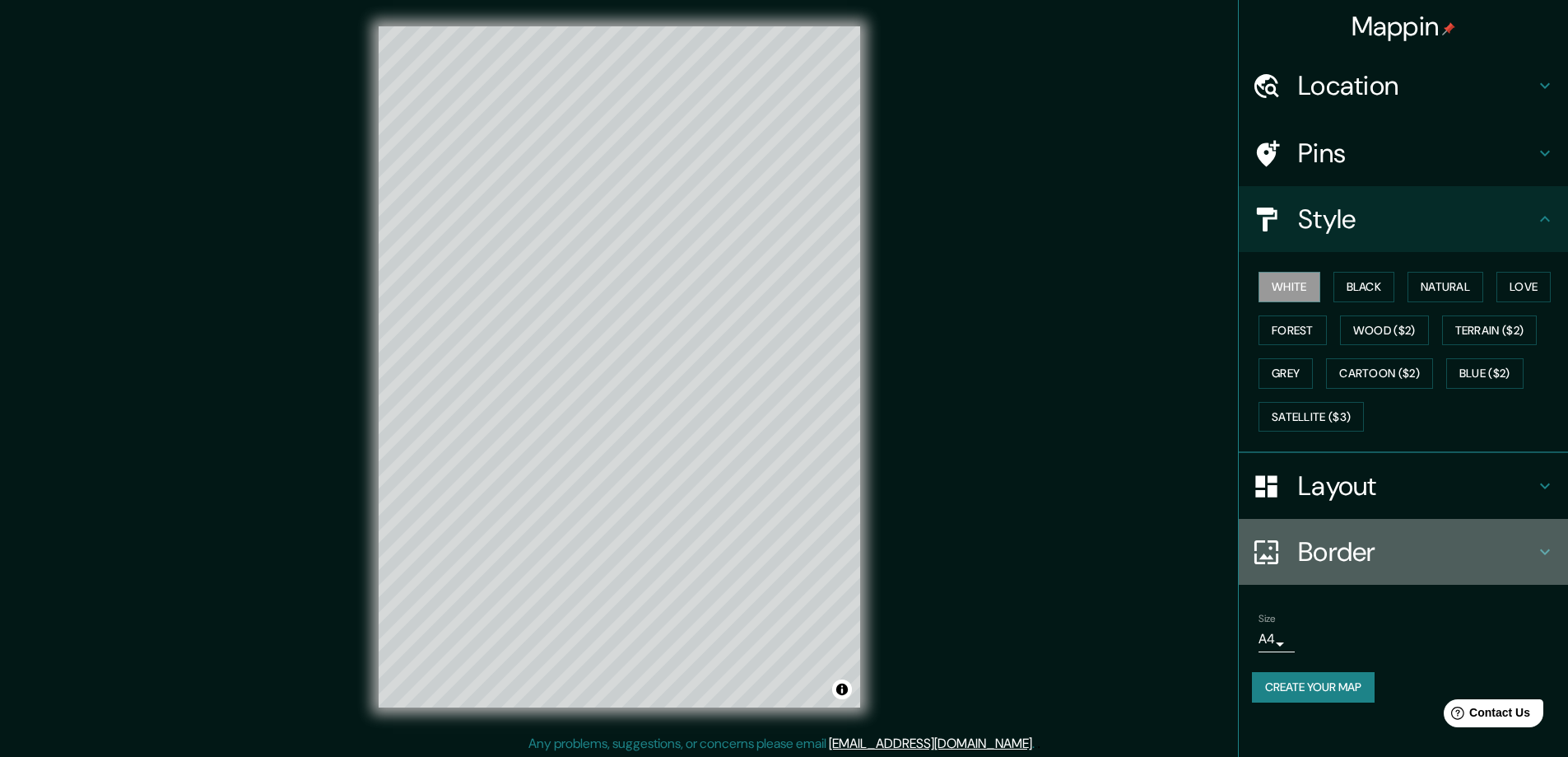
click at [1360, 548] on h4 "Border" at bounding box center [1417, 551] width 237 height 33
type input "47"
type input "23"
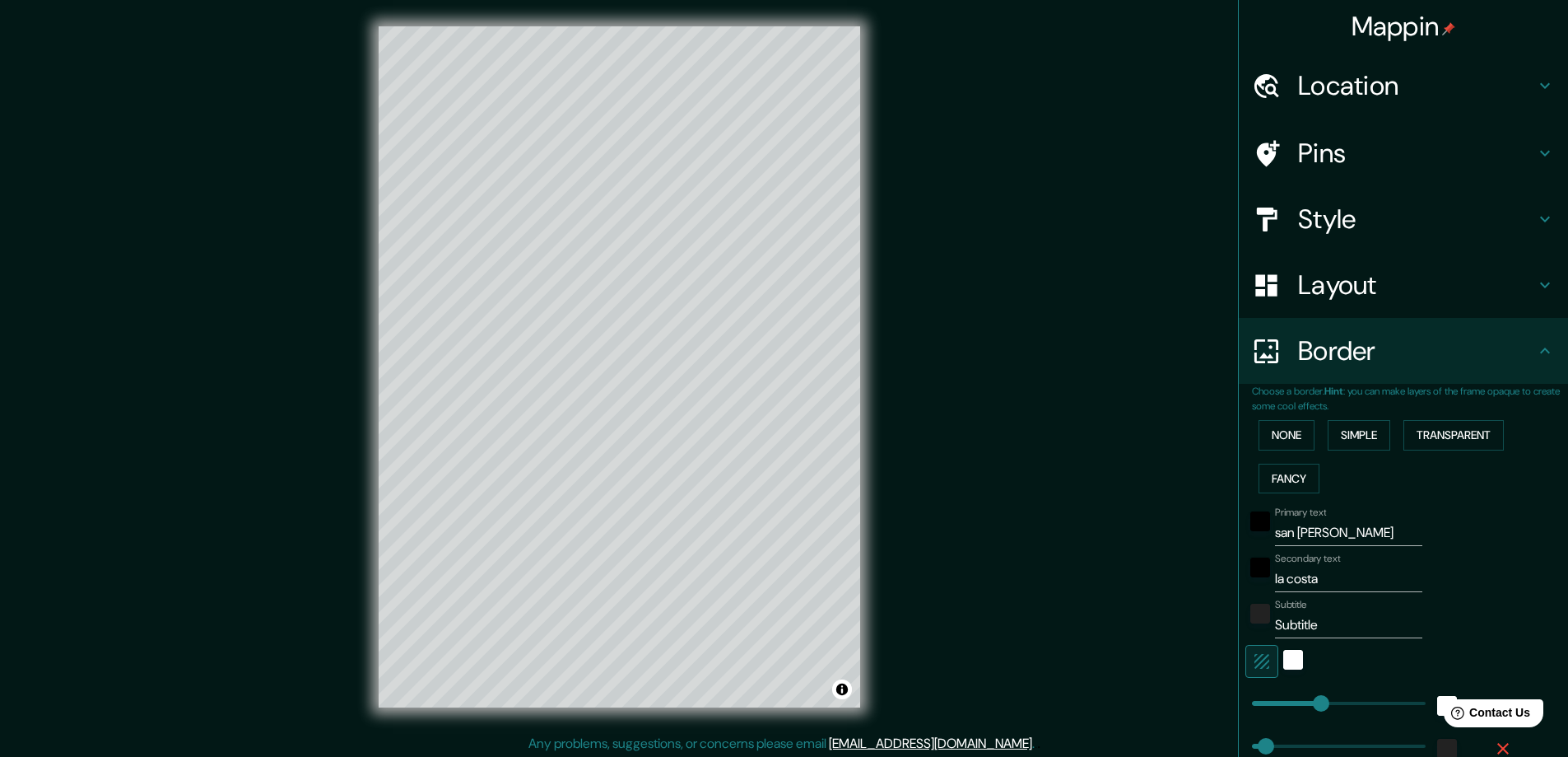
click at [1339, 627] on input "Subtitle" at bounding box center [1349, 625] width 148 height 26
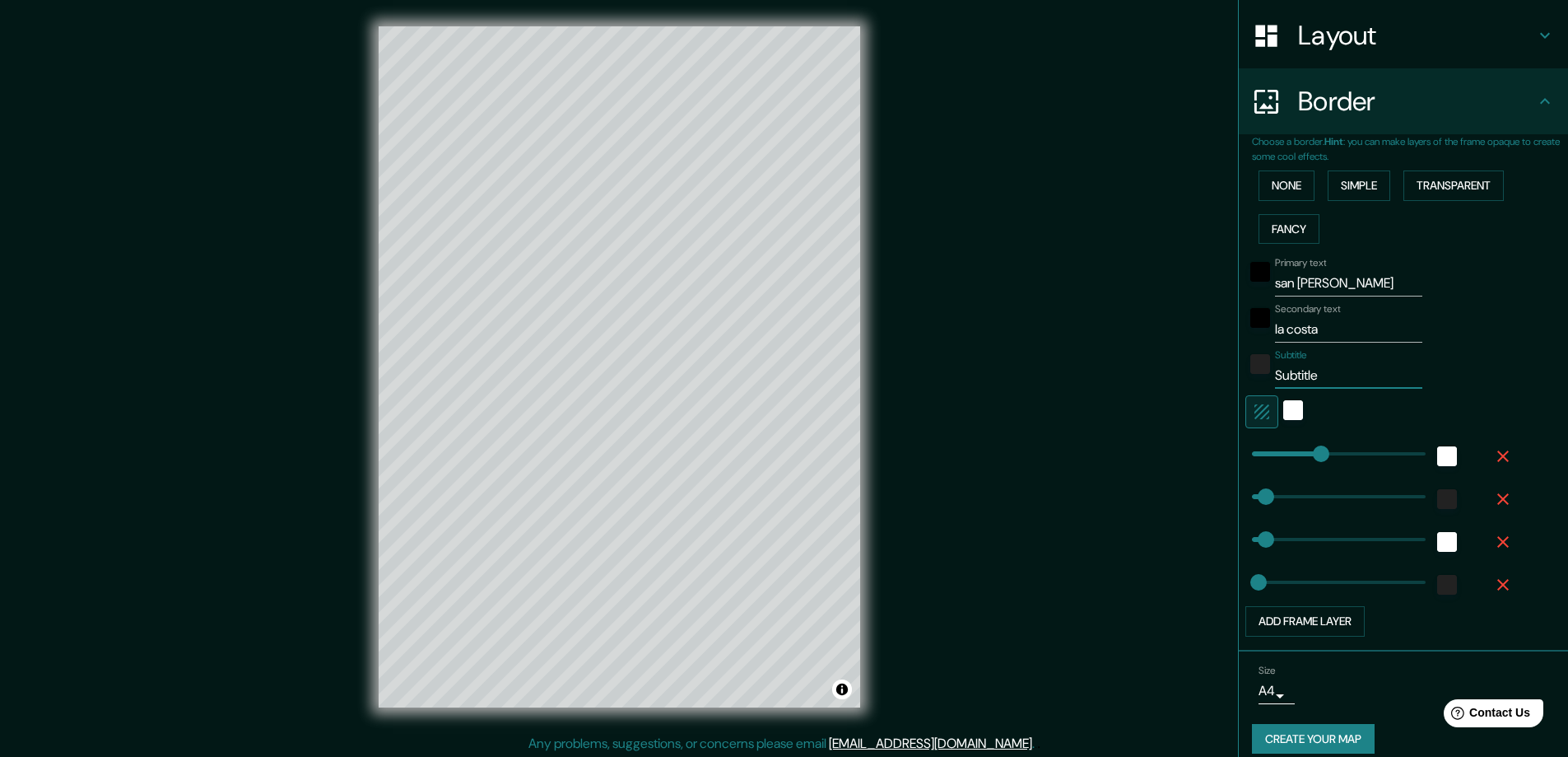
scroll to position [266, 0]
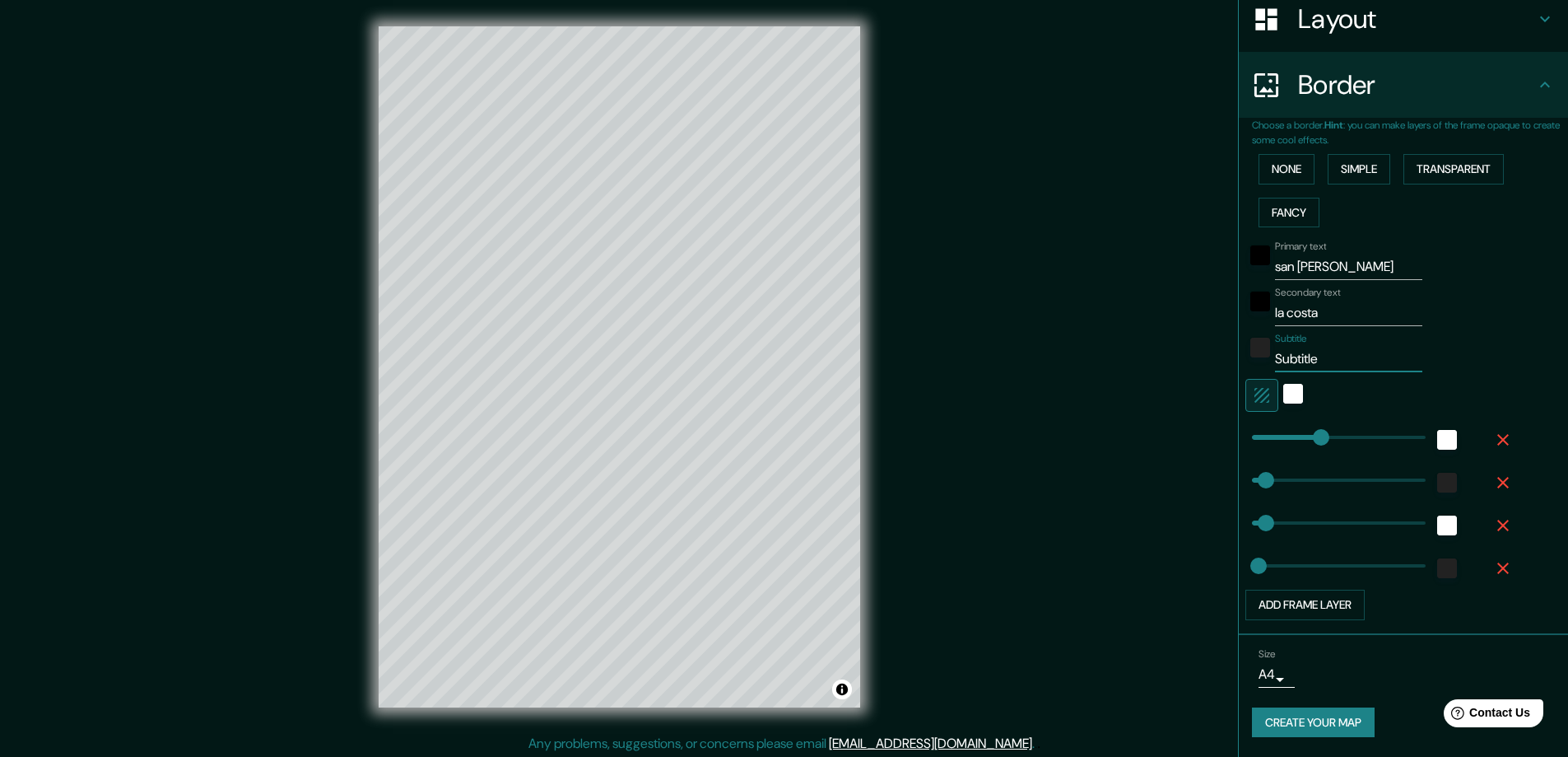
type input "47"
click at [1283, 398] on div "white" at bounding box center [1293, 393] width 20 height 20
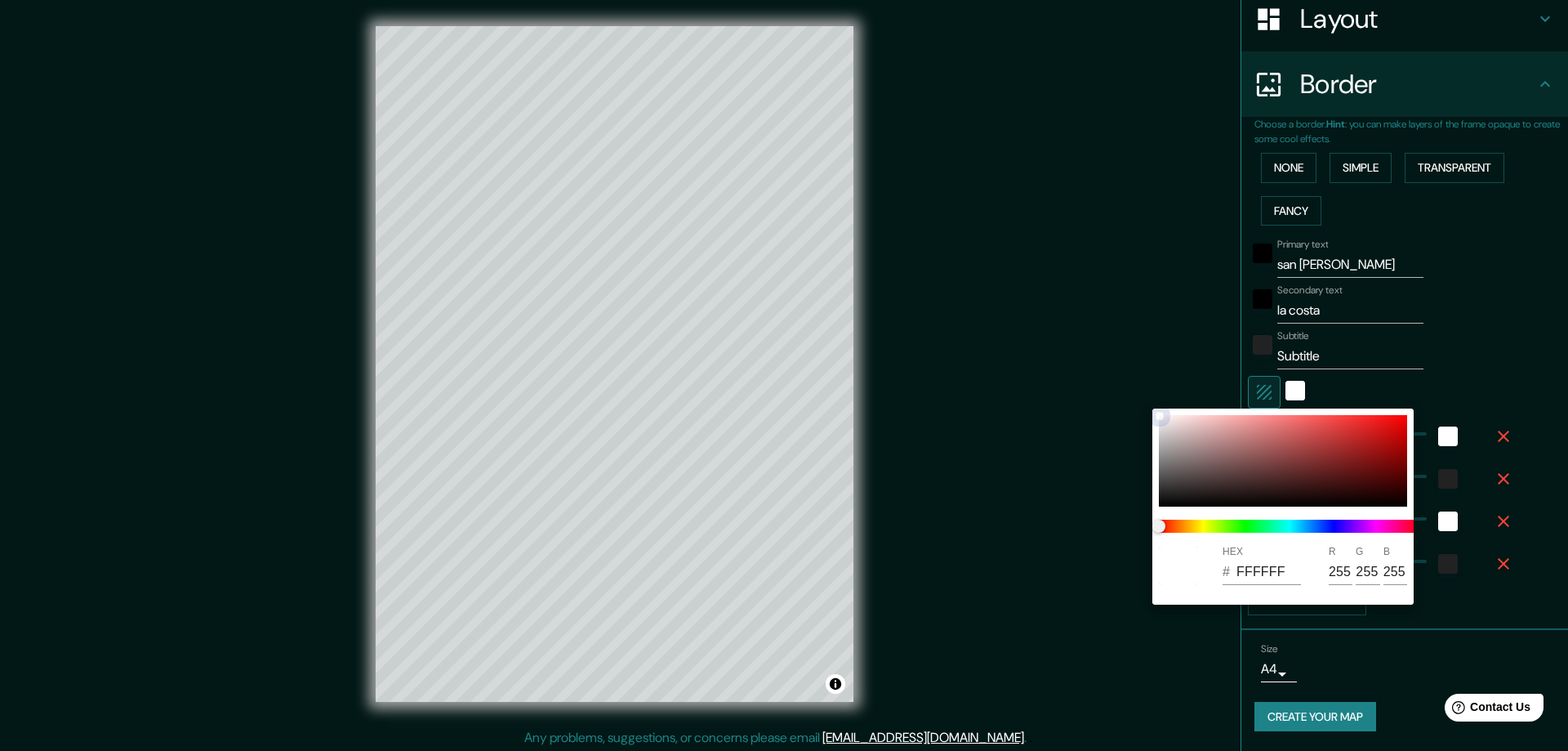
click at [1386, 434] on div at bounding box center [1283, 460] width 248 height 92
type input "47"
type input "23"
type input "CA1010"
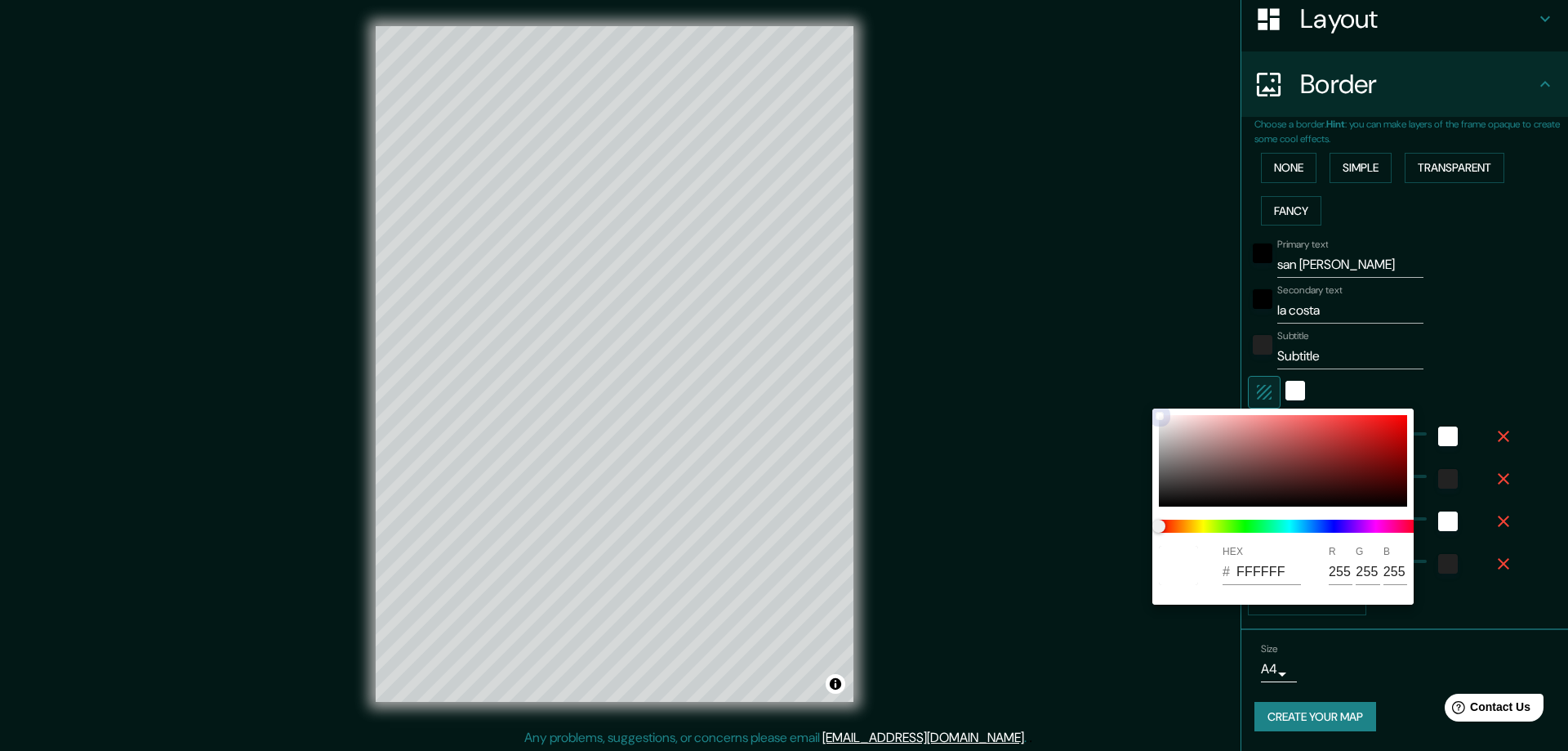
type input "202"
type input "16"
type input "47"
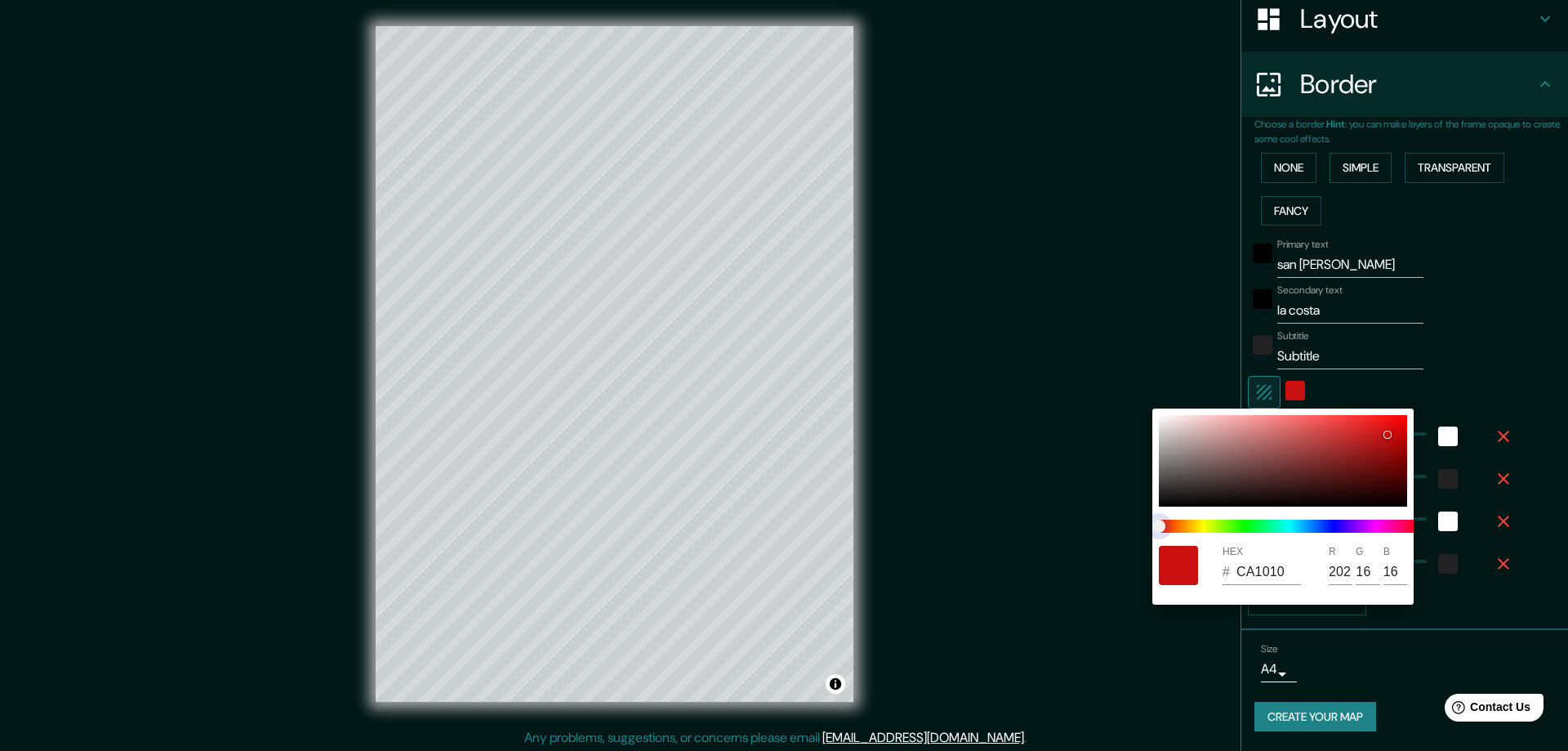
type input "23"
type input "54C910"
type input "84"
type input "201"
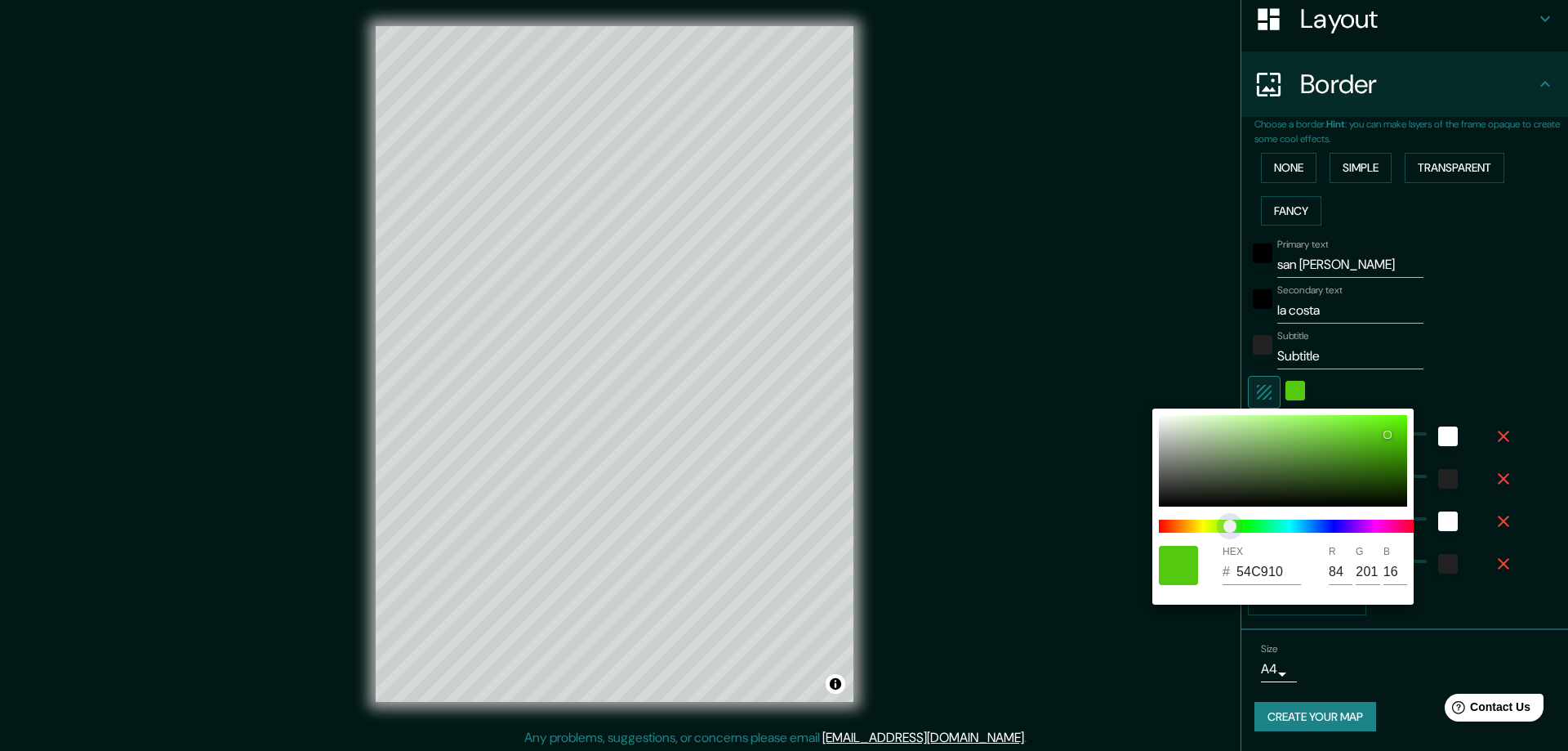
click at [1230, 523] on span at bounding box center [1289, 526] width 262 height 13
type input "47"
type input "23"
type input "10C920"
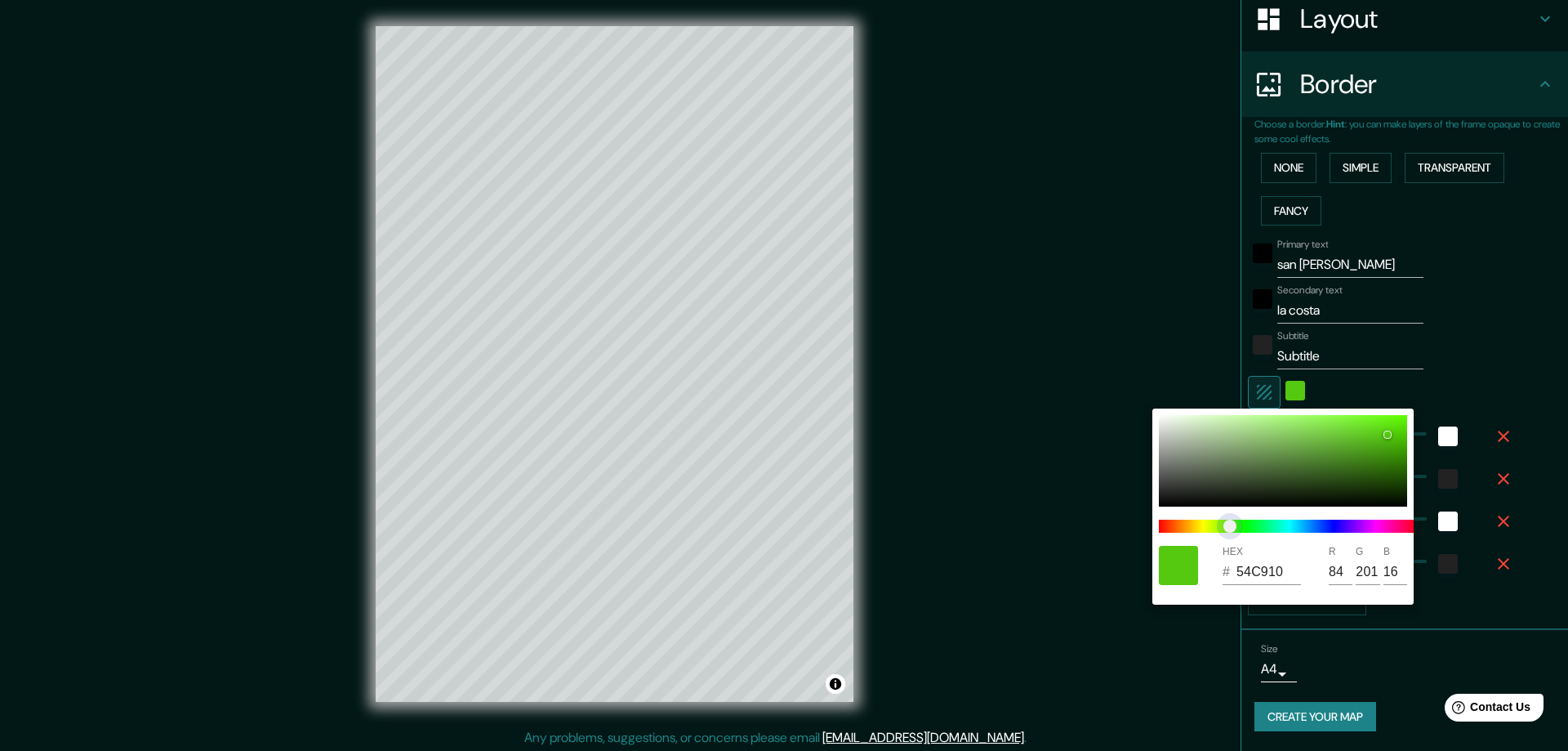
type input "16"
type input "32"
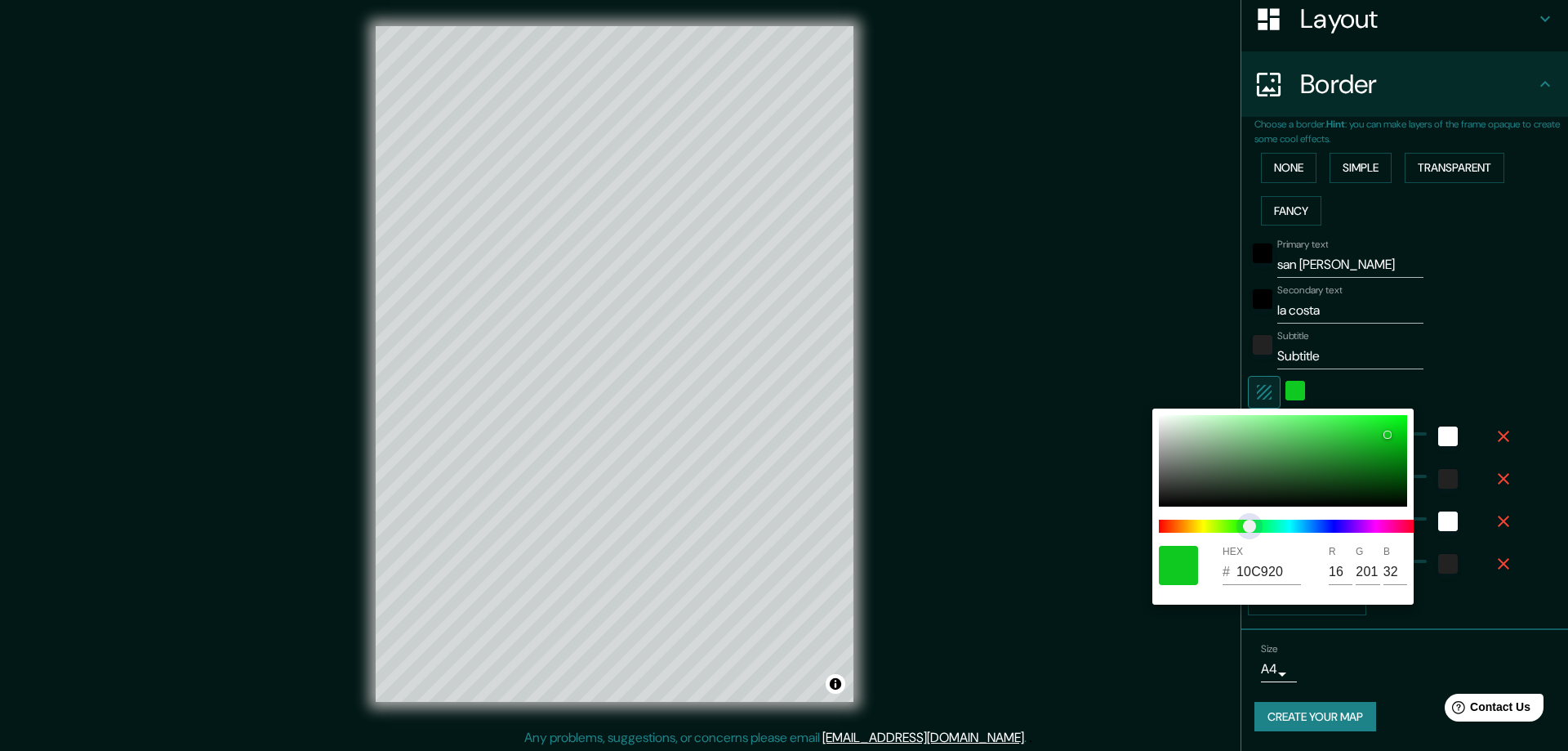
click at [1250, 526] on span at bounding box center [1289, 526] width 262 height 13
type input "47"
type input "23"
type input "10C9BD"
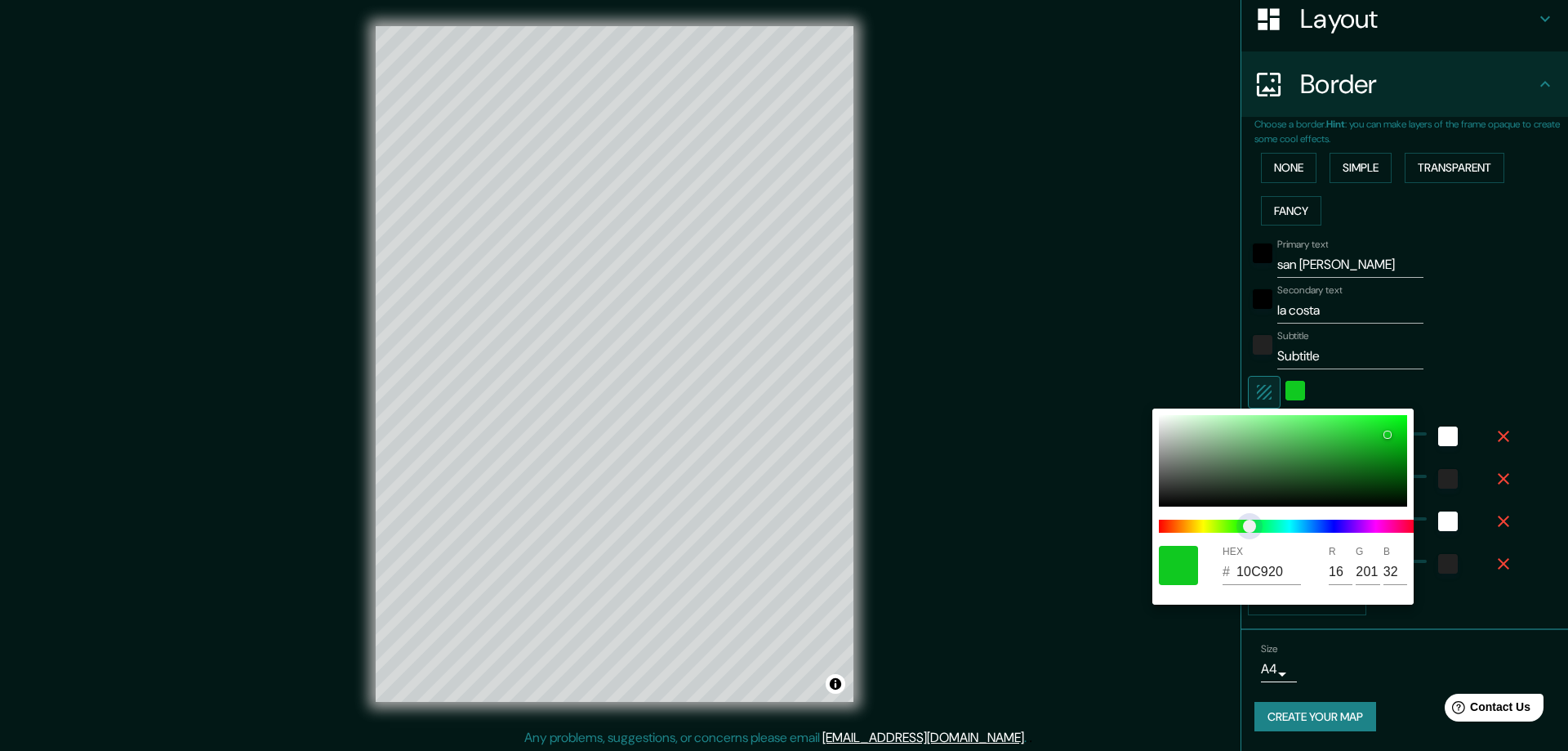
type input "189"
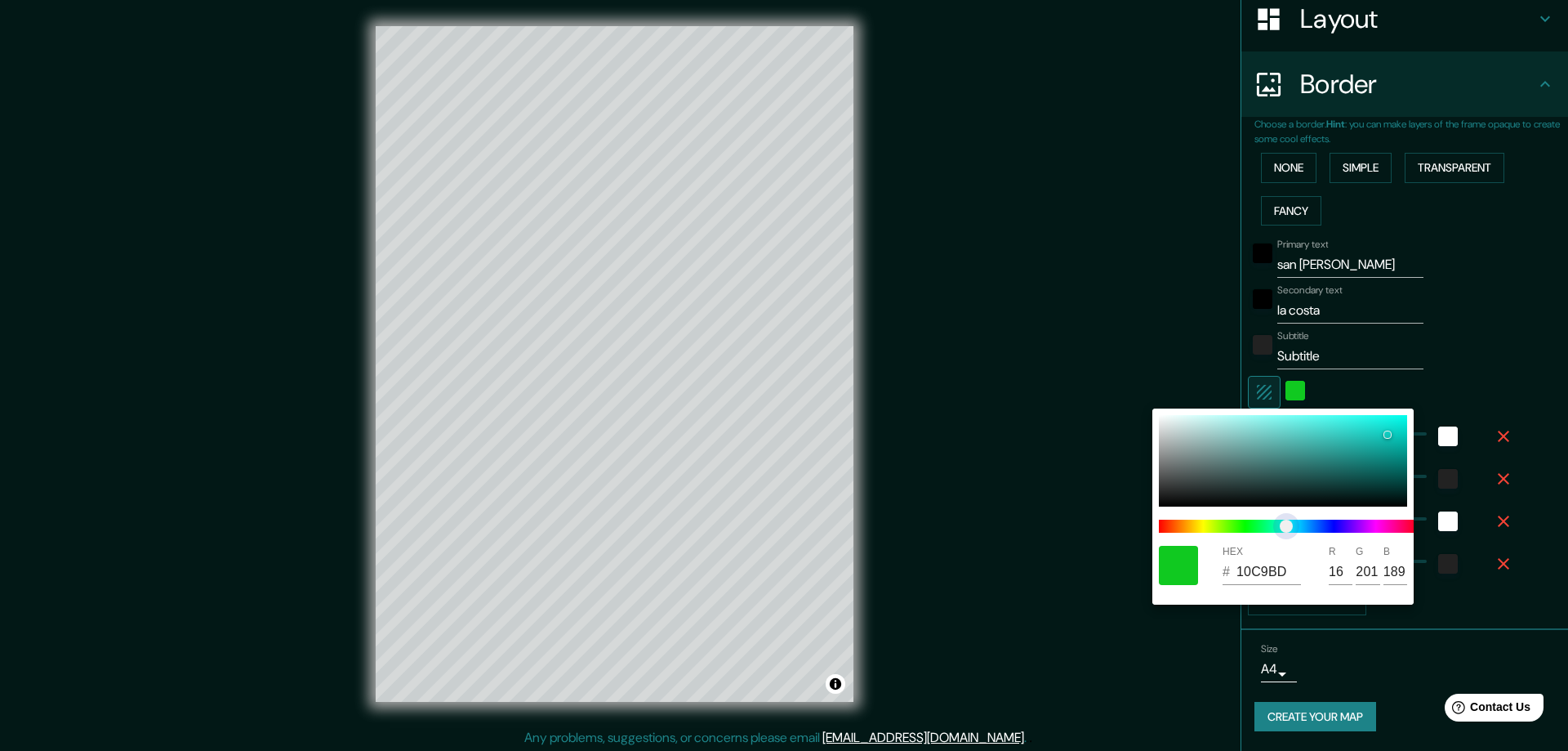
drag, startPoint x: 1286, startPoint y: 523, endPoint x: 1309, endPoint y: 527, distance: 23.3
click at [1287, 523] on span at bounding box center [1289, 526] width 262 height 13
type input "47"
type input "23"
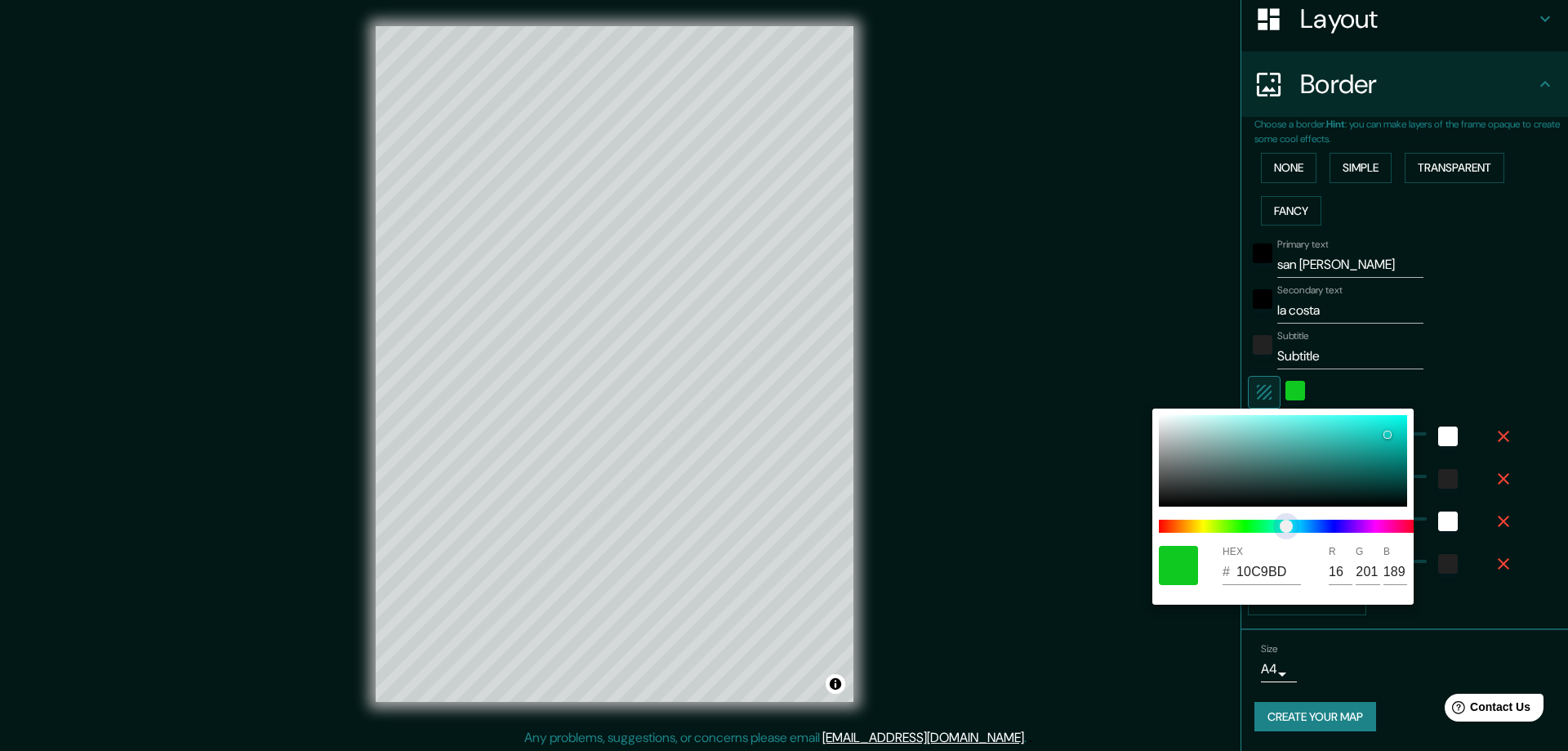
type input "10C9C0"
type input "192"
type input "47"
type input "23"
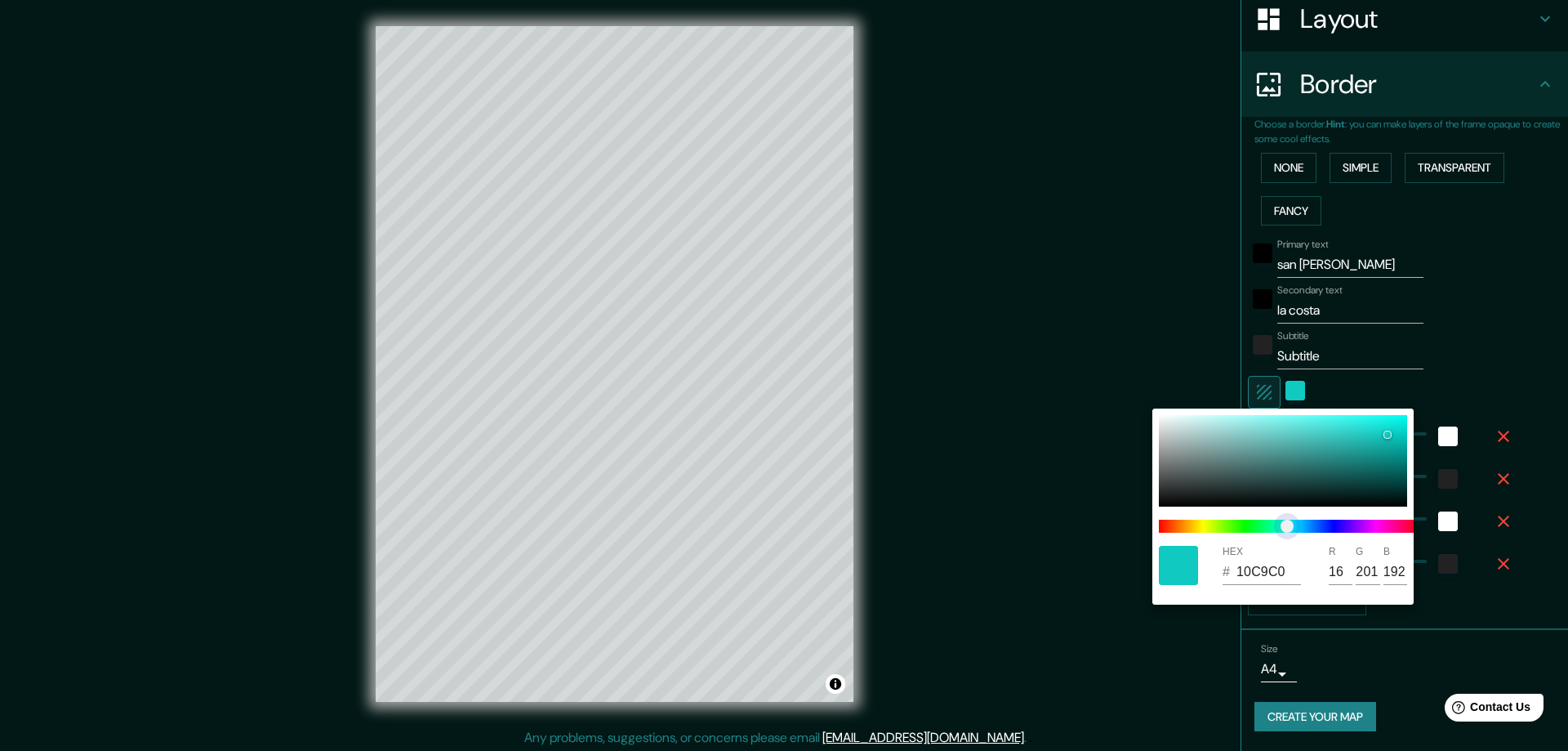
type input "104BC9"
type input "75"
type input "201"
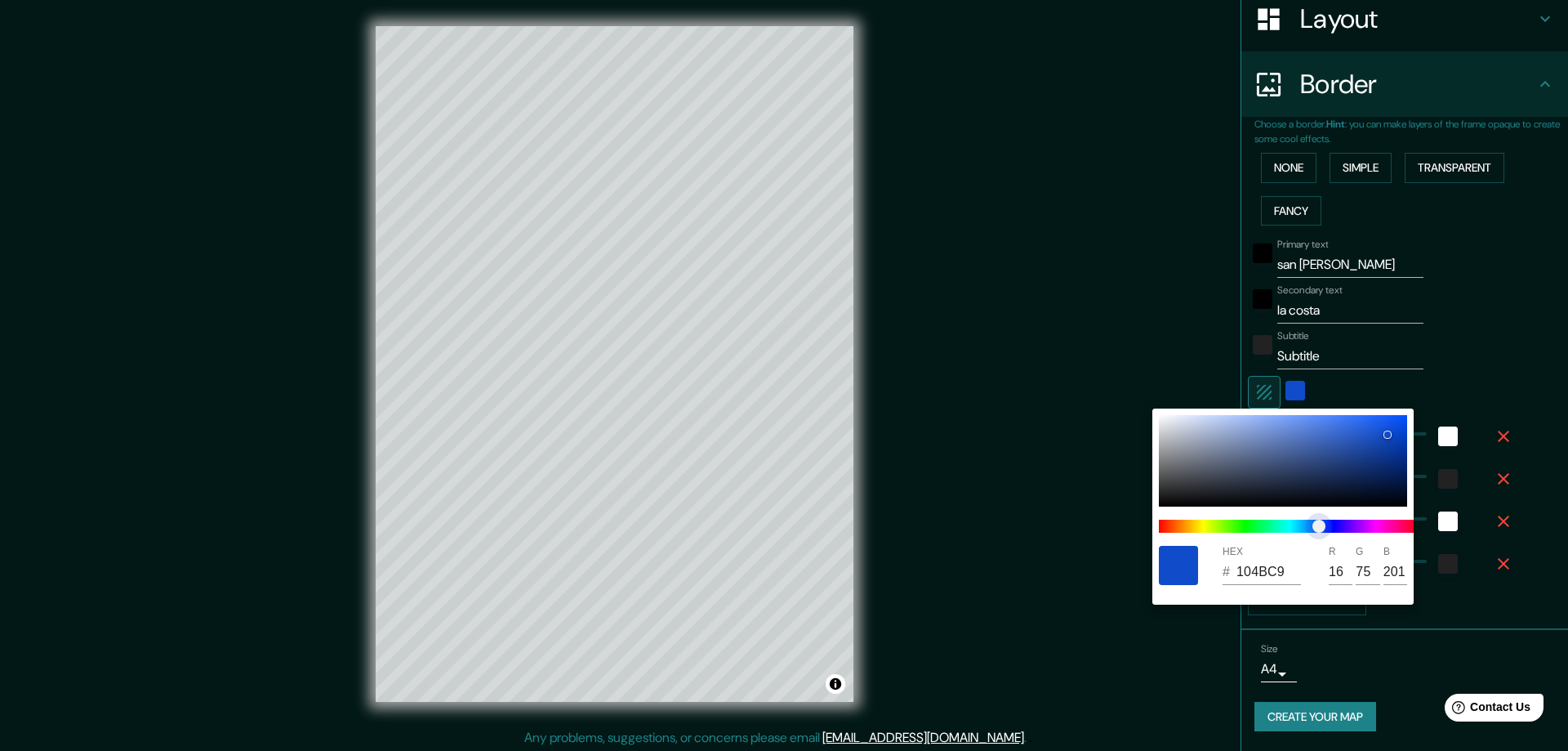
click at [1319, 526] on span at bounding box center [1289, 526] width 262 height 13
click at [1157, 416] on div "HEX # 104BC9 R 16 G 75 B 201" at bounding box center [1282, 506] width 262 height 196
click at [1164, 423] on div at bounding box center [1283, 460] width 248 height 92
type input "47"
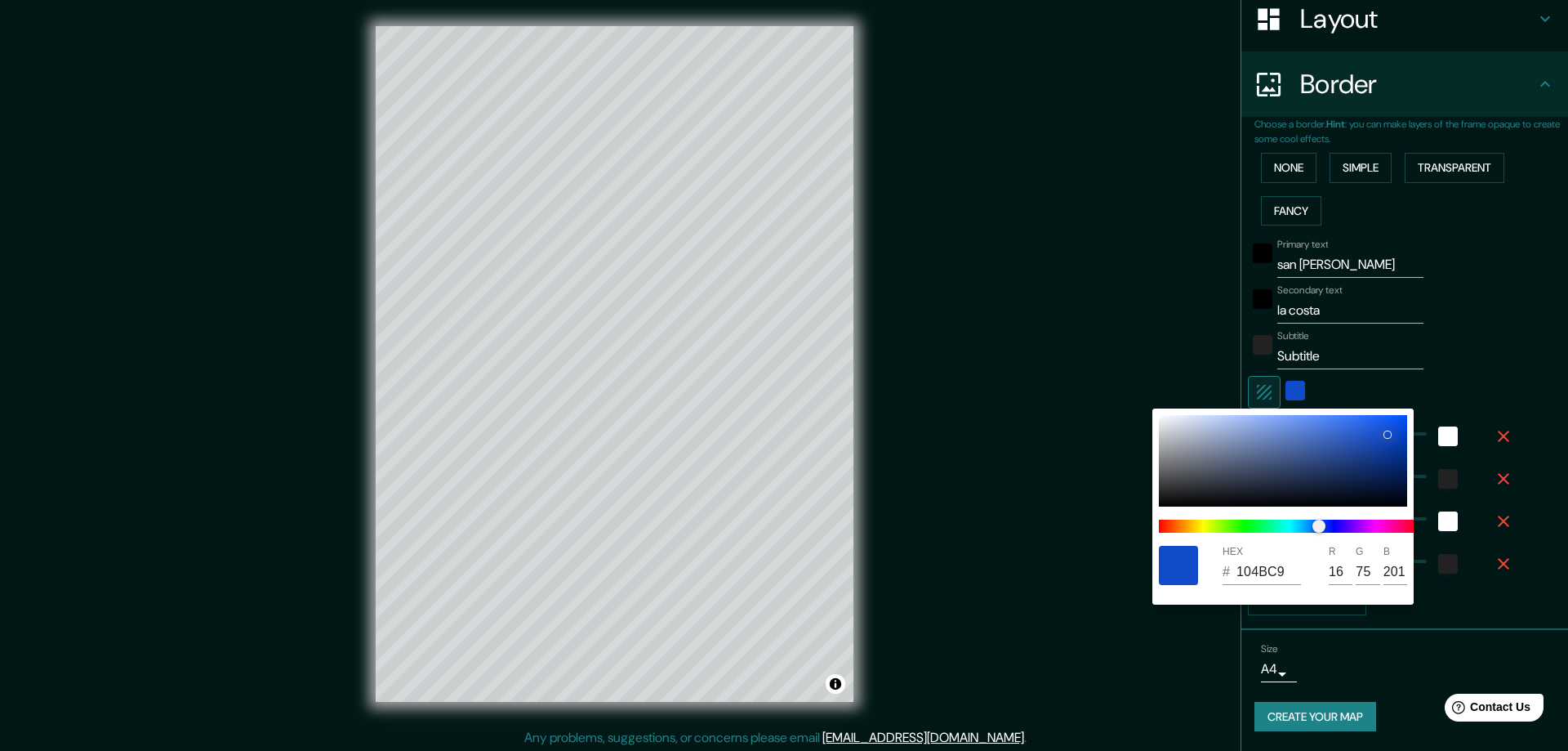
type input "23"
type input "E3E4E8"
type input "227"
type input "228"
type input "232"
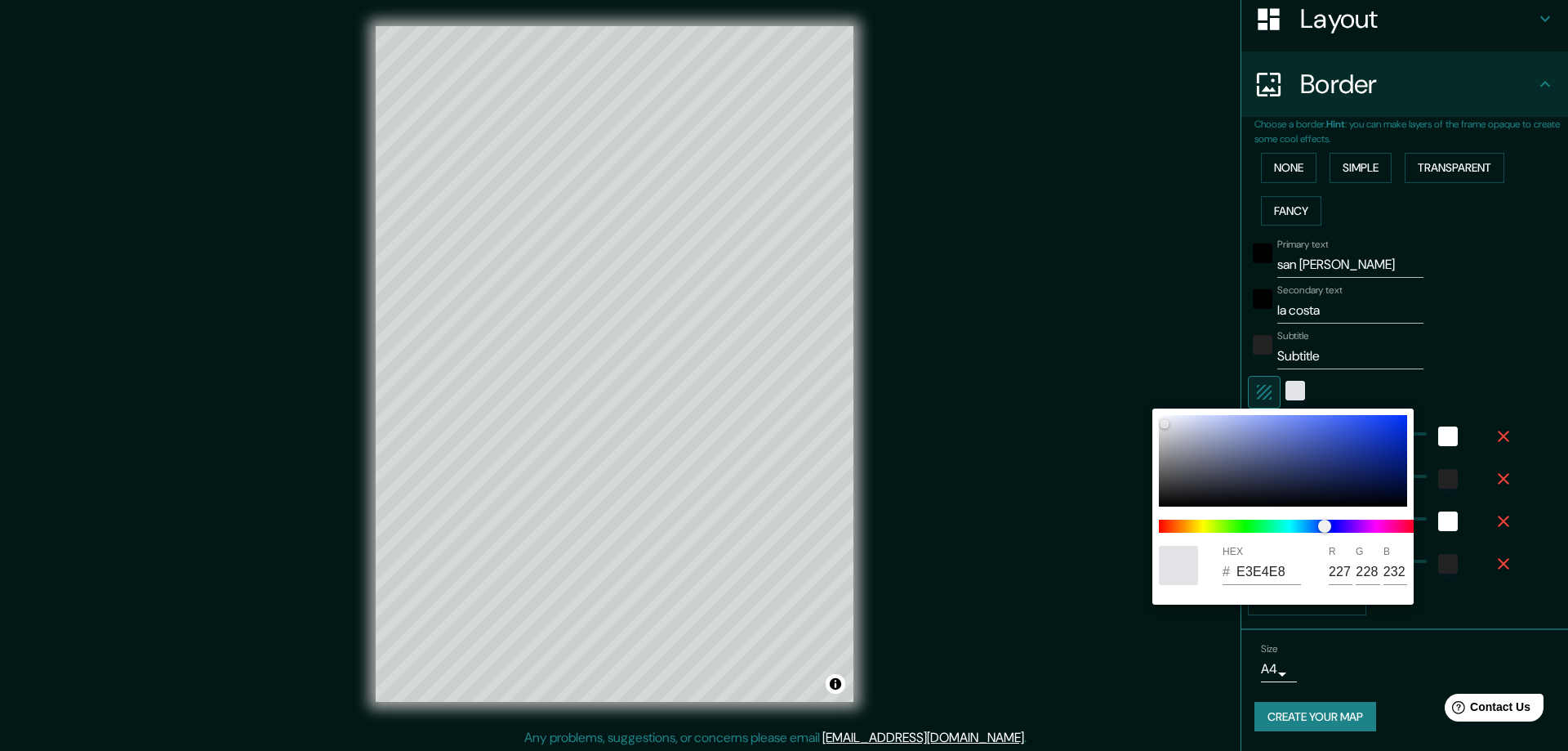
click at [1206, 243] on div at bounding box center [784, 375] width 1568 height 751
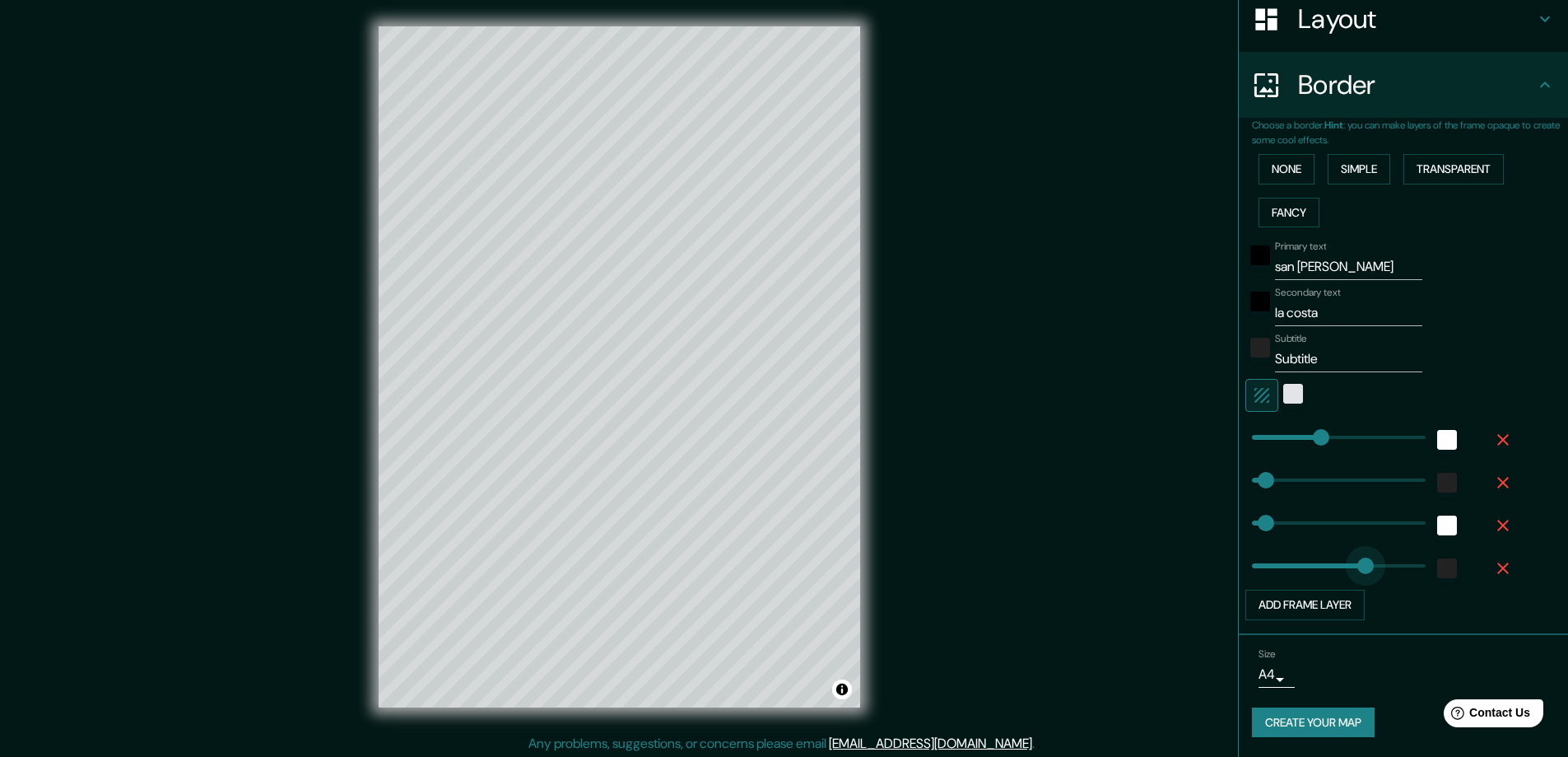
type input "405"
drag, startPoint x: 1250, startPoint y: 563, endPoint x: 1360, endPoint y: 564, distance: 110.0
type input "47"
type input "189"
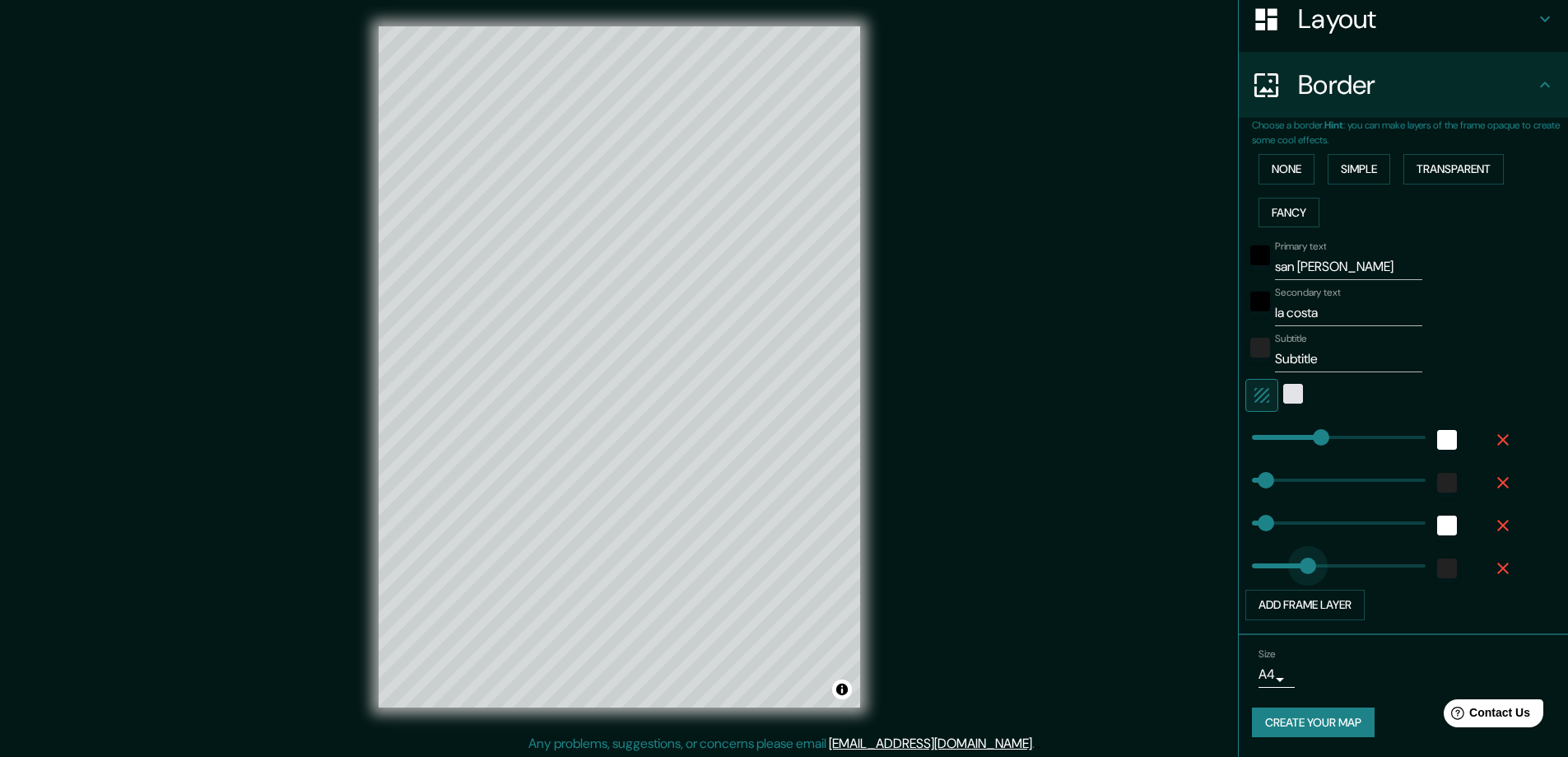
drag, startPoint x: 1358, startPoint y: 564, endPoint x: 1295, endPoint y: 569, distance: 63.2
type input "47"
type input "0"
drag, startPoint x: 1295, startPoint y: 569, endPoint x: 1229, endPoint y: 575, distance: 66.3
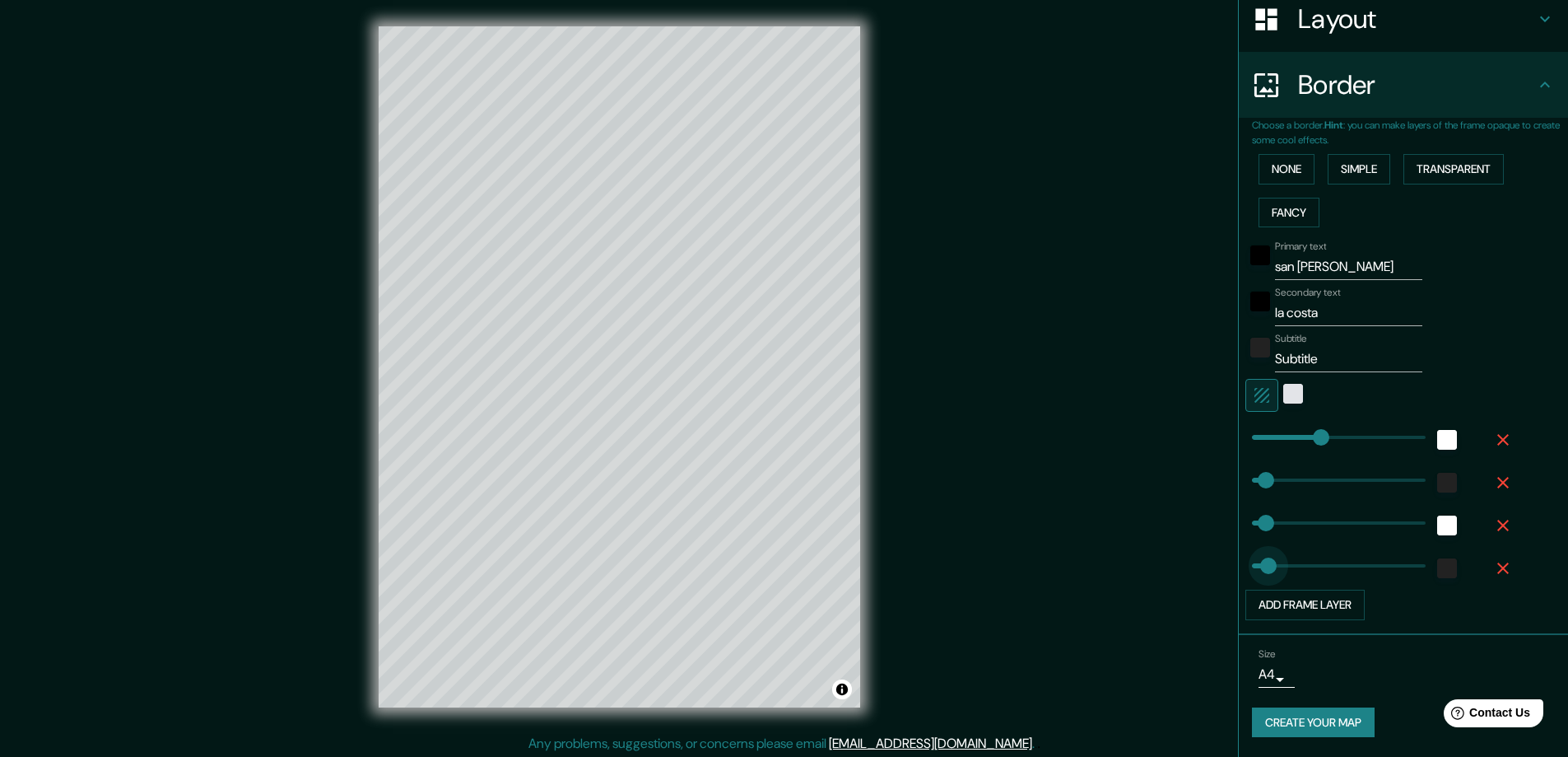
type input "47"
type input "280"
drag, startPoint x: 1254, startPoint y: 526, endPoint x: 1322, endPoint y: 517, distance: 68.6
type input "47"
type input "0"
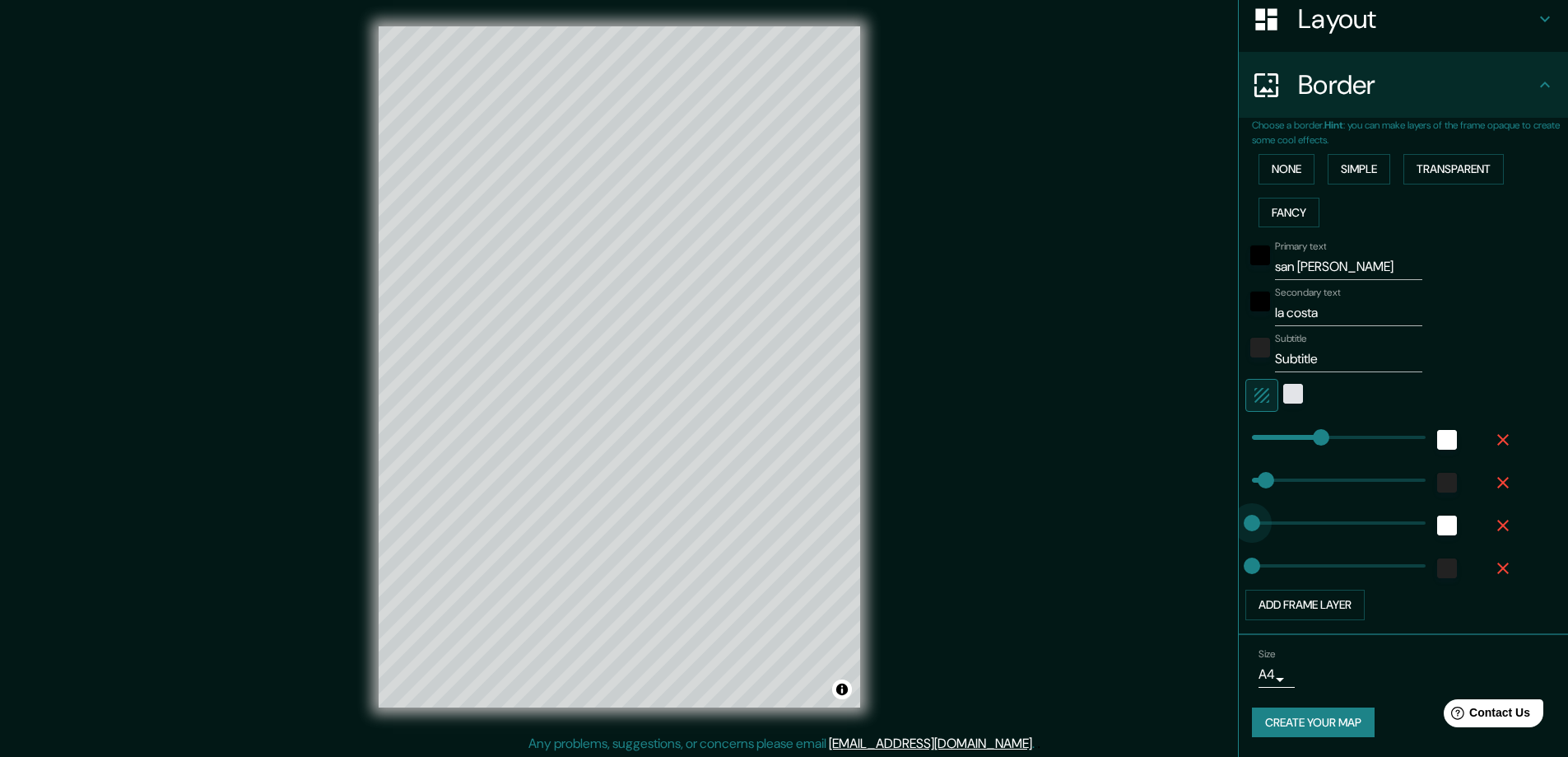
drag, startPoint x: 1322, startPoint y: 517, endPoint x: 1235, endPoint y: 526, distance: 87.5
type input "47"
click at [1331, 354] on input "Subtitle" at bounding box center [1349, 358] width 148 height 26
click at [1252, 347] on div "color-222222" at bounding box center [1261, 347] width 20 height 20
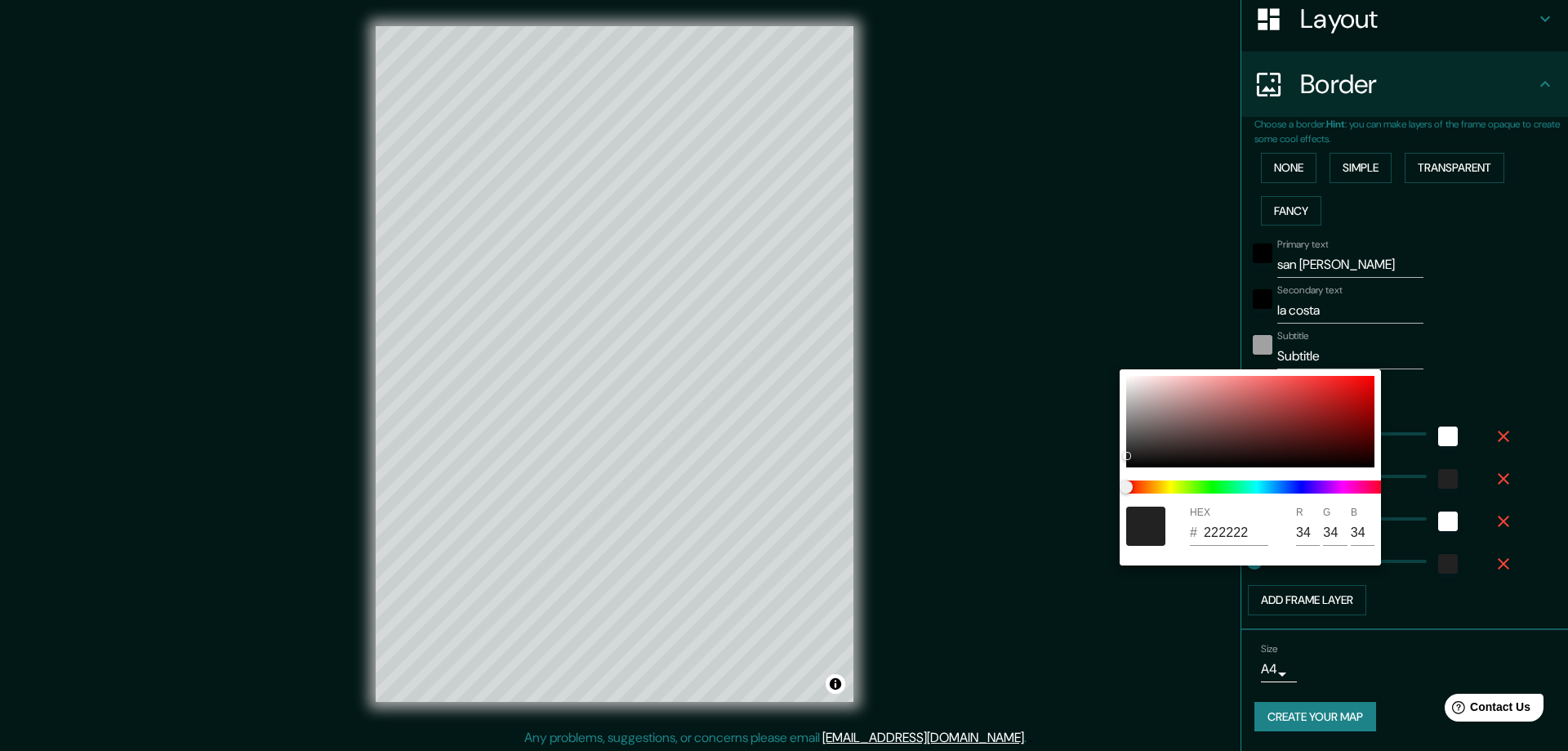
click at [1242, 344] on div at bounding box center [784, 375] width 1568 height 751
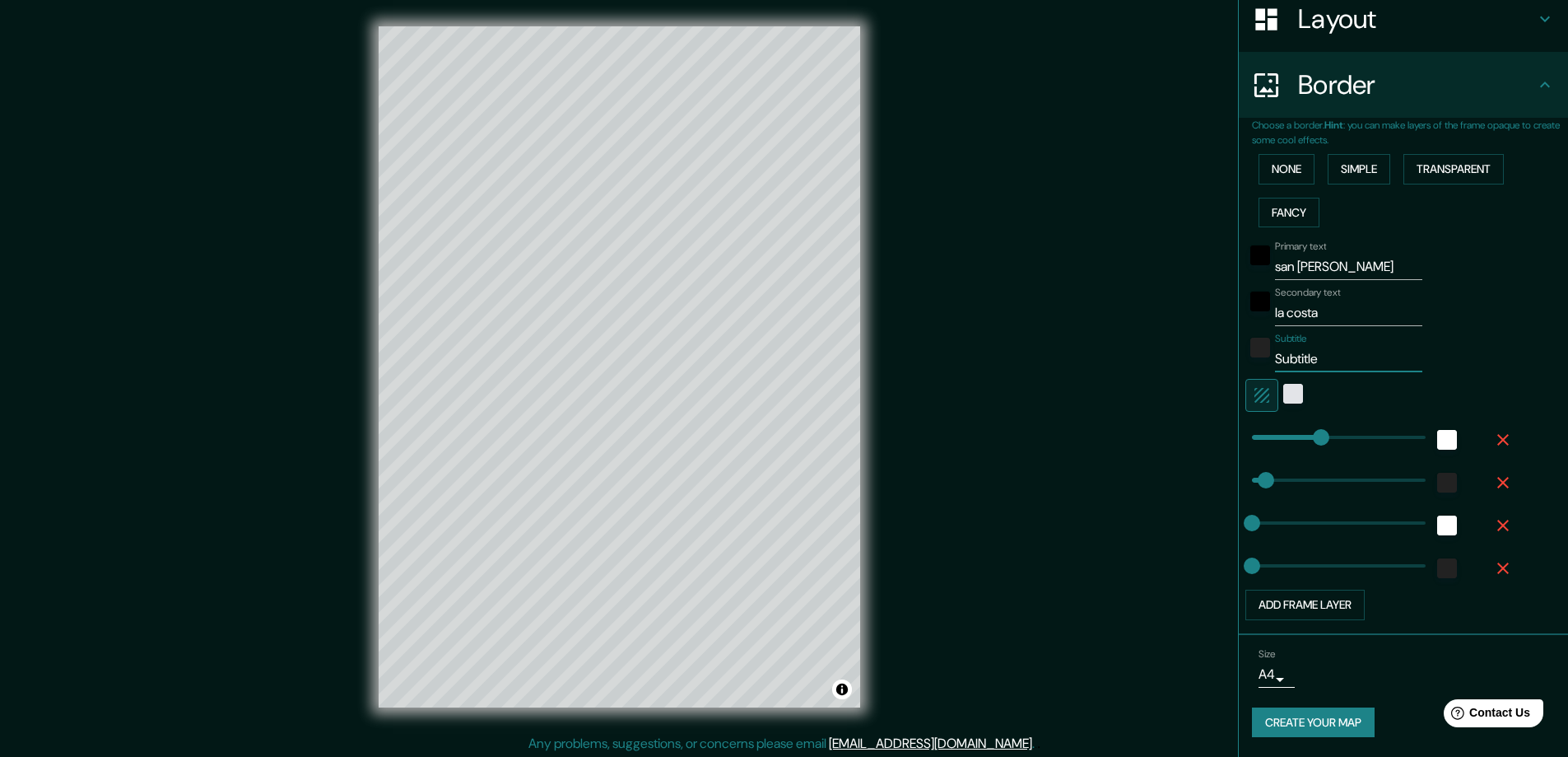
click at [1321, 354] on input "Subtitle" at bounding box center [1349, 358] width 148 height 26
type input "Subtitl"
type input "47"
type input "Subtit"
type input "47"
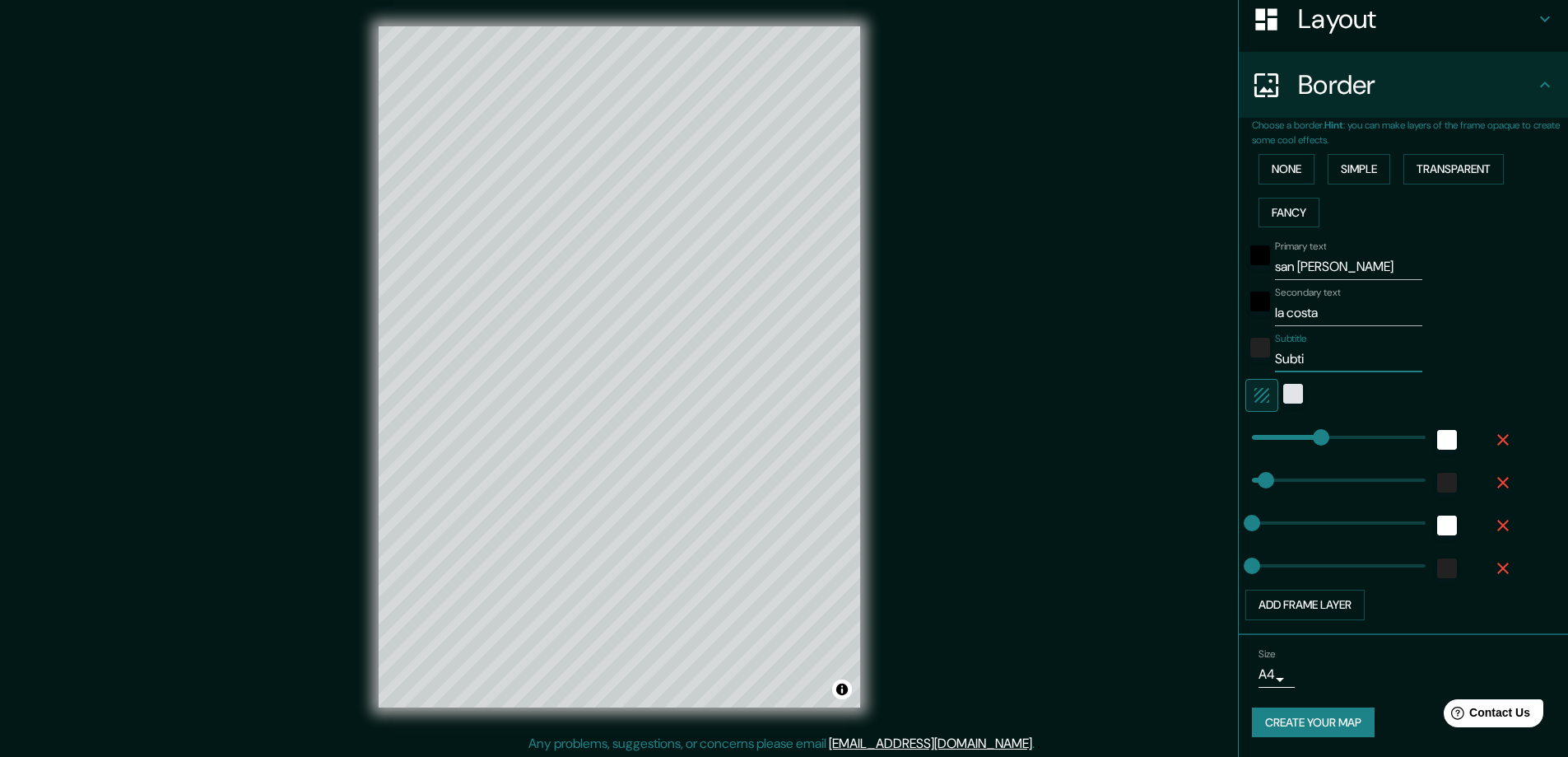
type input "Subt"
type input "47"
type input "Sub"
type input "47"
type input "Su"
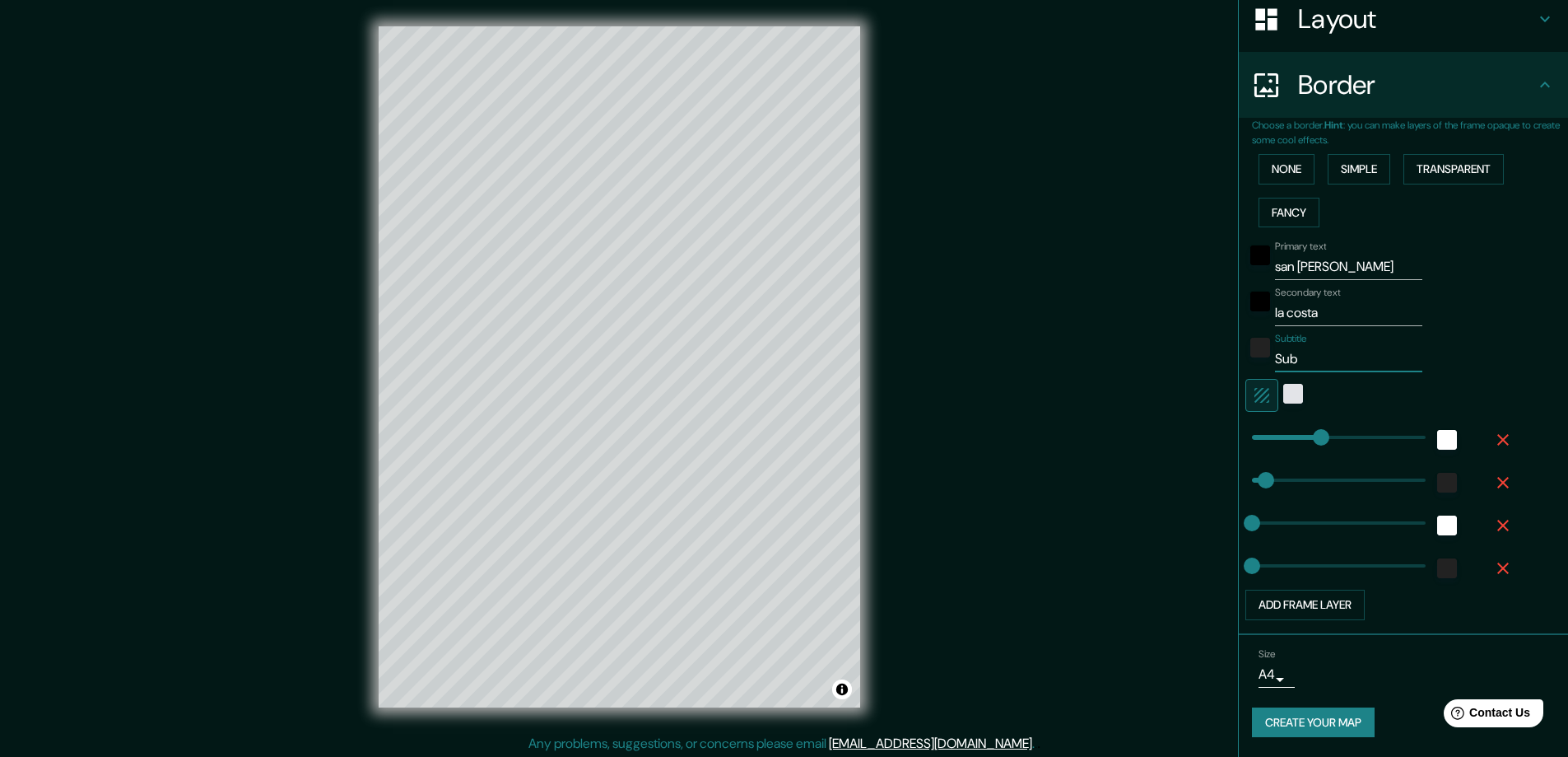
type input "47"
type input "S"
type input "47"
click at [1522, 349] on div "Primary text san [PERSON_NAME] Secondary text la costa Subtitle Add frame layer" at bounding box center [1409, 427] width 316 height 386
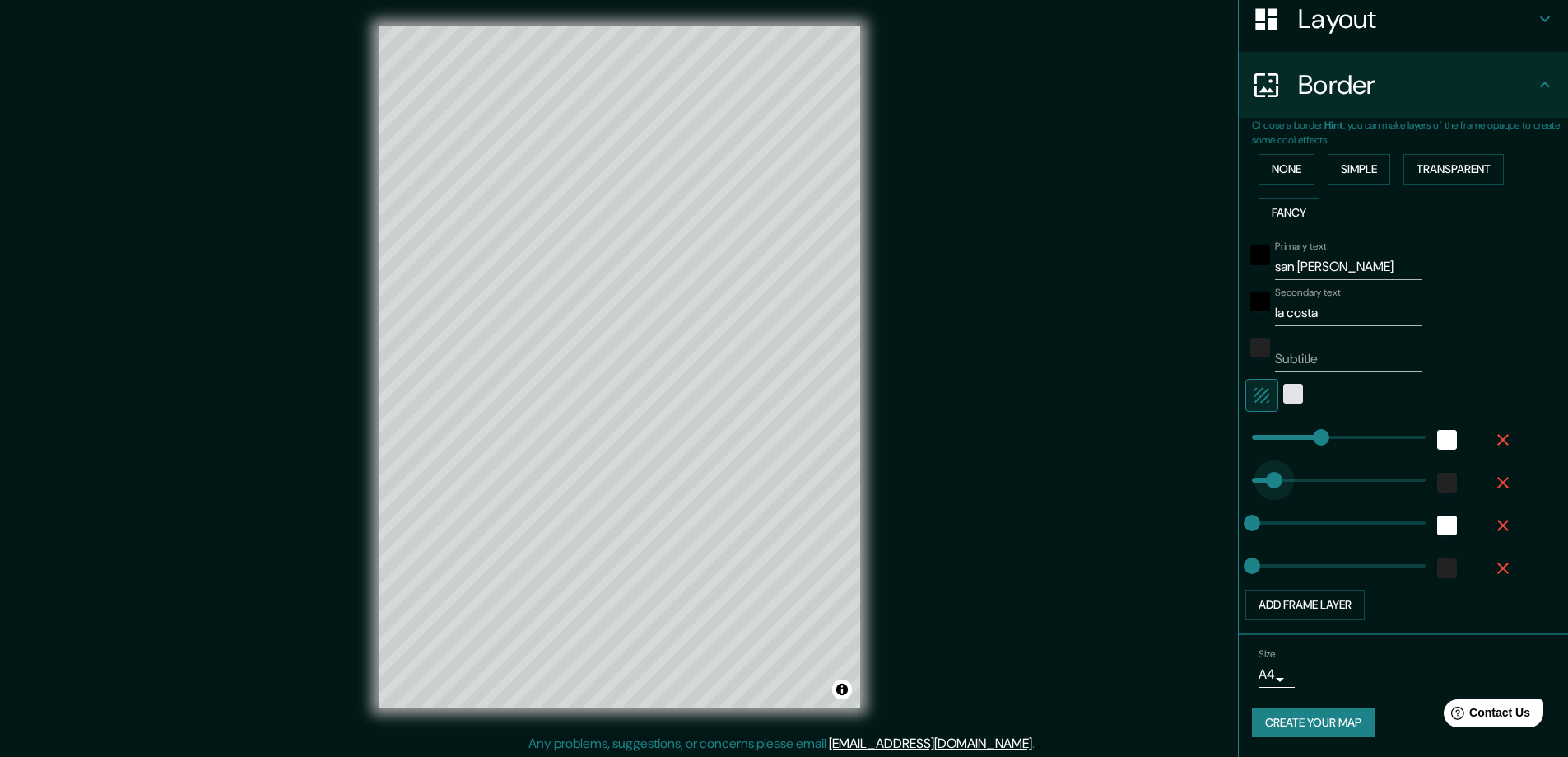
type input "225"
drag, startPoint x: 1262, startPoint y: 475, endPoint x: 1306, endPoint y: 471, distance: 44.2
type input "0"
drag, startPoint x: 1306, startPoint y: 471, endPoint x: 1237, endPoint y: 477, distance: 69.3
type input "47"
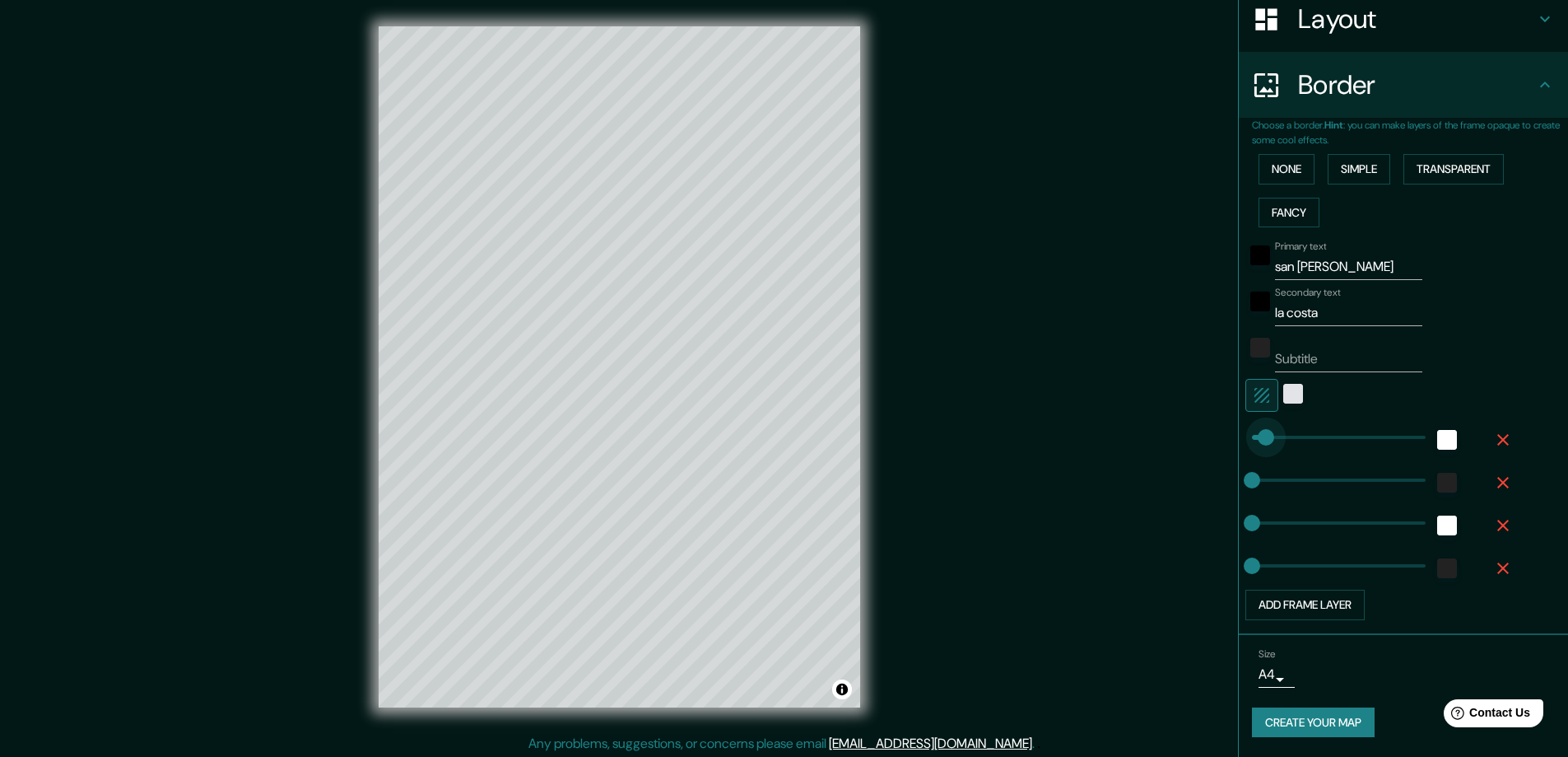
drag, startPoint x: 1268, startPoint y: 441, endPoint x: 1253, endPoint y: 442, distance: 15.0
type input "86"
drag, startPoint x: 1253, startPoint y: 440, endPoint x: 1265, endPoint y: 441, distance: 12.0
click at [1085, 283] on div "Mappin Location Pins Style Layout Border Choose a border. Hint : you can make l…" at bounding box center [784, 380] width 1568 height 760
click at [1321, 727] on button "Create your map" at bounding box center [1312, 723] width 122 height 31
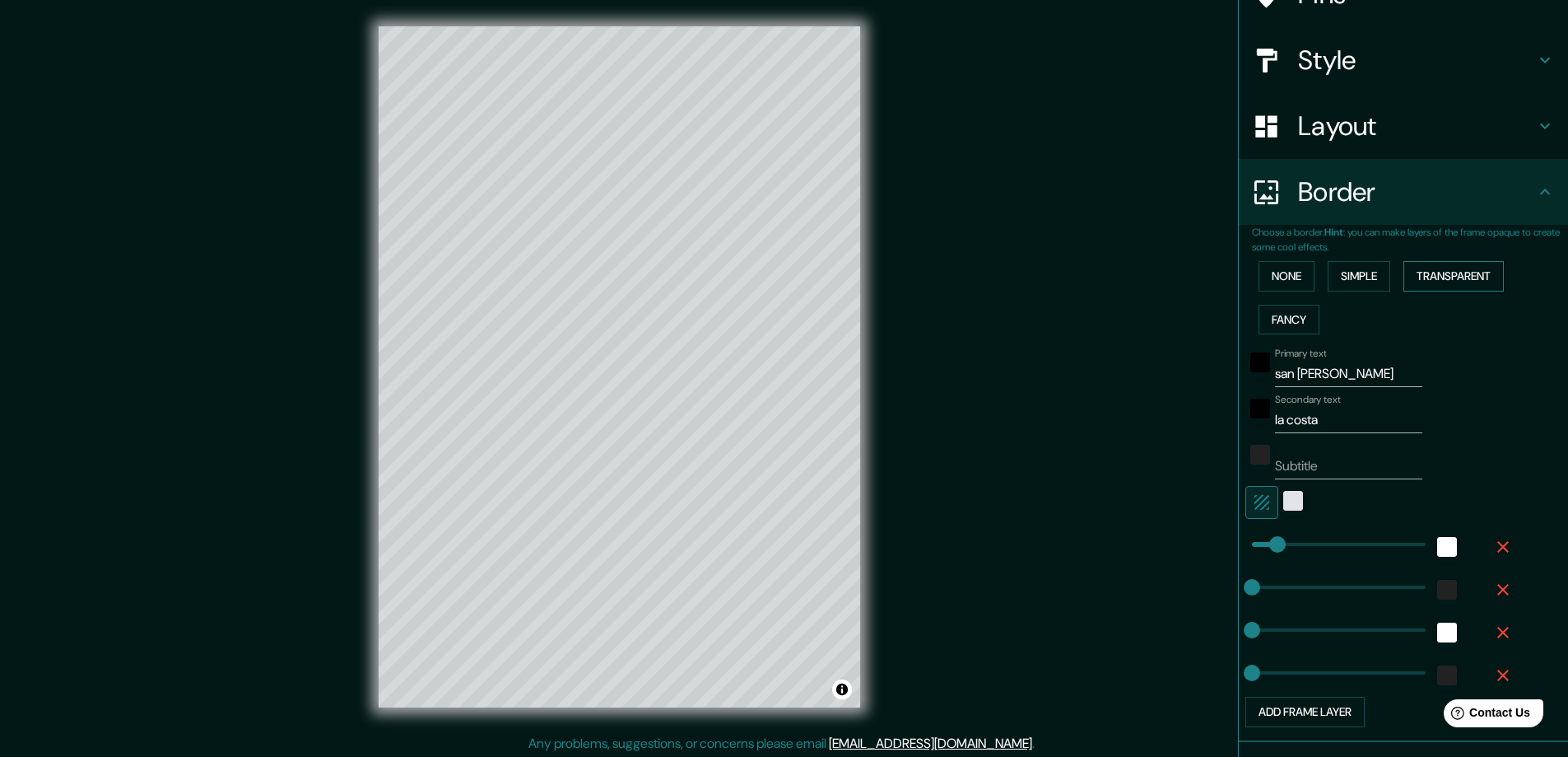
scroll to position [0, 0]
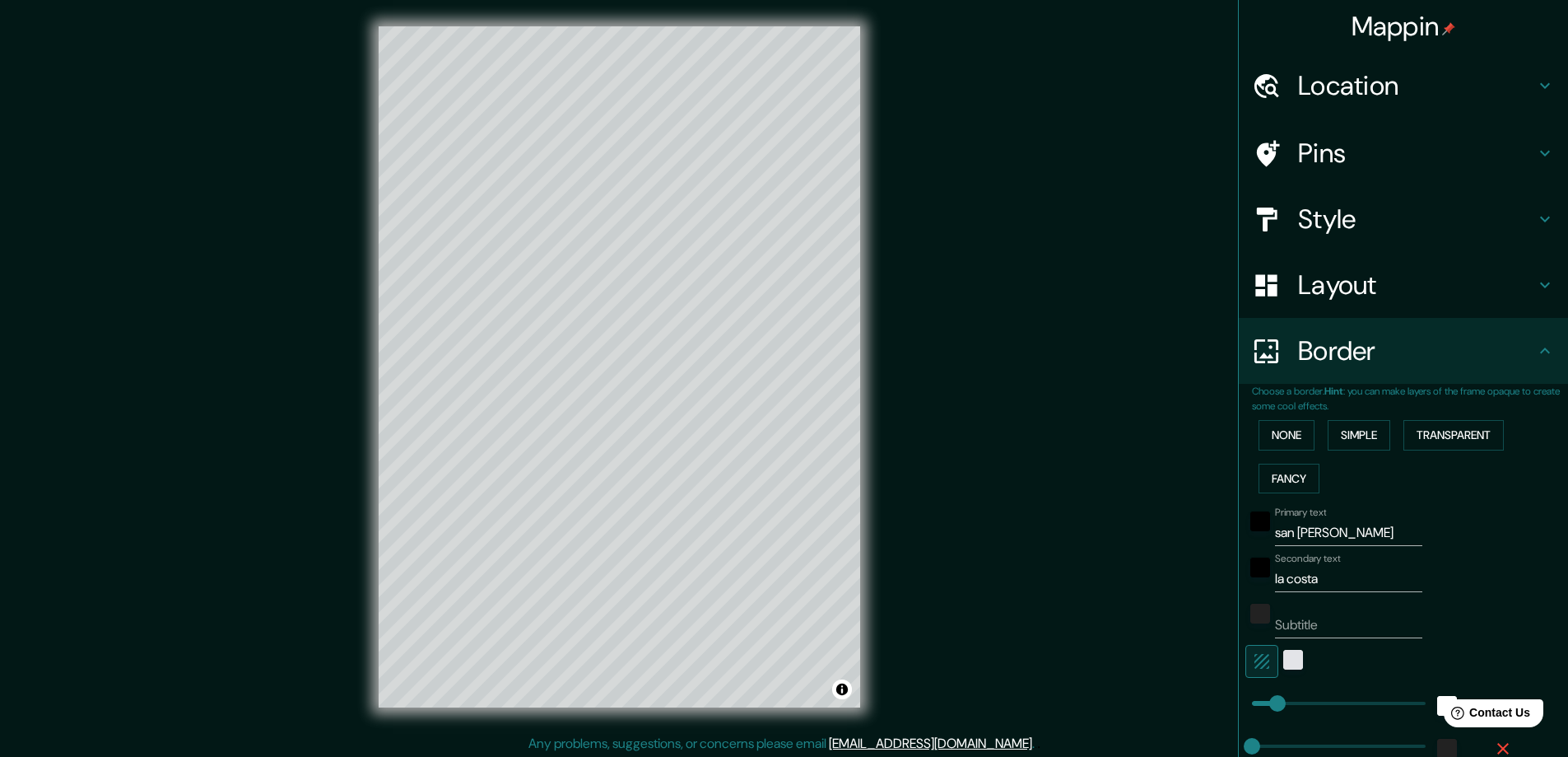
click at [1357, 91] on h4 "Location" at bounding box center [1417, 85] width 237 height 33
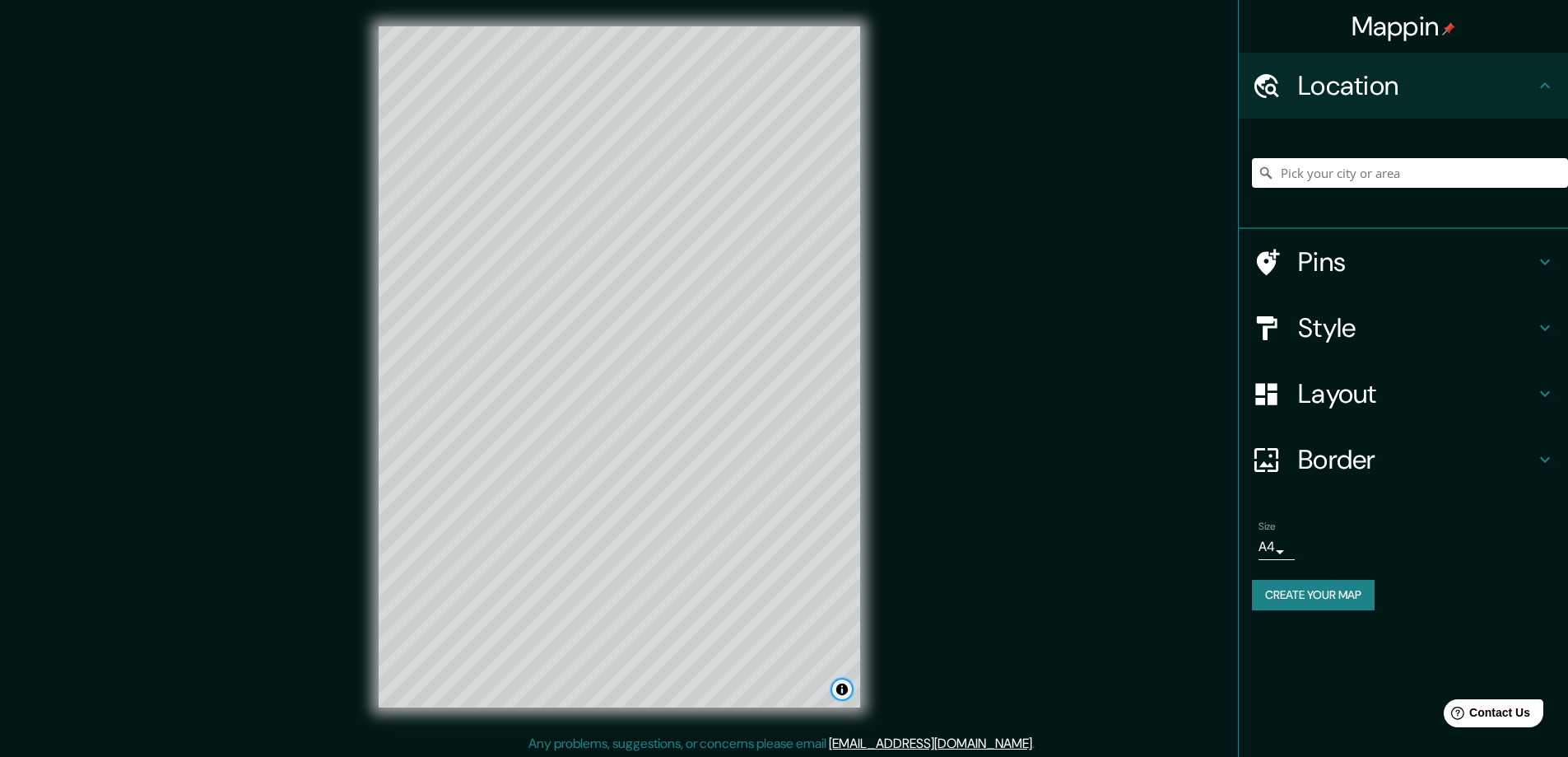
click at [843, 691] on button "Toggle attribution" at bounding box center [842, 689] width 20 height 20
click at [971, 565] on div "Mappin Location Pins Style Layout Border Choose a border. Hint : you can make l…" at bounding box center [784, 380] width 1568 height 760
click at [844, 688] on button "Toggle attribution" at bounding box center [842, 689] width 20 height 20
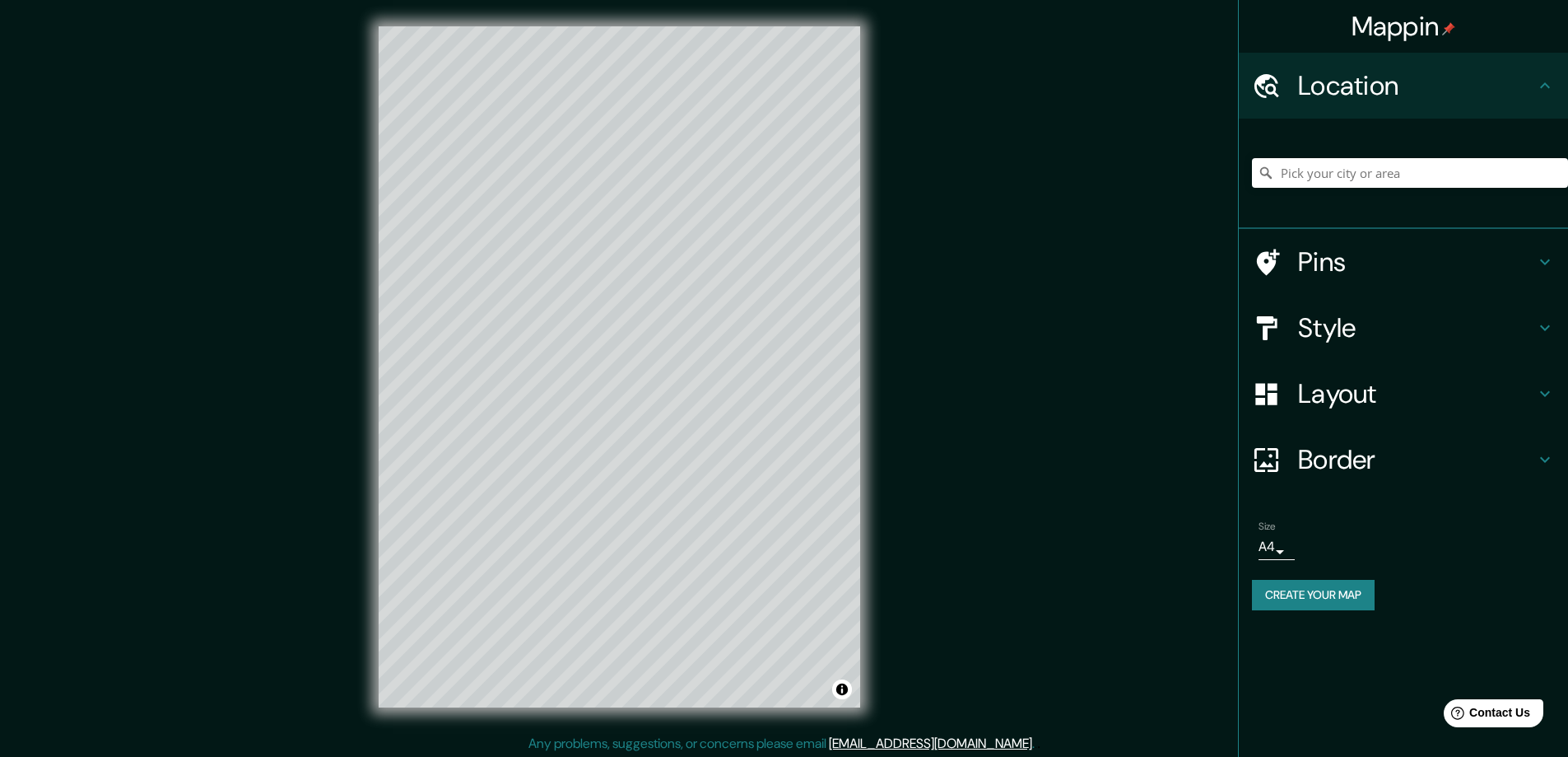
click at [1071, 584] on div "Mappin Location Pins Style Layout Border Choose a border. Hint : you can make l…" at bounding box center [784, 380] width 1568 height 760
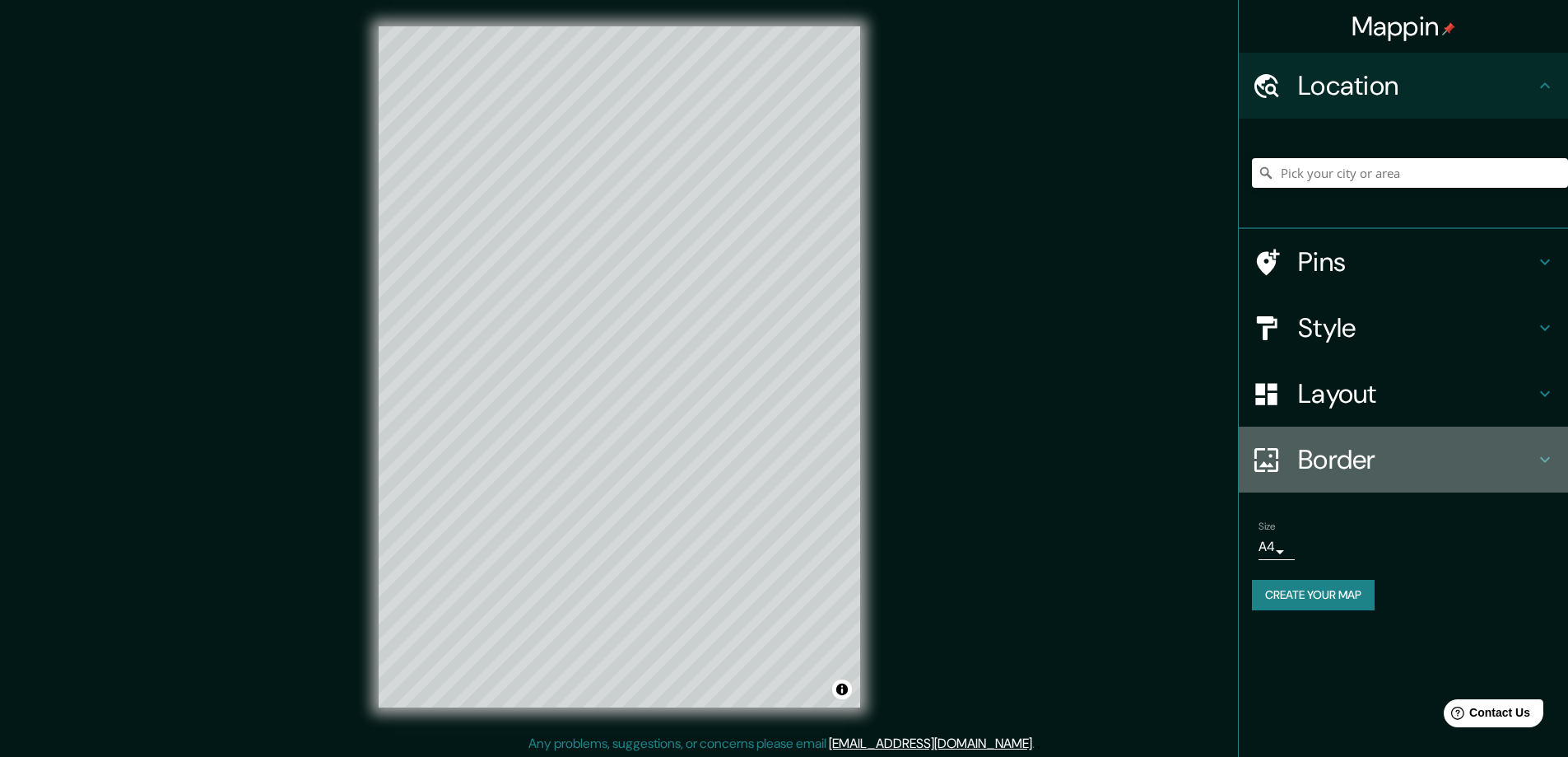
click at [1468, 460] on h4 "Border" at bounding box center [1417, 460] width 237 height 33
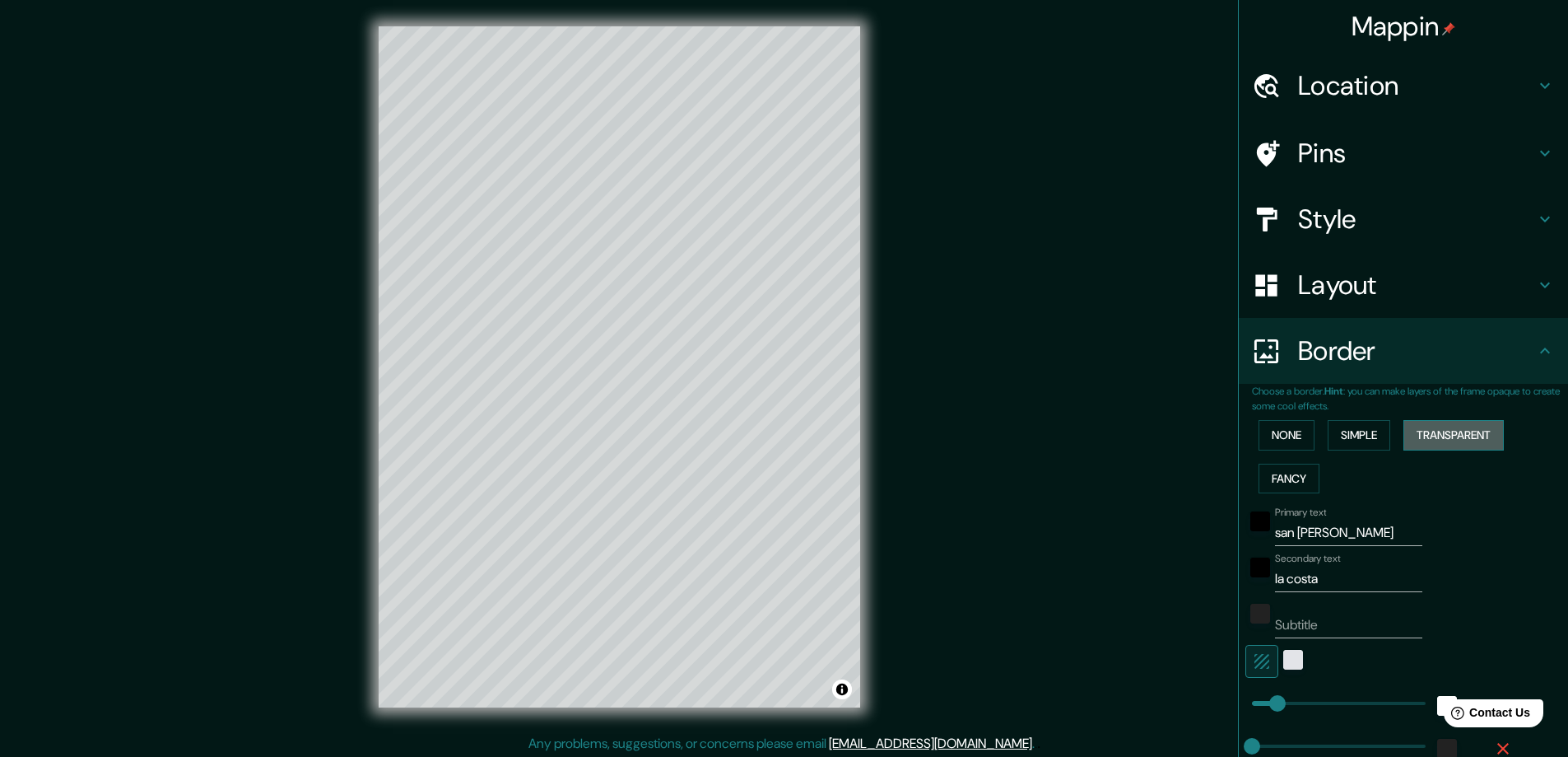
click at [1429, 444] on button "Transparent" at bounding box center [1453, 435] width 101 height 31
type input "281"
type input "47"
click at [1359, 440] on button "Simple" at bounding box center [1359, 435] width 63 height 31
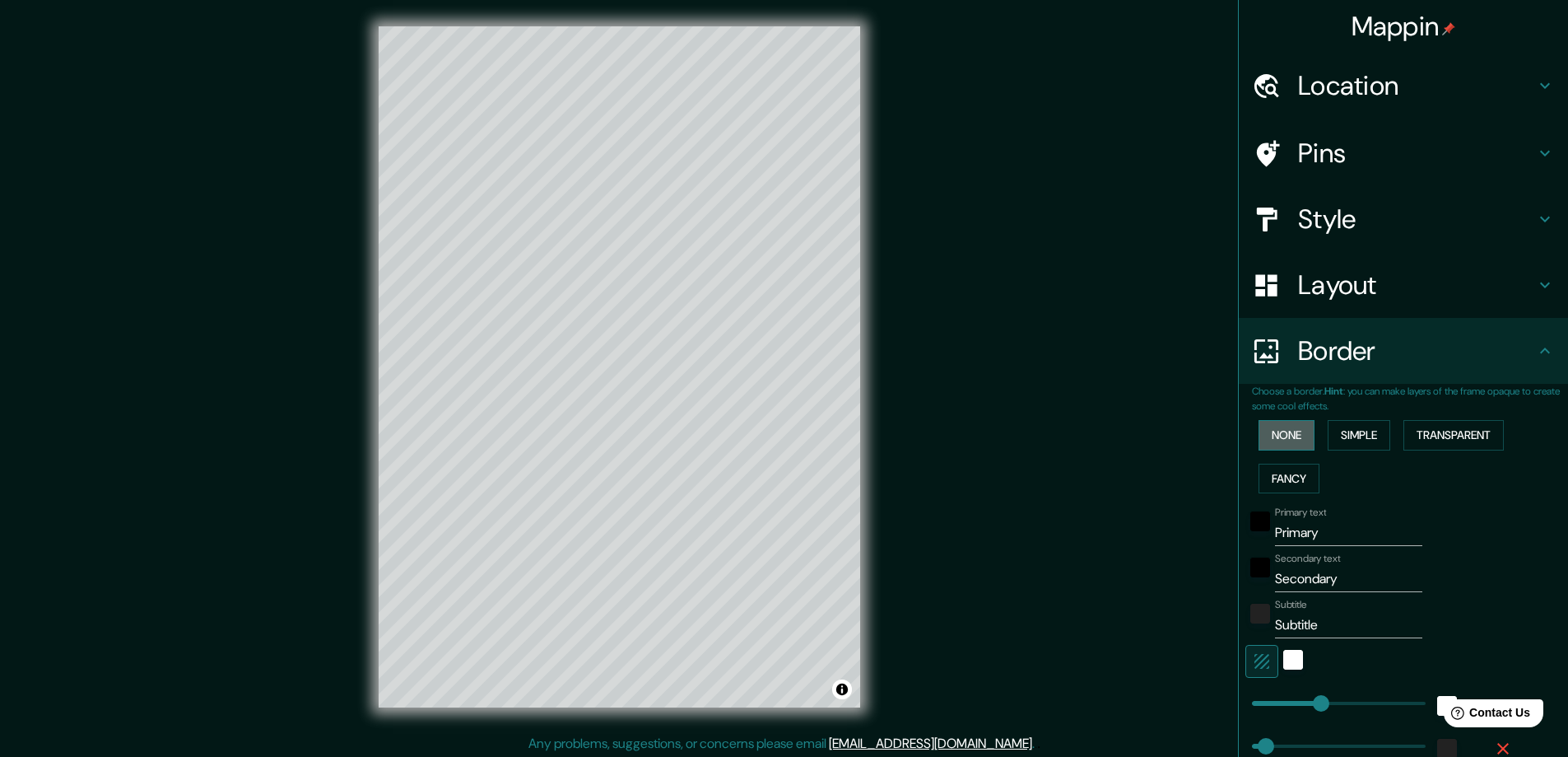
click at [1263, 432] on button "None" at bounding box center [1287, 435] width 56 height 31
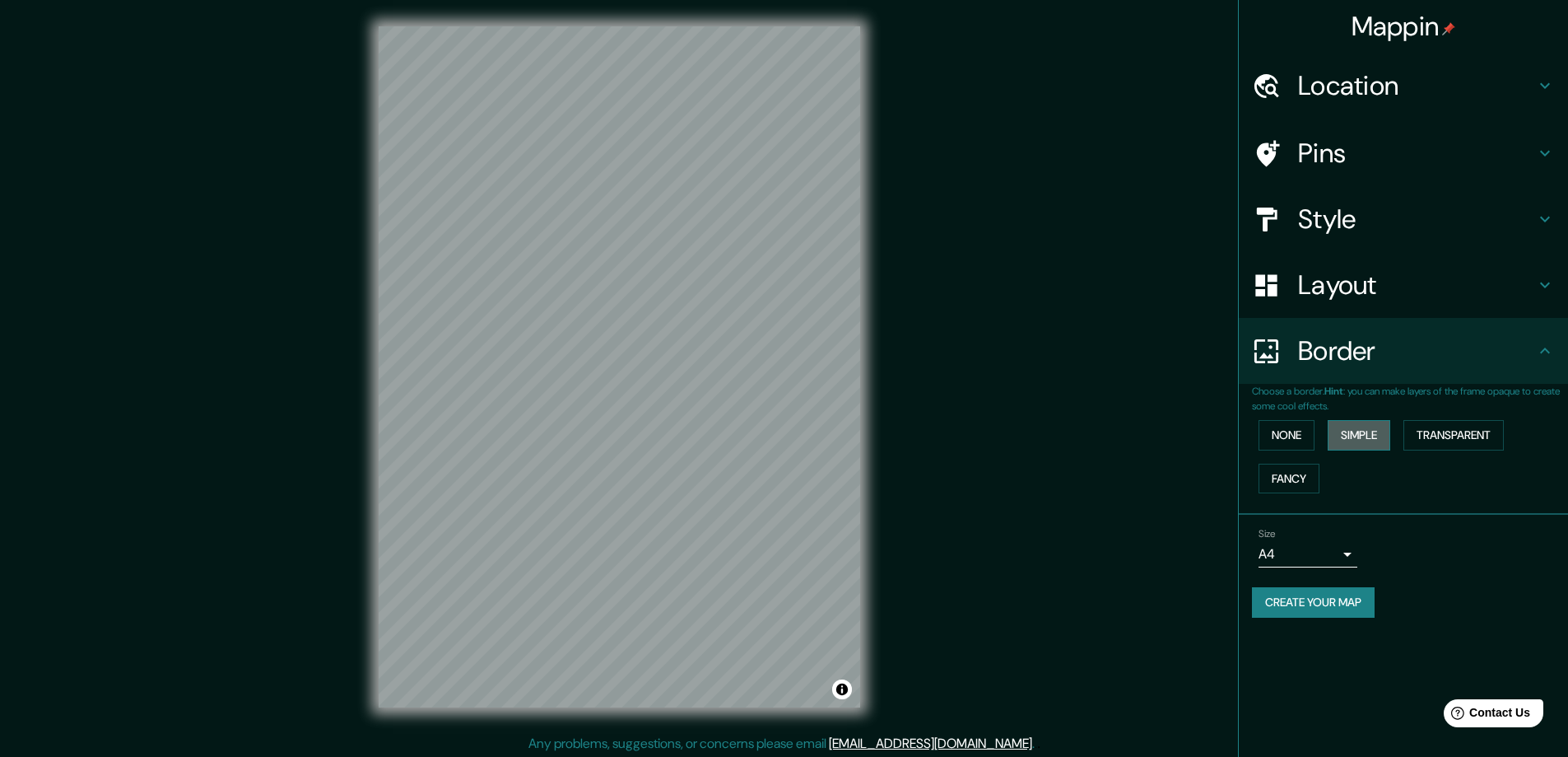
click at [1351, 430] on button "Simple" at bounding box center [1359, 435] width 63 height 31
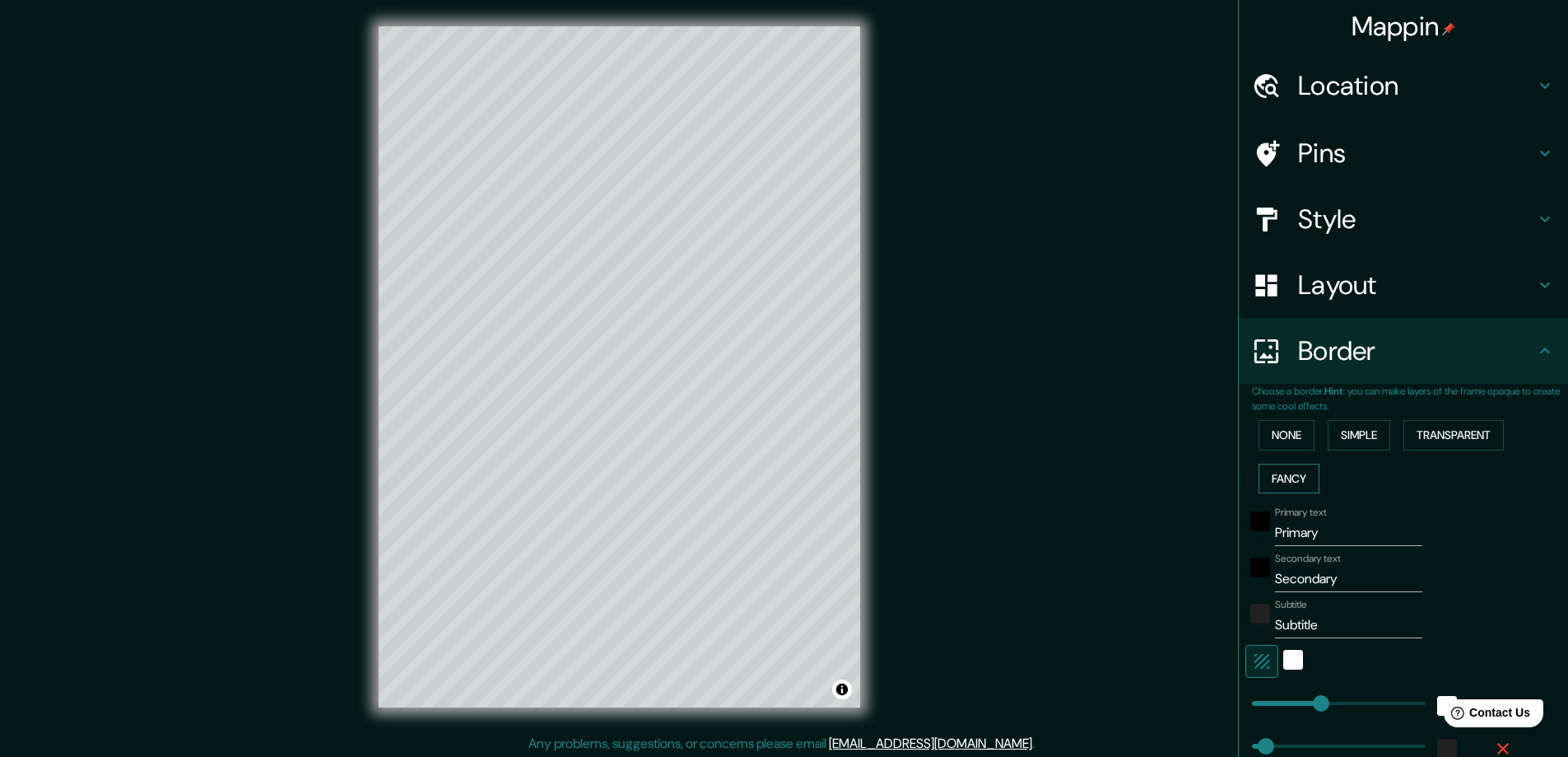
click at [1299, 479] on button "Fancy" at bounding box center [1289, 479] width 61 height 31
drag, startPoint x: 1322, startPoint y: 537, endPoint x: 1251, endPoint y: 532, distance: 71.2
click at [1251, 532] on div "Primary text Primary" at bounding box center [1380, 527] width 270 height 40
type input "san [PERSON_NAME]"
click at [1331, 577] on input "Secondary" at bounding box center [1349, 578] width 148 height 26
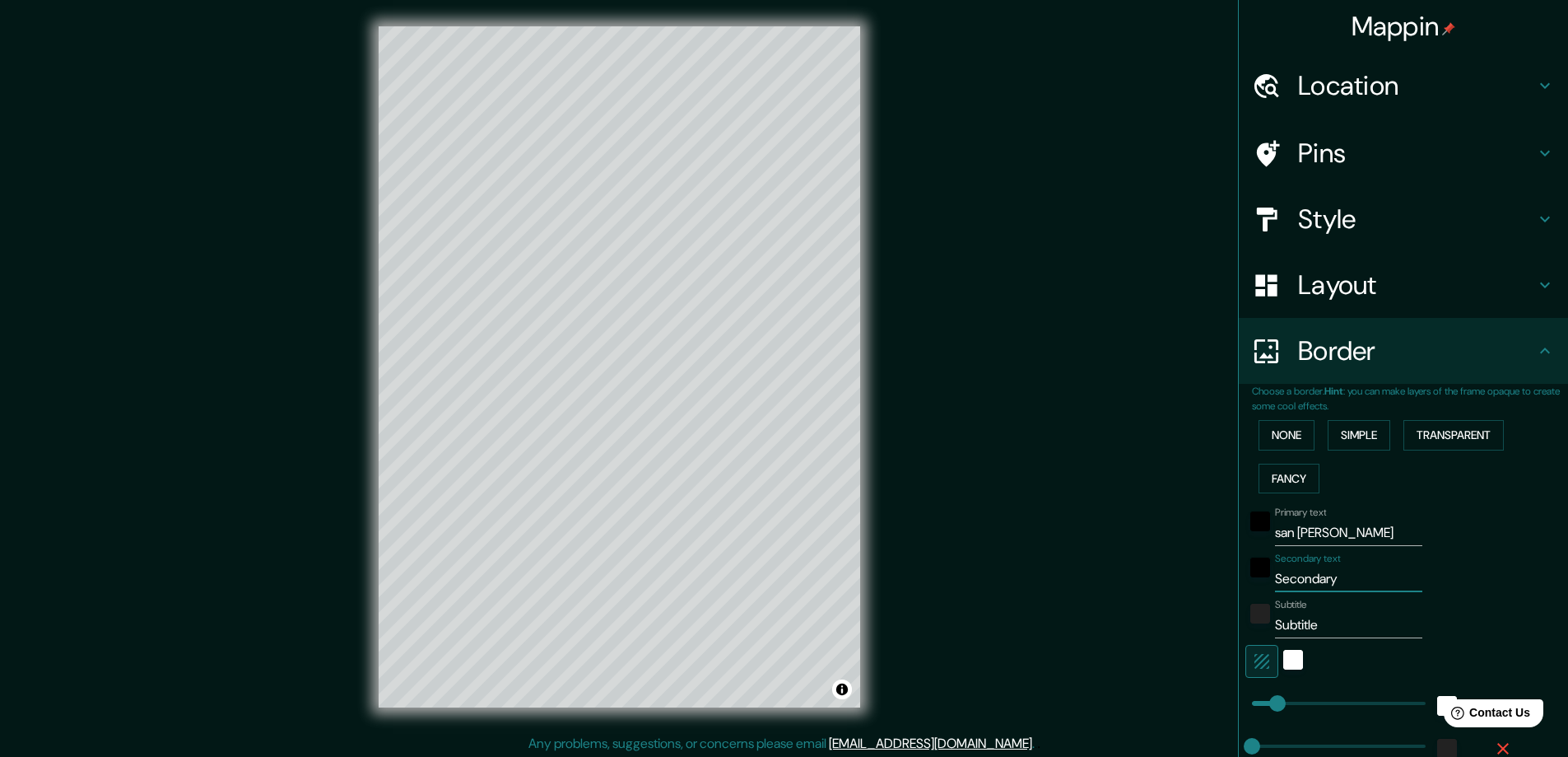
drag, startPoint x: 1331, startPoint y: 577, endPoint x: 1246, endPoint y: 580, distance: 85.1
click at [1246, 580] on div "Secondary text Secondary" at bounding box center [1380, 572] width 270 height 40
type input "la costa"
click at [1329, 627] on input "Subtitle" at bounding box center [1349, 625] width 148 height 26
type input "S"
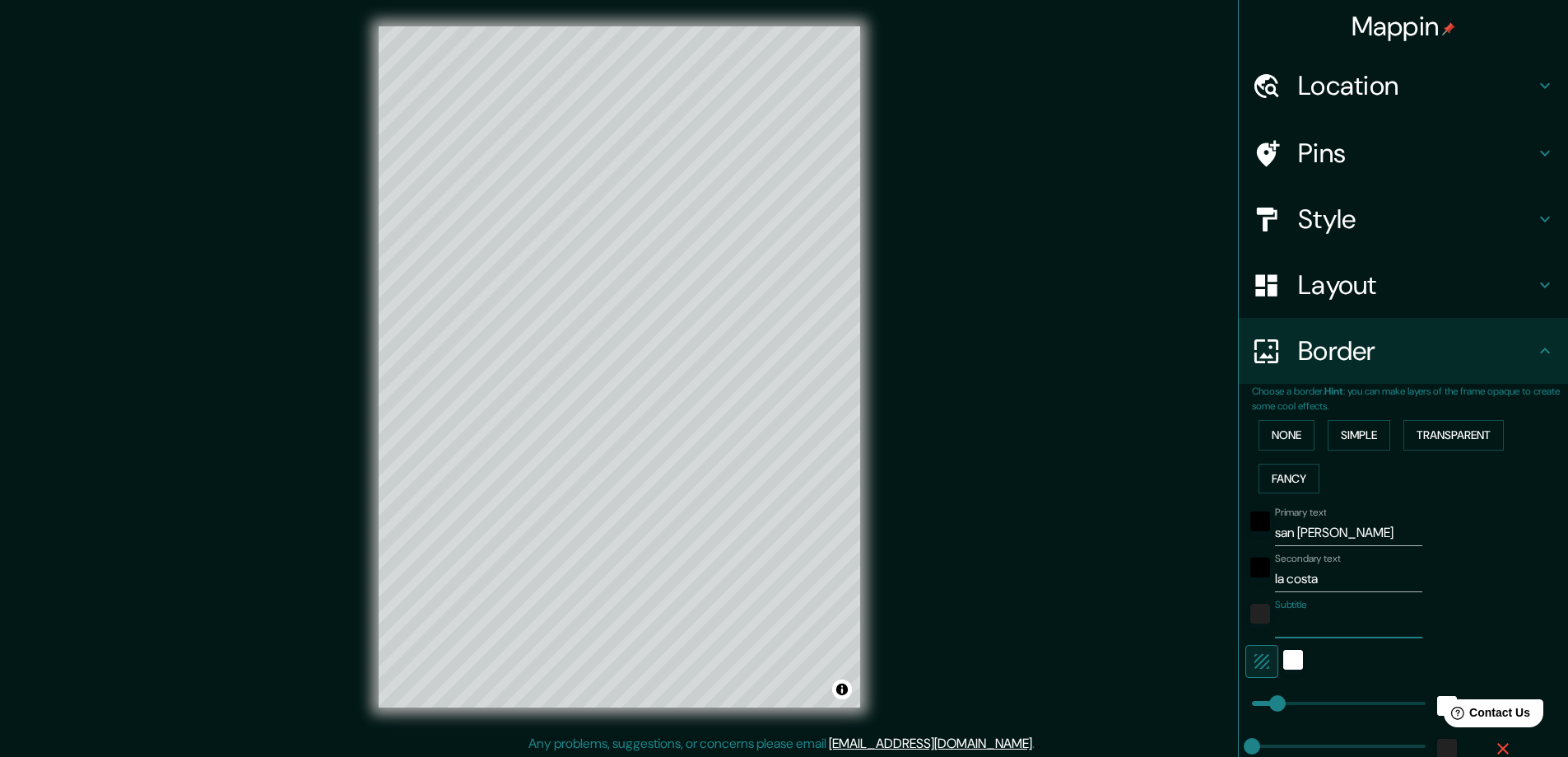
click at [1134, 422] on div "Mappin Location Pins Style Layout Border Choose a border. Hint : you can make l…" at bounding box center [784, 380] width 1568 height 760
click at [1251, 522] on div "black" at bounding box center [1261, 521] width 20 height 20
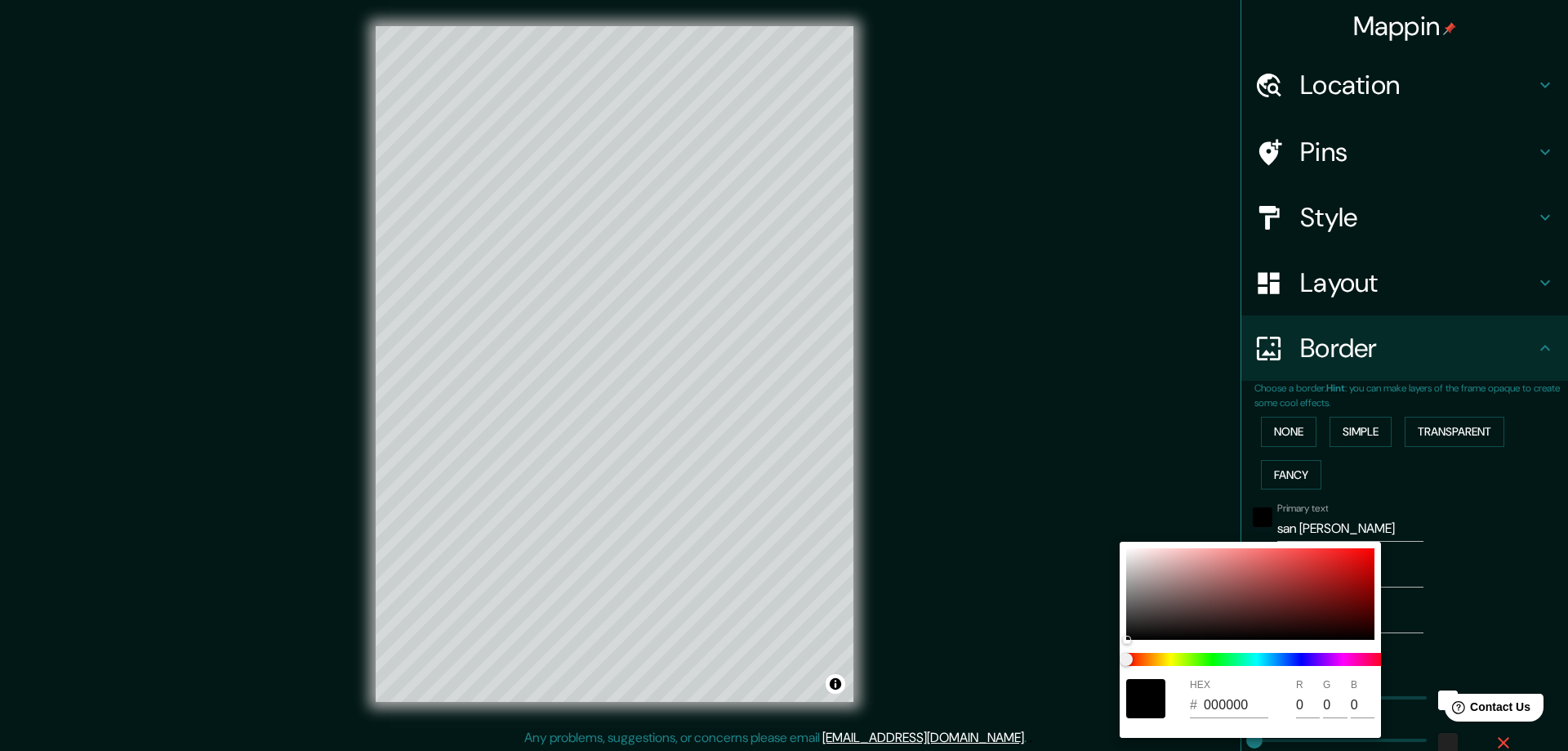
click at [1503, 509] on div at bounding box center [784, 375] width 1568 height 751
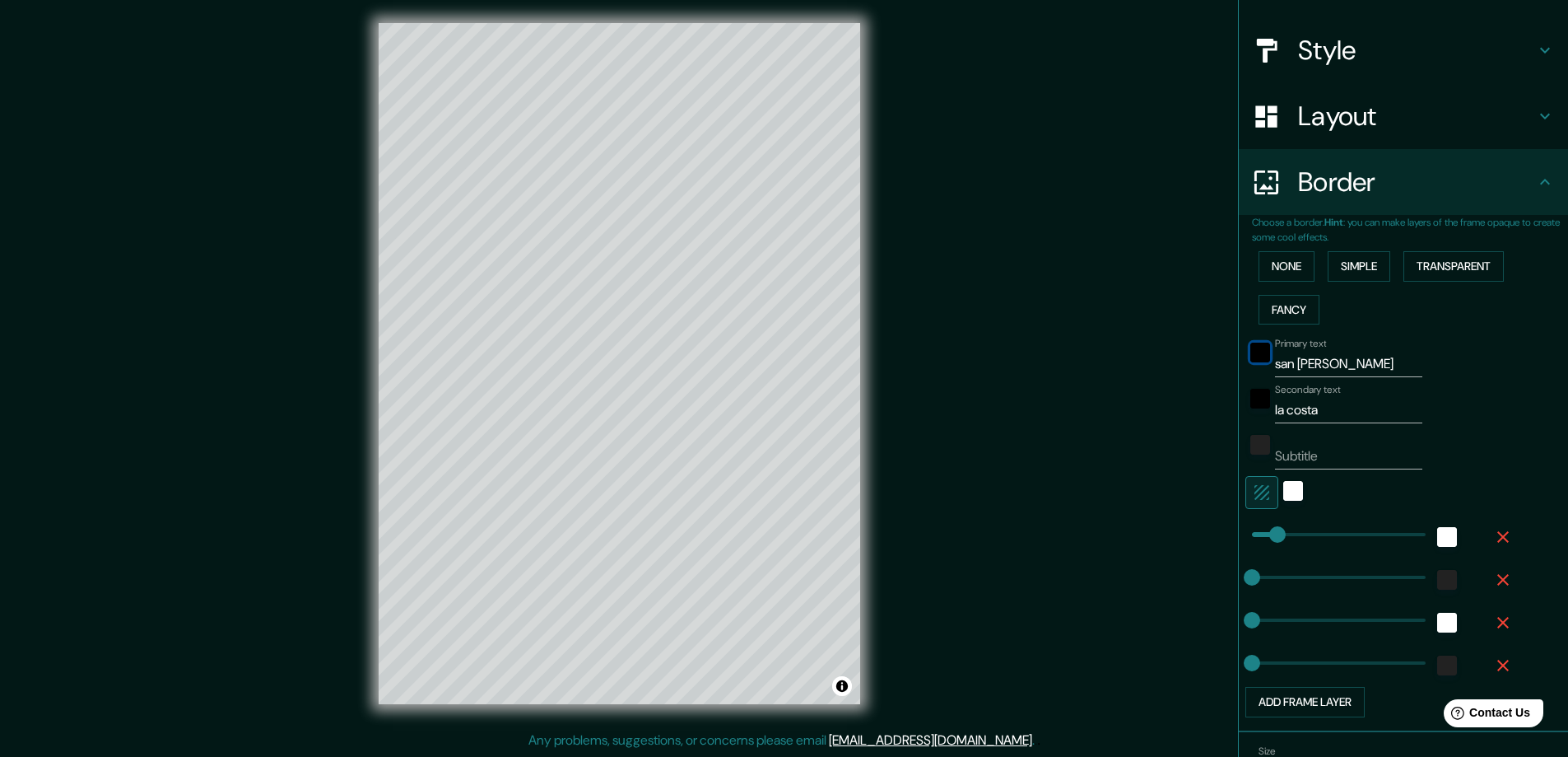
scroll to position [19, 0]
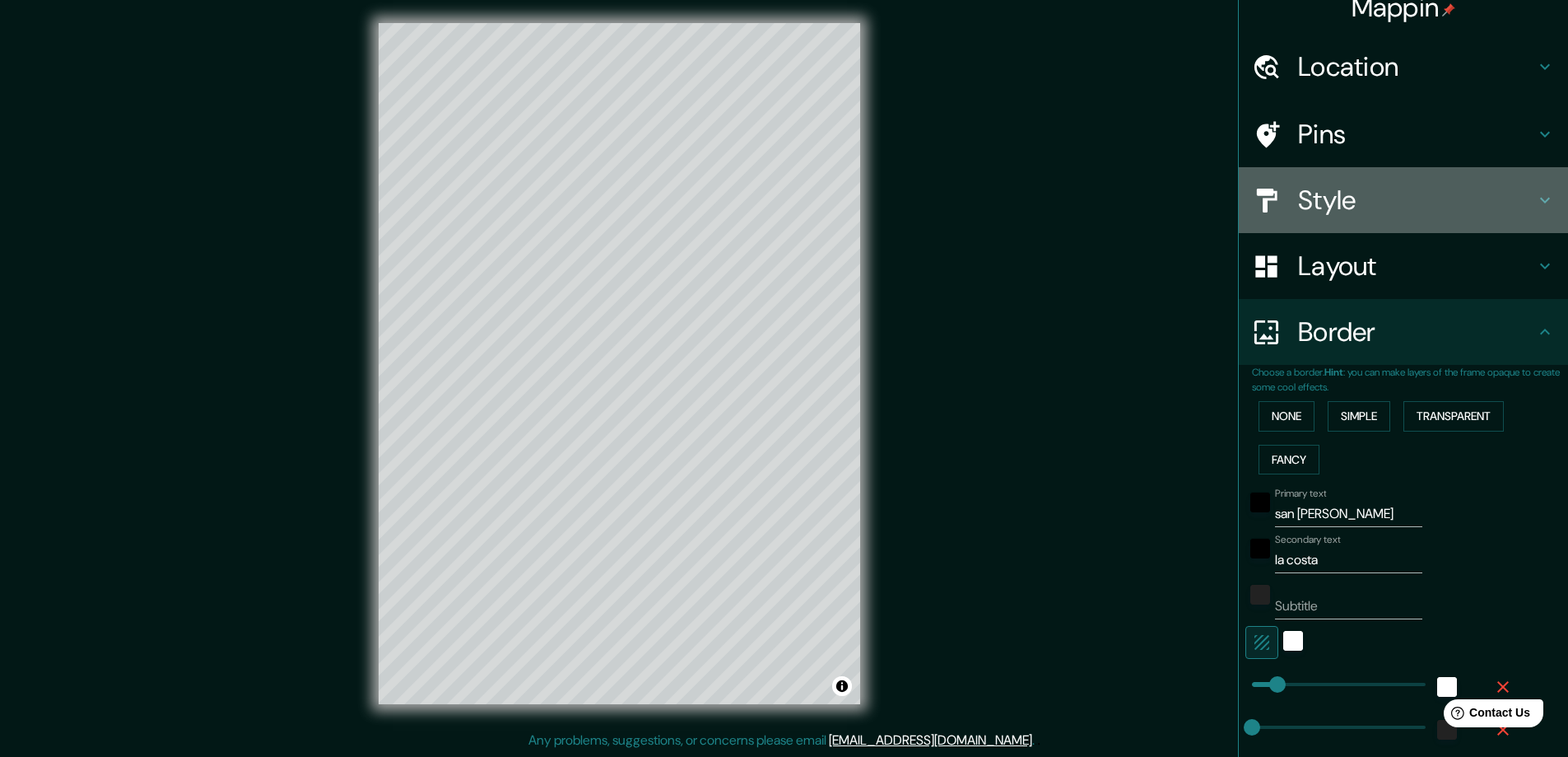
click at [1346, 191] on h4 "Style" at bounding box center [1417, 200] width 237 height 33
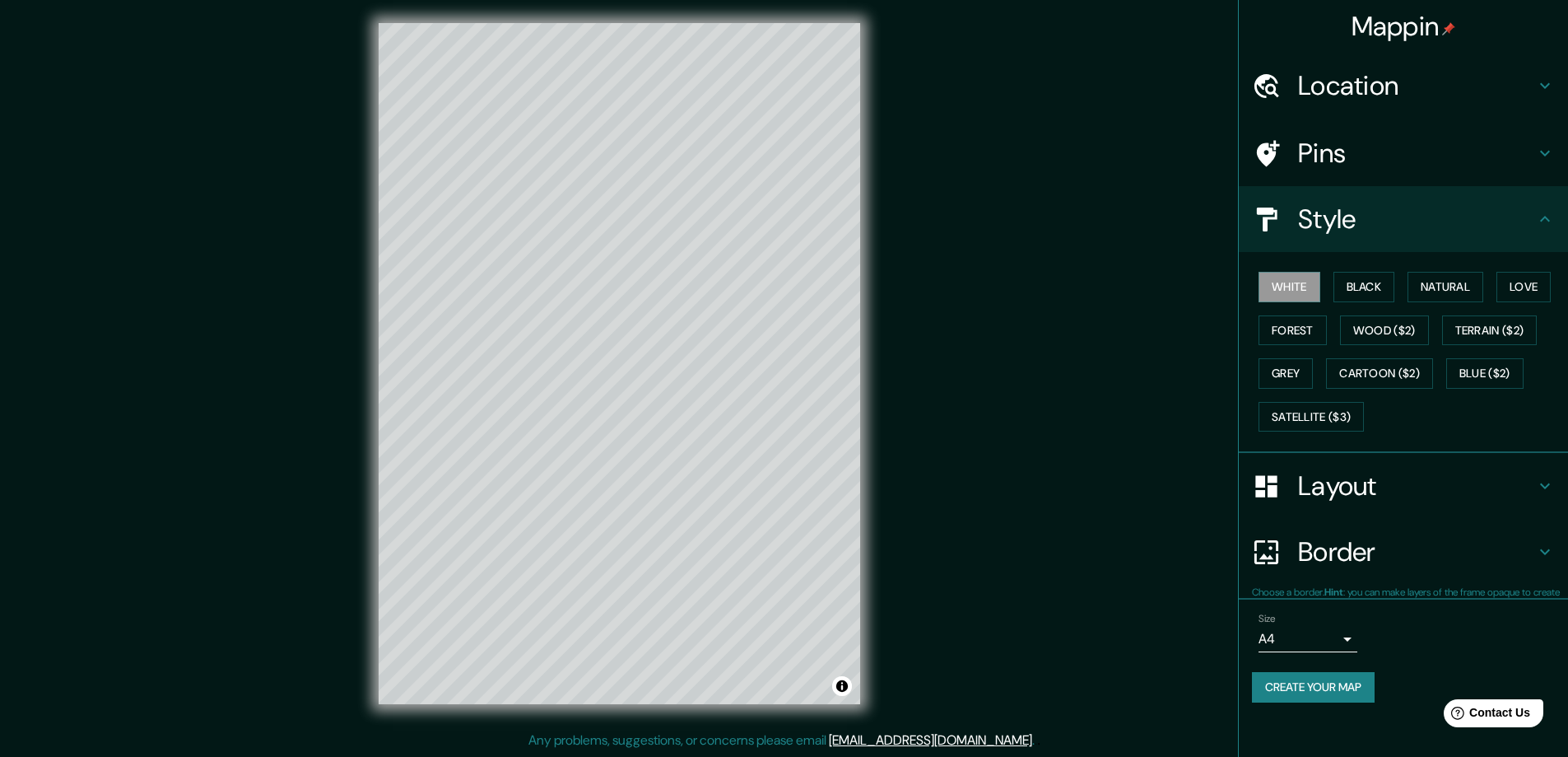
scroll to position [0, 0]
click at [1442, 290] on button "Natural" at bounding box center [1446, 287] width 76 height 31
click at [1363, 289] on button "Black" at bounding box center [1364, 287] width 62 height 31
click at [1536, 284] on button "Love" at bounding box center [1524, 287] width 54 height 31
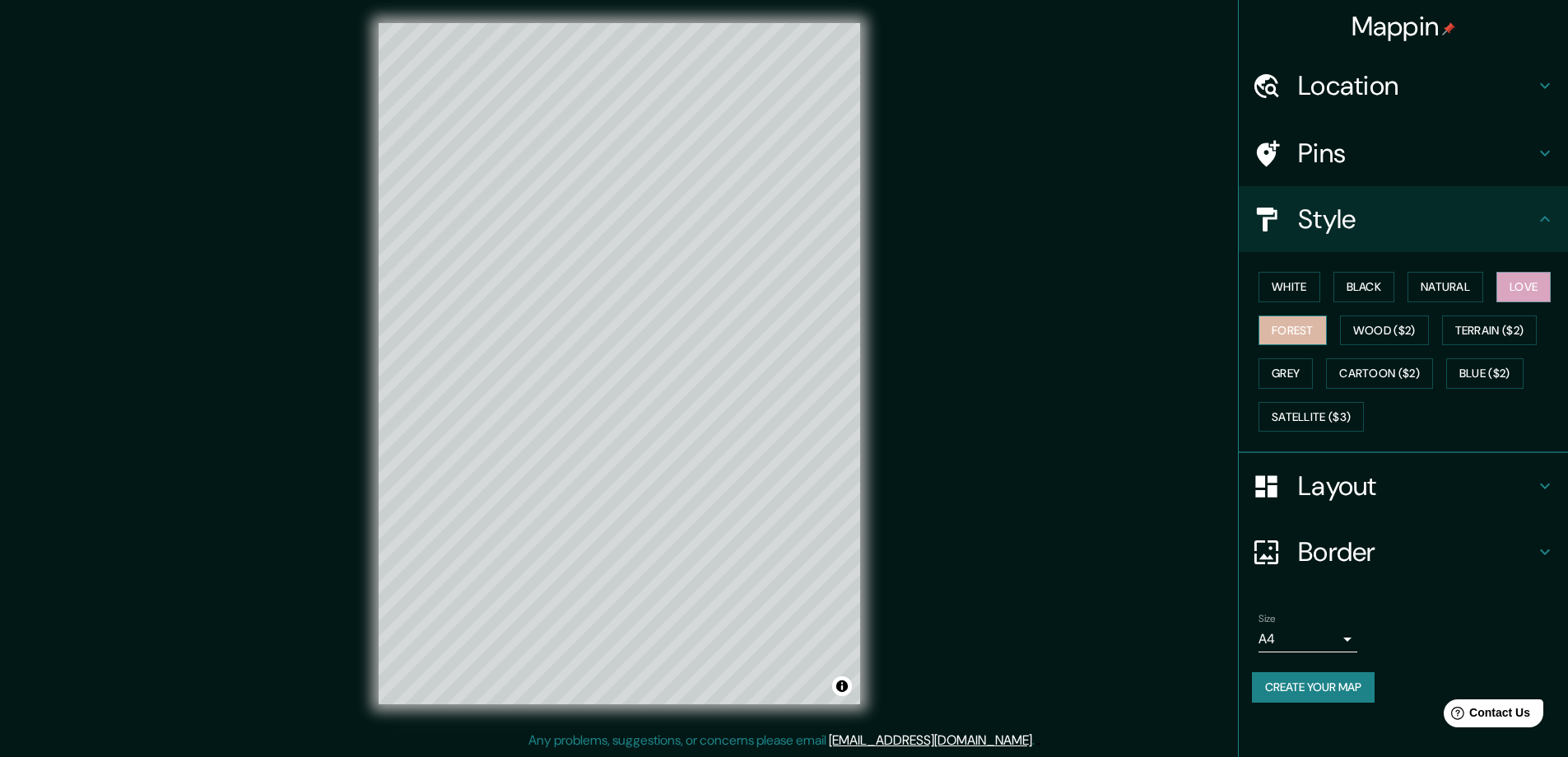
click at [1291, 333] on button "Forest" at bounding box center [1292, 331] width 68 height 31
click at [1385, 333] on button "Wood ($2)" at bounding box center [1385, 331] width 89 height 31
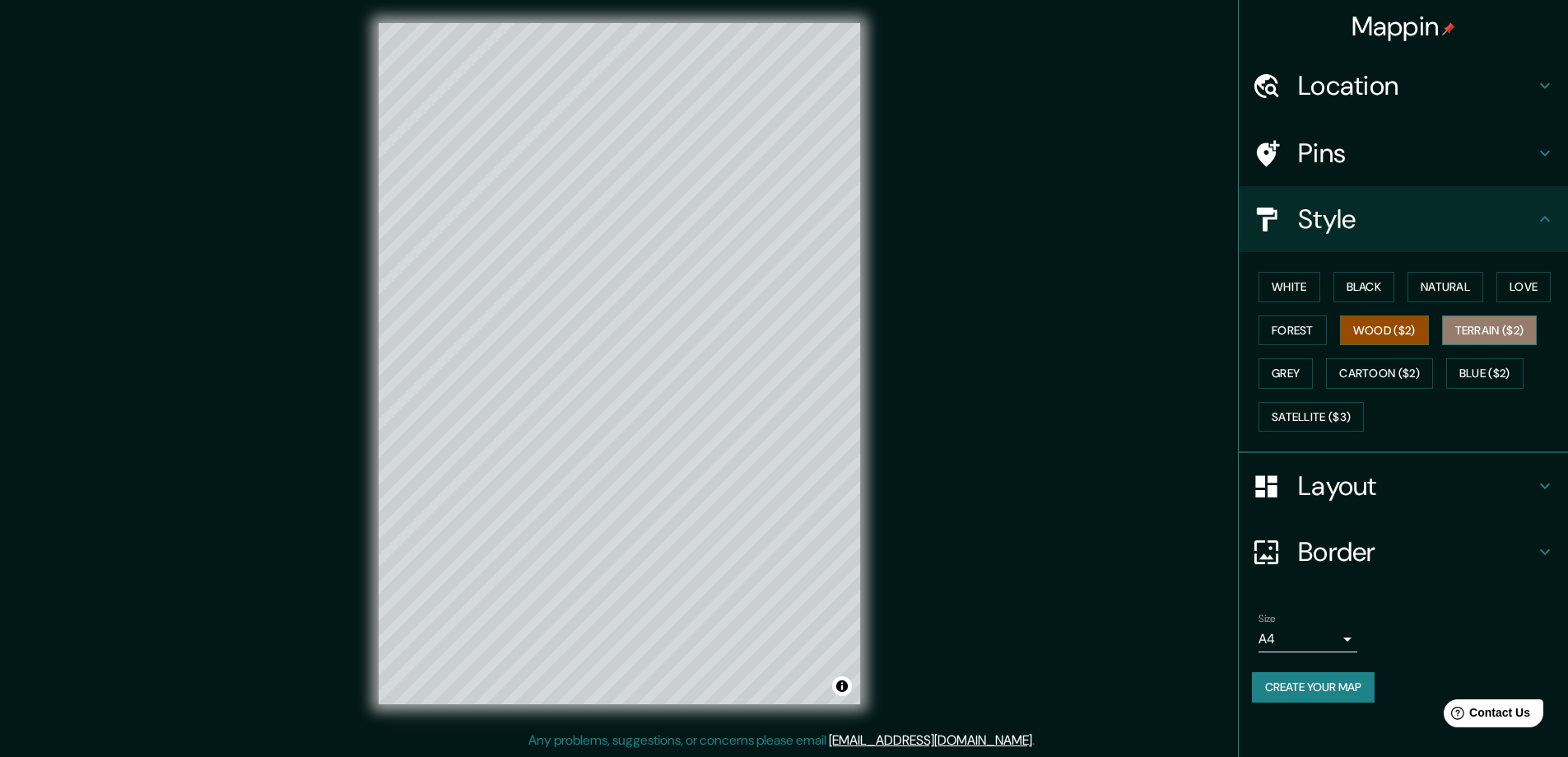
click at [1498, 336] on button "Terrain ($2)" at bounding box center [1489, 331] width 95 height 31
click at [1467, 381] on button "Blue ($2)" at bounding box center [1485, 374] width 77 height 31
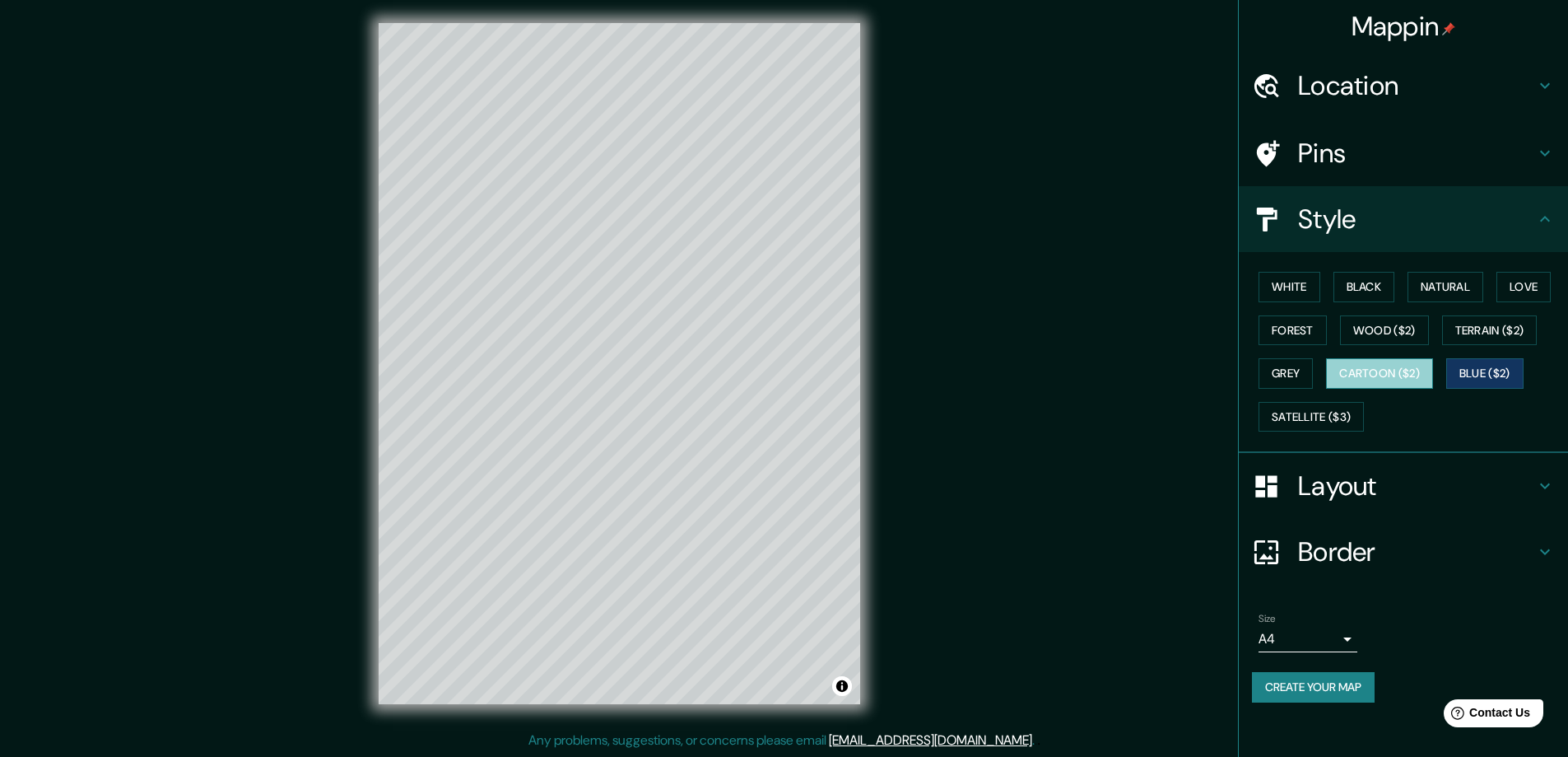
click at [1361, 370] on button "Cartoon ($2)" at bounding box center [1379, 374] width 107 height 31
click at [1282, 379] on button "Grey" at bounding box center [1286, 374] width 54 height 31
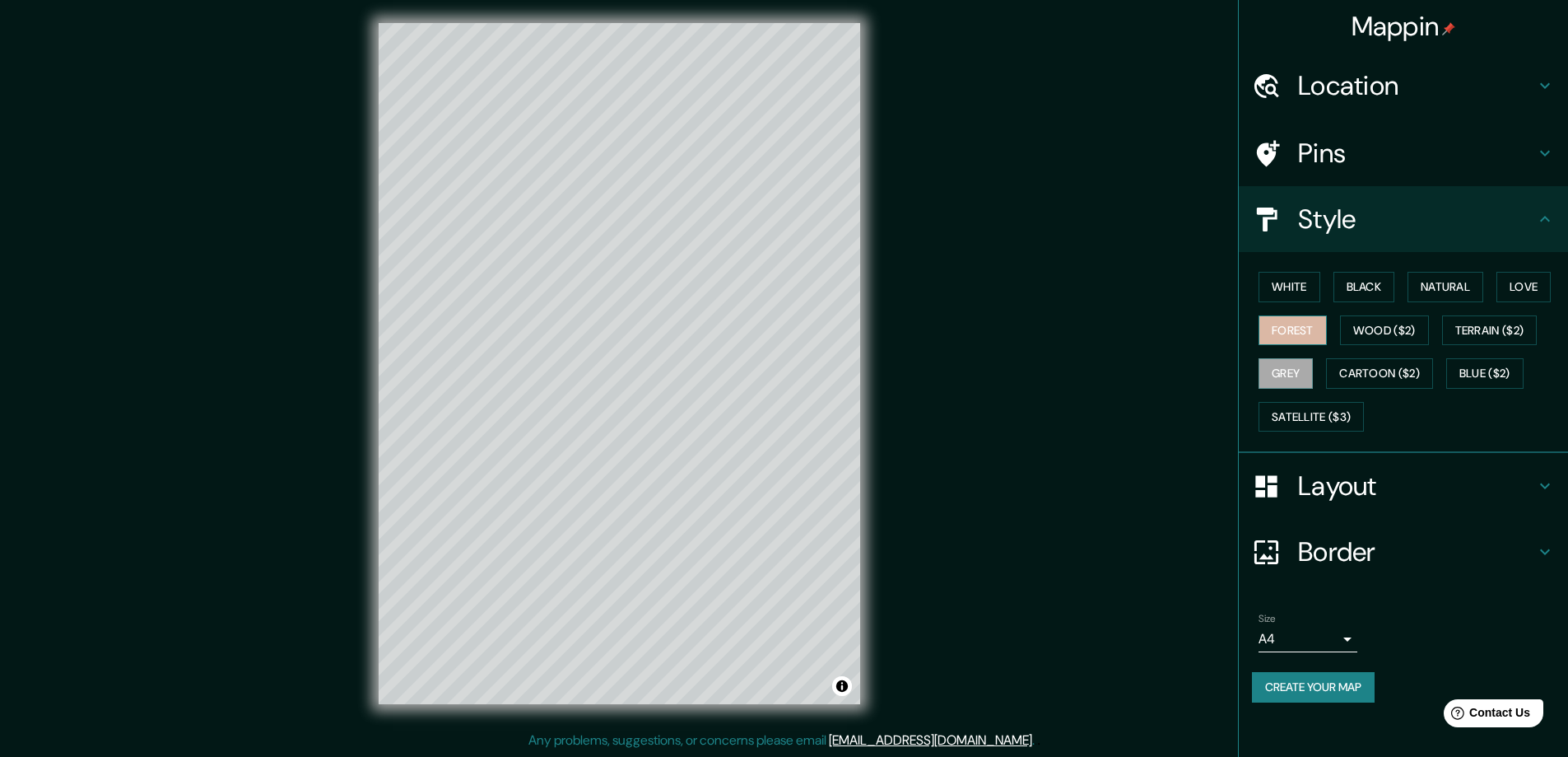
click at [1287, 329] on button "Forest" at bounding box center [1292, 331] width 68 height 31
click at [1286, 292] on button "White" at bounding box center [1290, 287] width 62 height 31
click at [1099, 305] on div "Mappin Location Pins Style White Black Natural Love Forest Wood ($2) Terrain ($…" at bounding box center [784, 376] width 1568 height 760
click at [1462, 283] on button "Natural" at bounding box center [1446, 287] width 76 height 31
click at [1421, 222] on h4 "Style" at bounding box center [1417, 218] width 237 height 33
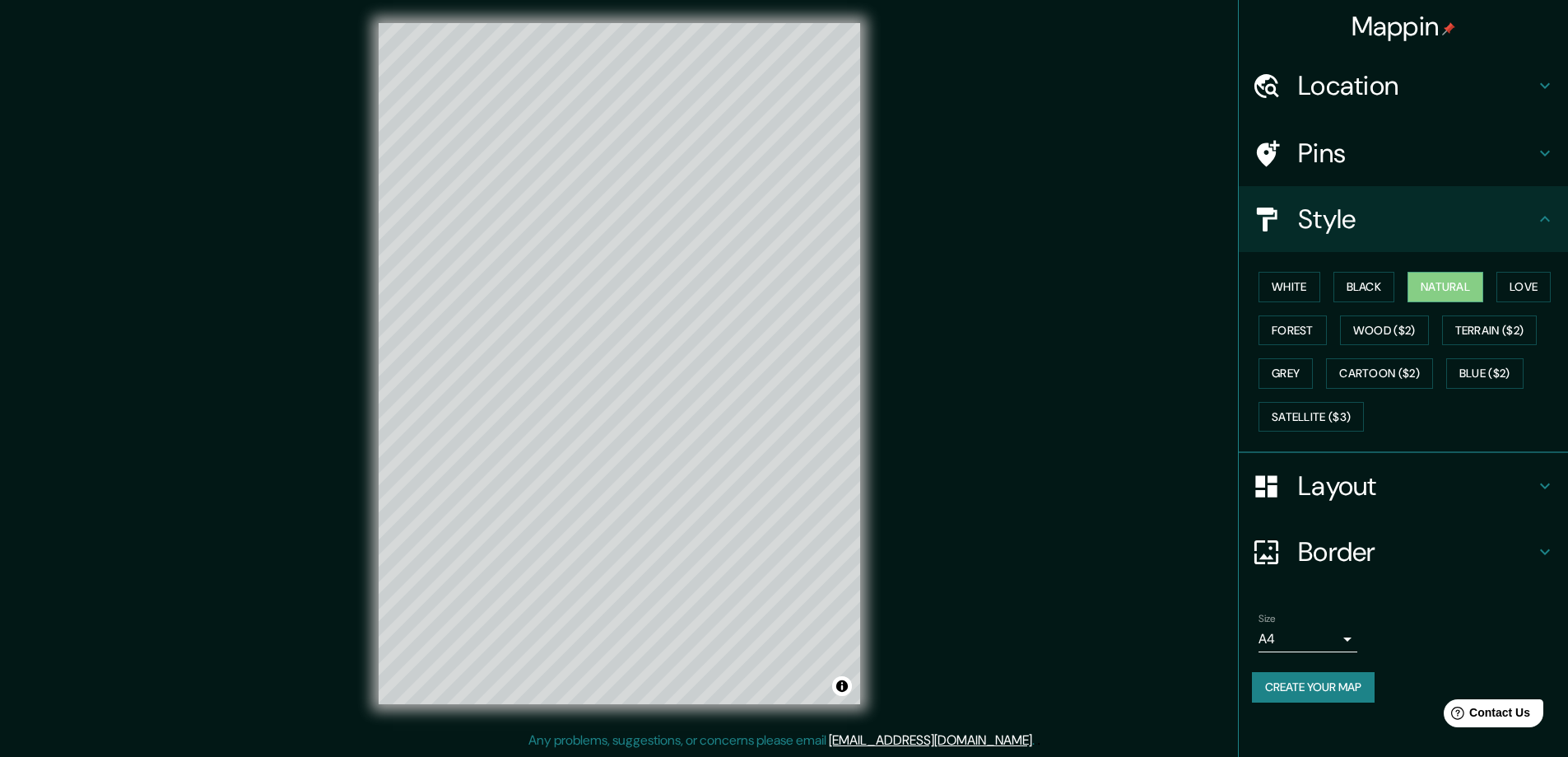
click at [1551, 224] on icon at bounding box center [1545, 219] width 20 height 20
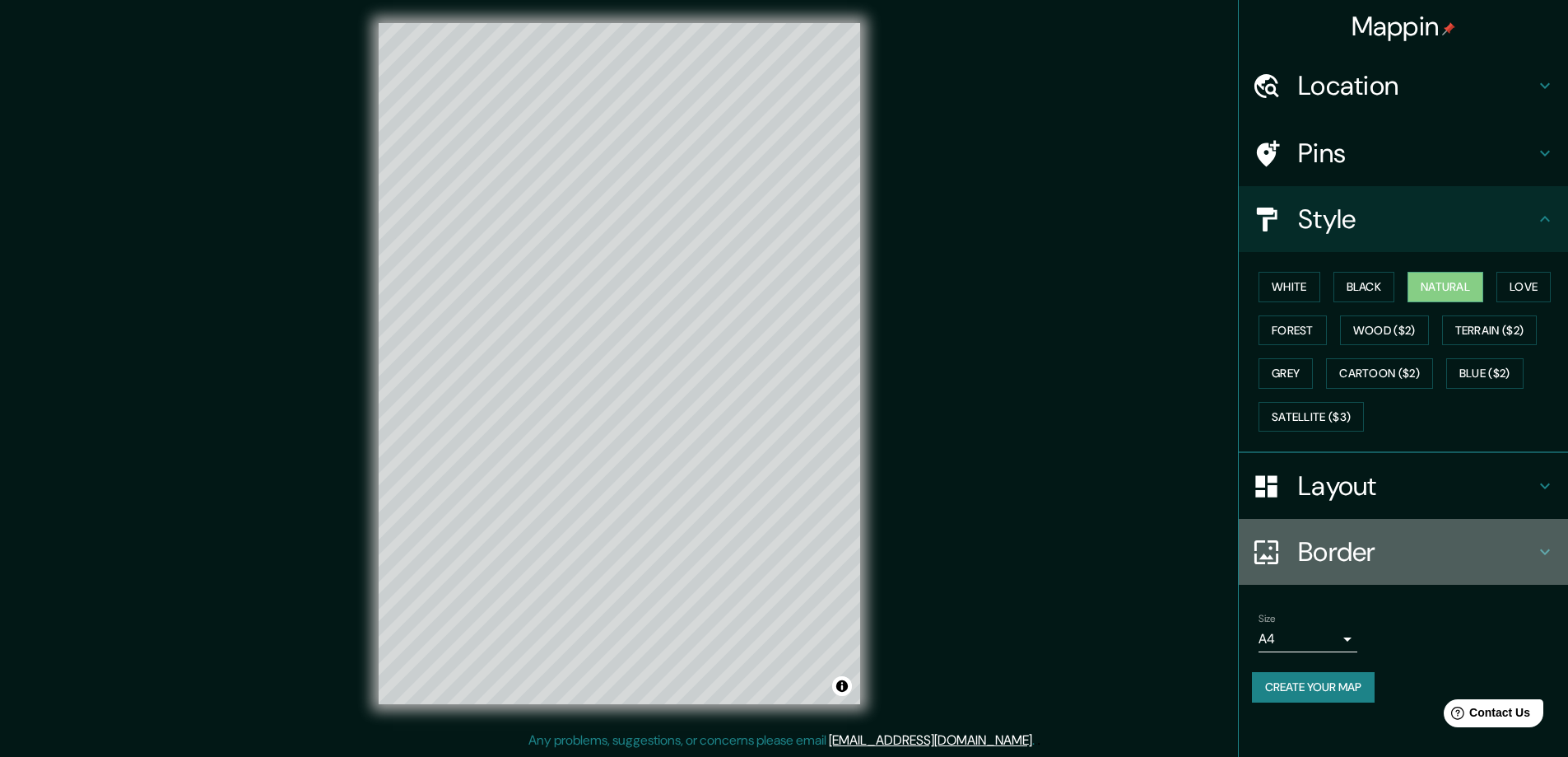
click at [1338, 556] on h4 "Border" at bounding box center [1417, 551] width 237 height 33
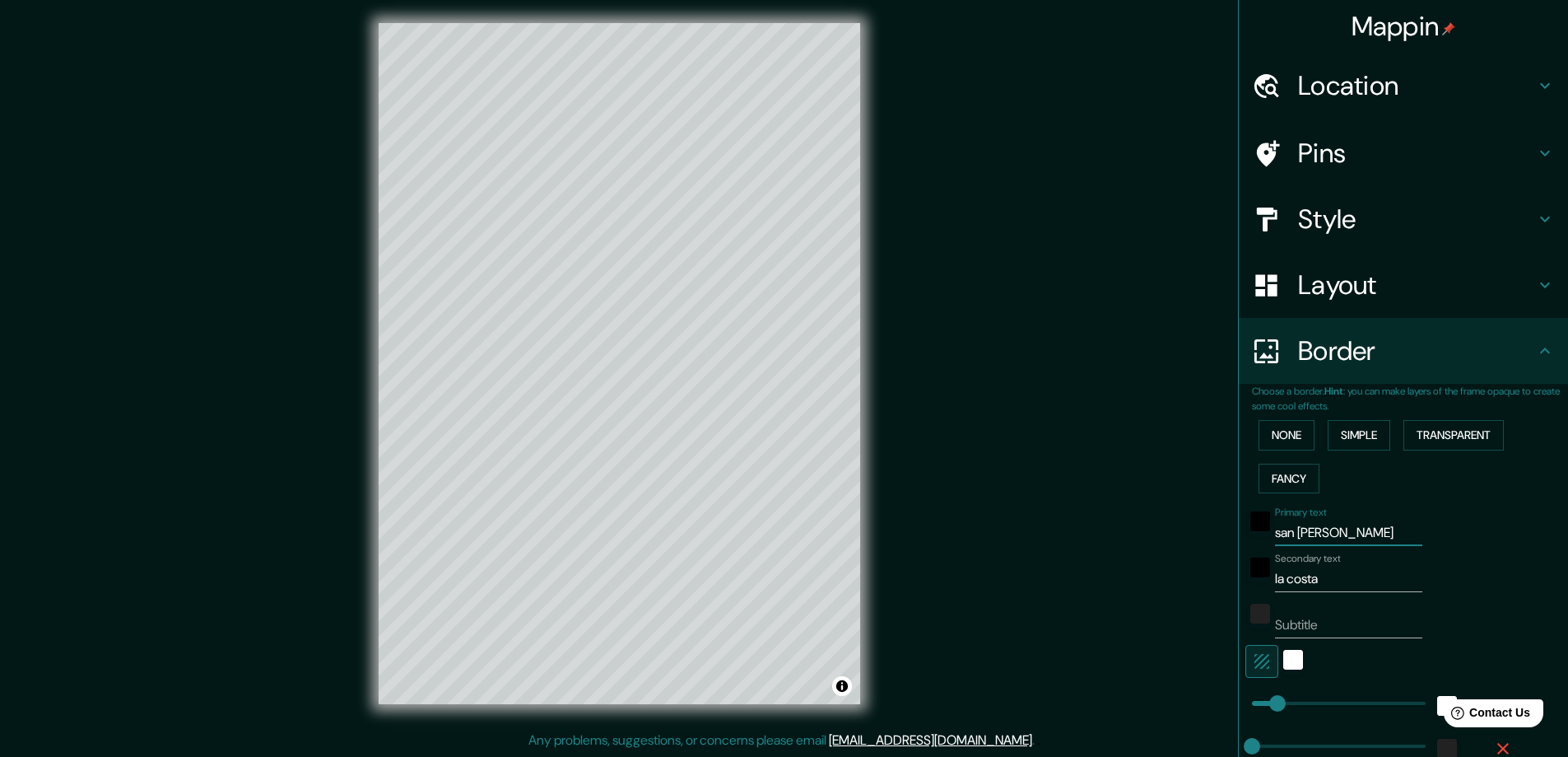
click at [1350, 536] on input "san [PERSON_NAME]" at bounding box center [1349, 532] width 148 height 26
drag, startPoint x: 1353, startPoint y: 534, endPoint x: 1260, endPoint y: 534, distance: 93.0
click at [1260, 534] on div "Primary text san [PERSON_NAME]" at bounding box center [1380, 527] width 270 height 40
type input "Mar de ajó"
click at [1060, 270] on div "Mappin Location Pins Style Layout Border Choose a border. Hint : you can make l…" at bounding box center [784, 376] width 1568 height 760
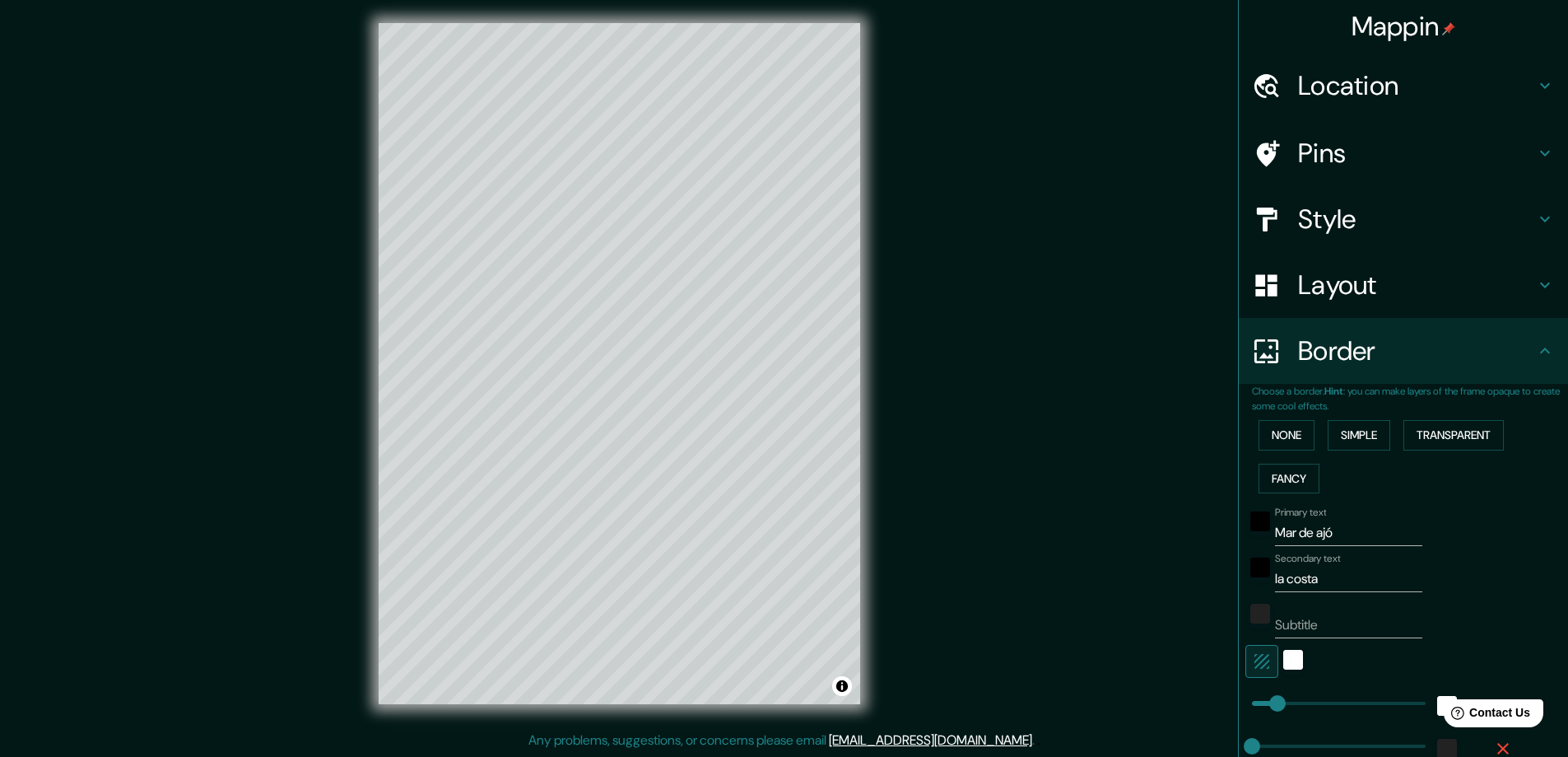
click at [1322, 221] on h4 "Style" at bounding box center [1417, 218] width 237 height 33
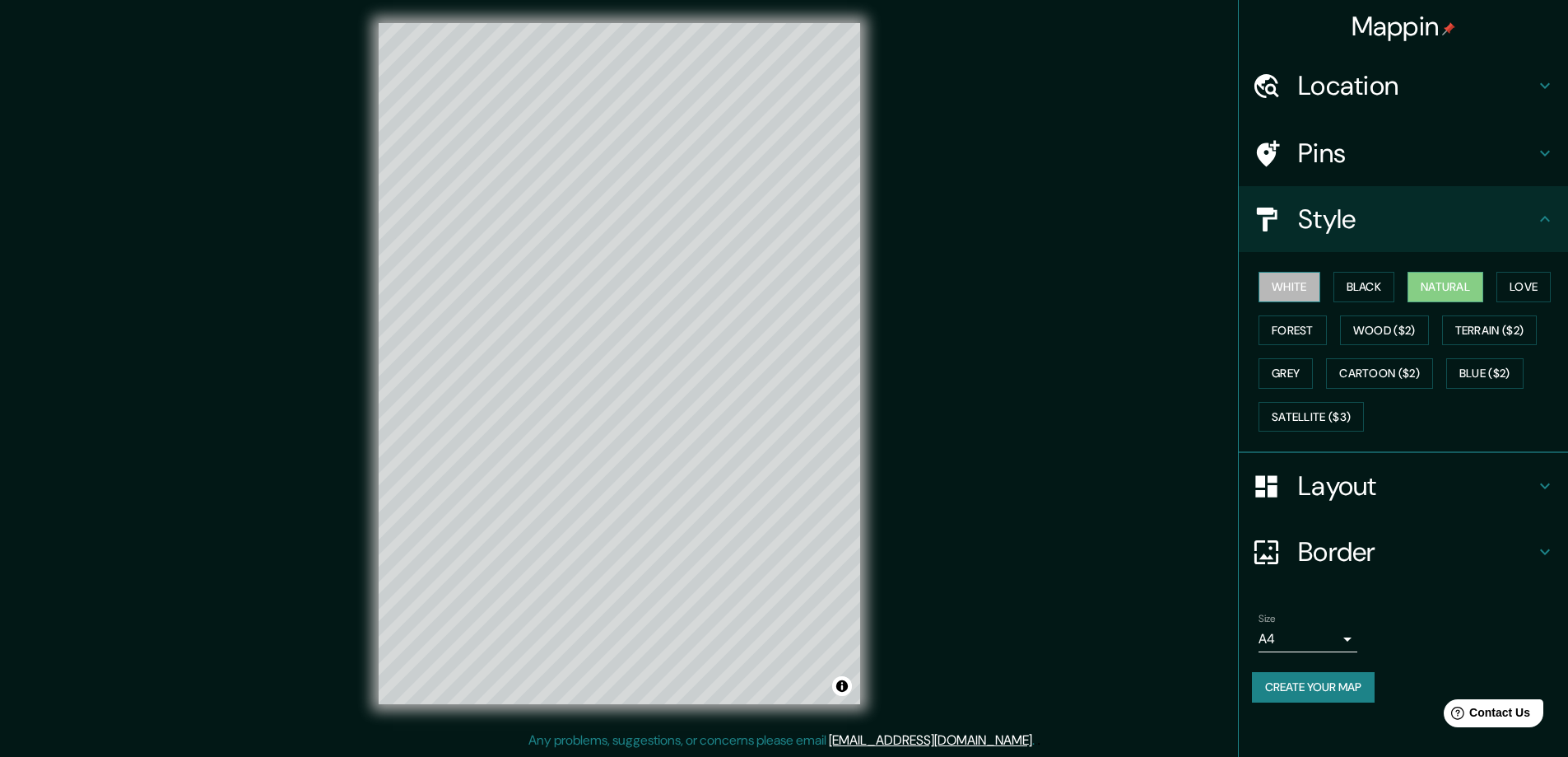
click at [1290, 283] on button "White" at bounding box center [1290, 287] width 62 height 31
click at [1370, 283] on button "Black" at bounding box center [1364, 287] width 62 height 31
click at [1526, 280] on button "Love" at bounding box center [1524, 287] width 54 height 31
click at [1300, 327] on button "Forest" at bounding box center [1292, 331] width 68 height 31
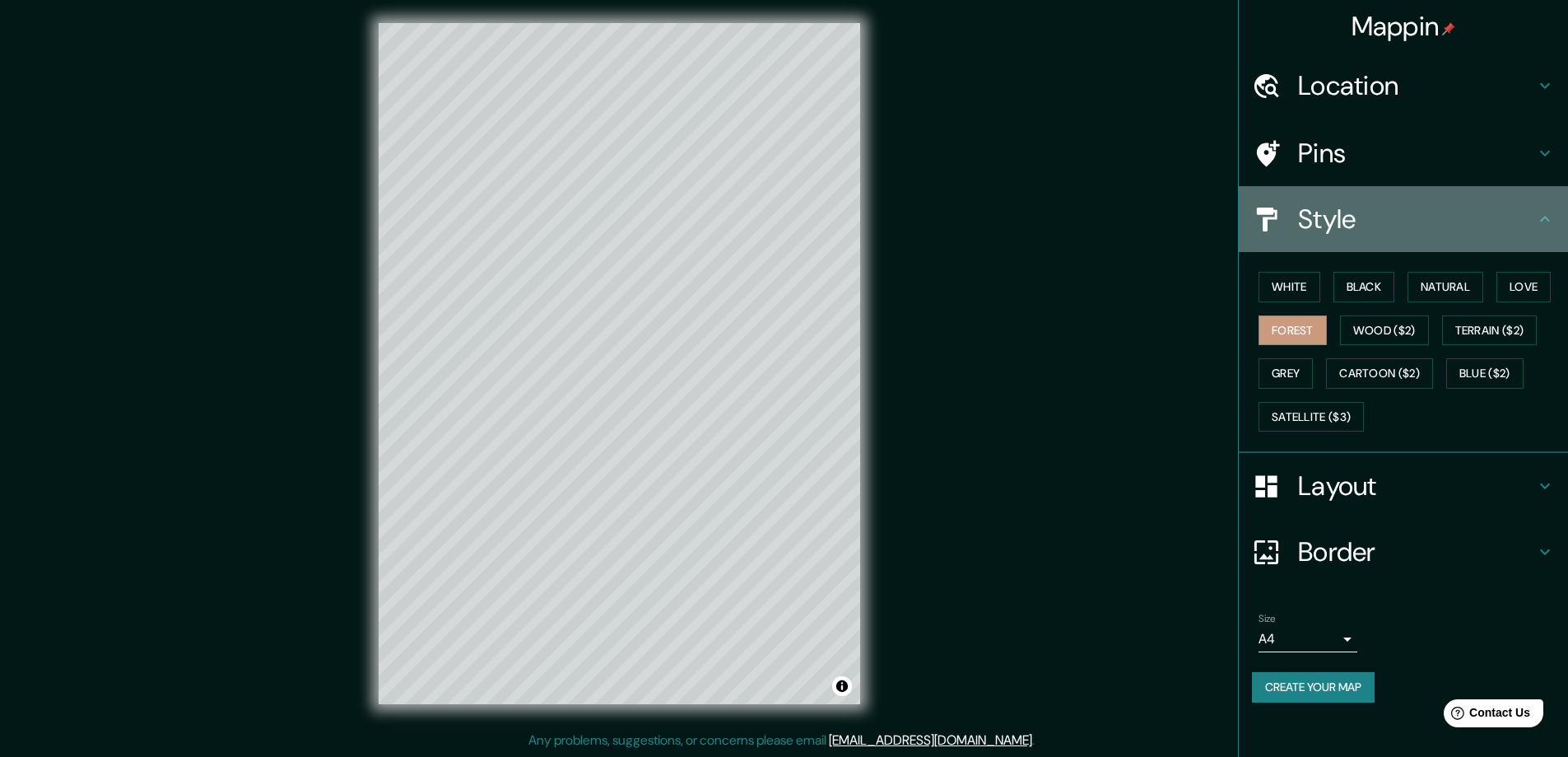
click at [1358, 234] on h4 "Style" at bounding box center [1417, 218] width 237 height 33
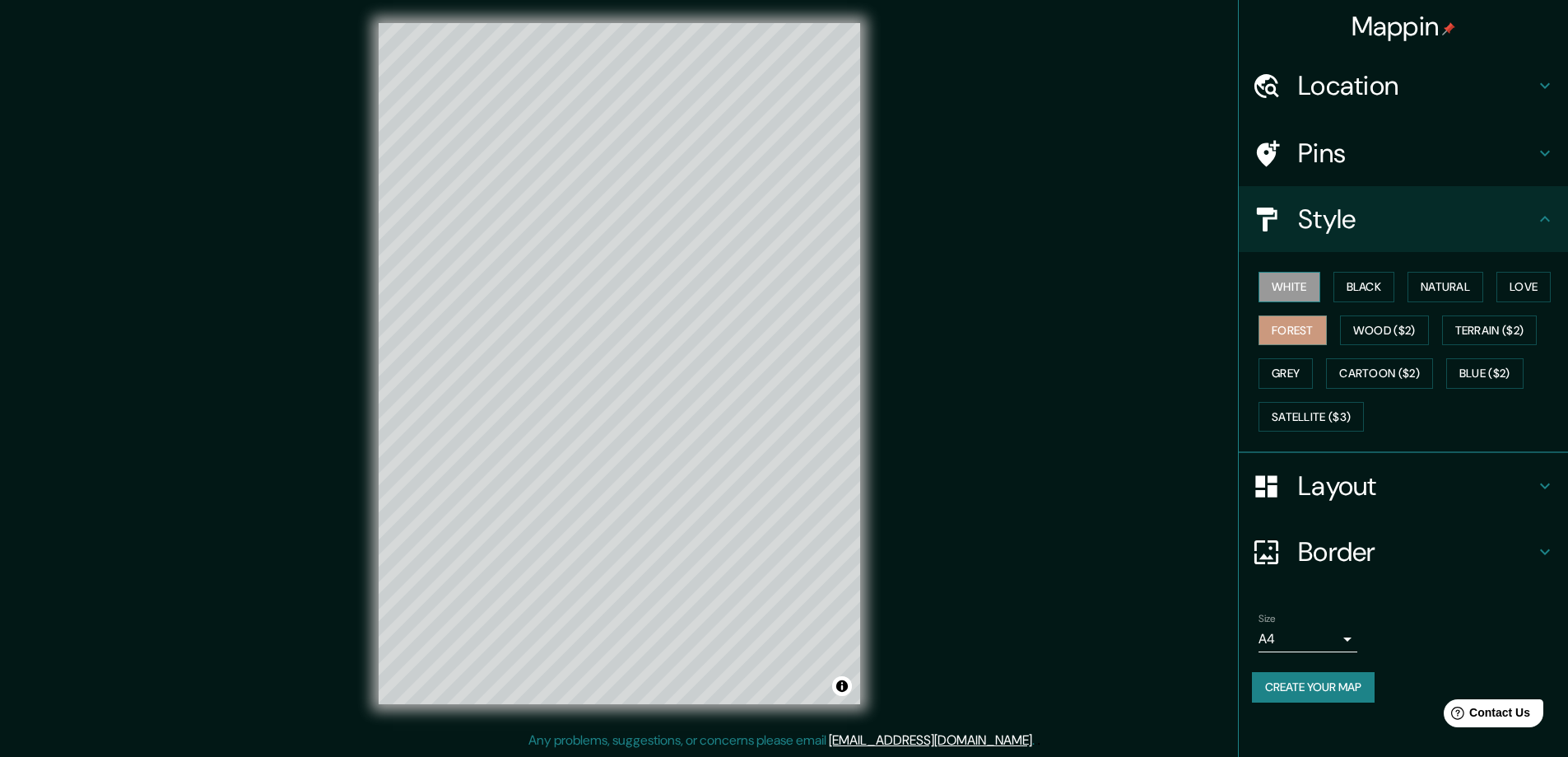
click at [1299, 288] on button "White" at bounding box center [1290, 287] width 62 height 31
click at [1369, 292] on button "Black" at bounding box center [1364, 287] width 62 height 31
click at [1447, 290] on button "Natural" at bounding box center [1446, 287] width 76 height 31
click at [1278, 280] on button "White" at bounding box center [1290, 287] width 62 height 31
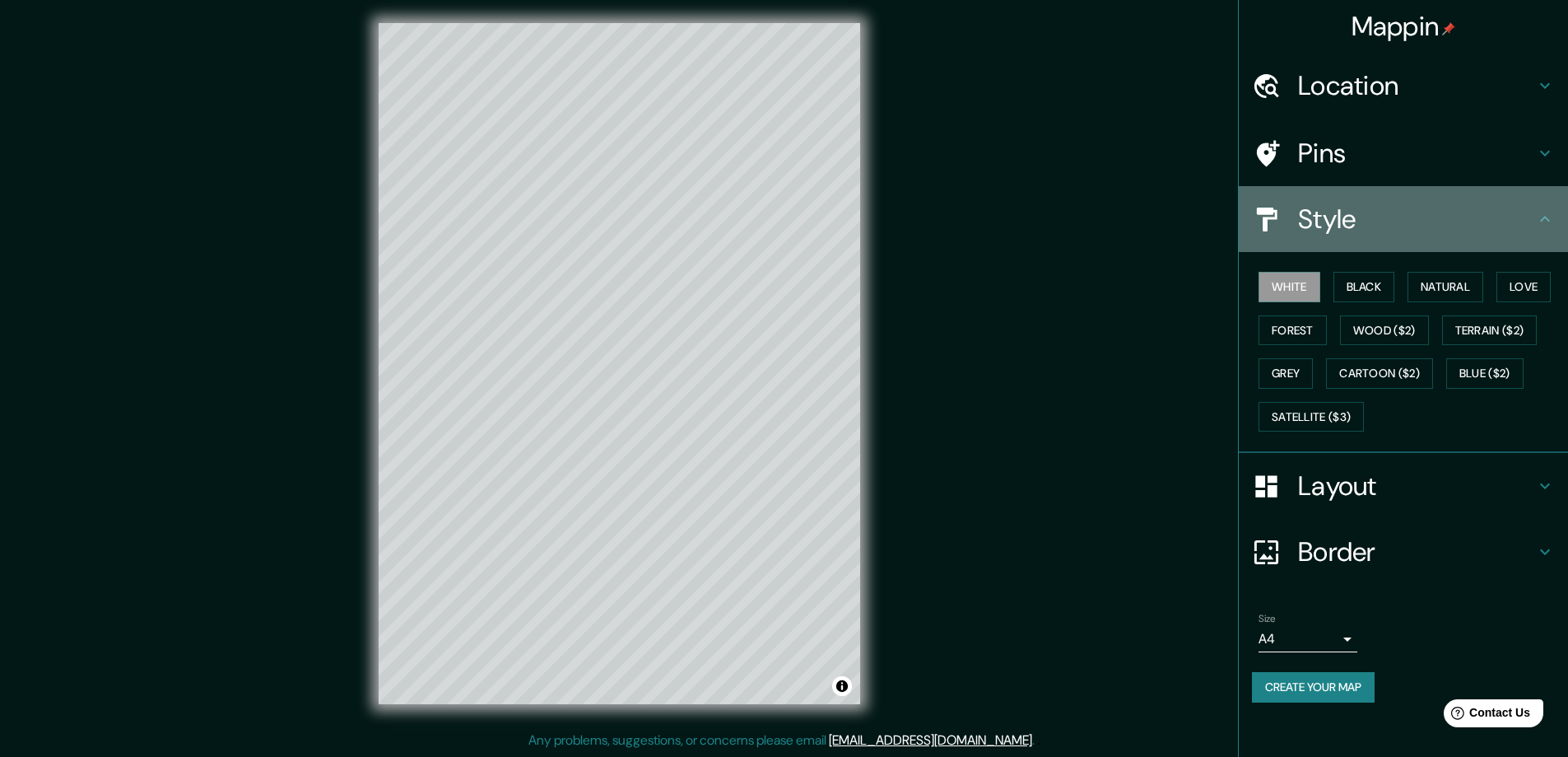
click at [1371, 239] on div "Style" at bounding box center [1403, 218] width 329 height 66
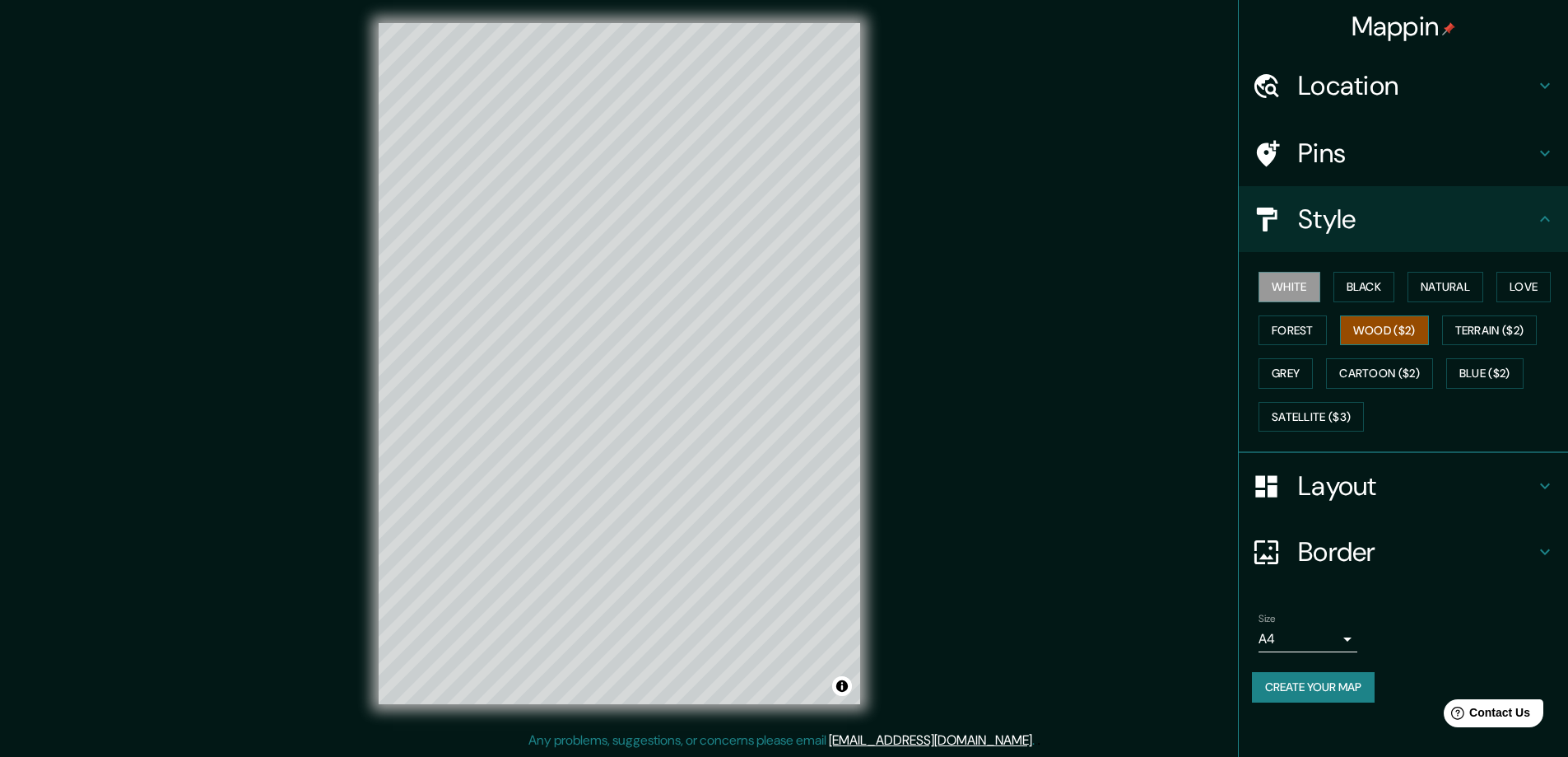
click at [1380, 327] on button "Wood ($2)" at bounding box center [1385, 331] width 89 height 31
